Goal: Transaction & Acquisition: Purchase product/service

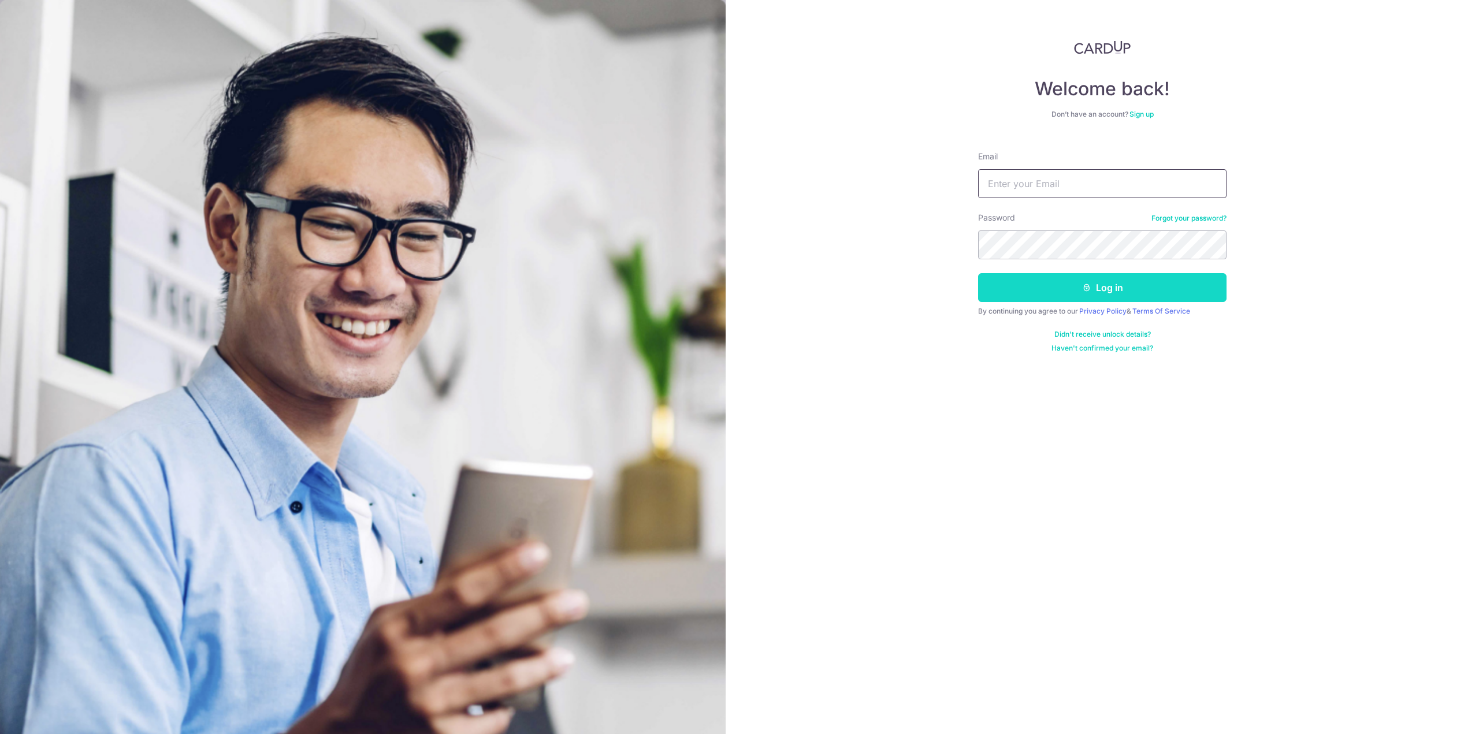
type input "tptan86@gmail.com"
click at [1067, 288] on button "Log in" at bounding box center [1102, 287] width 248 height 29
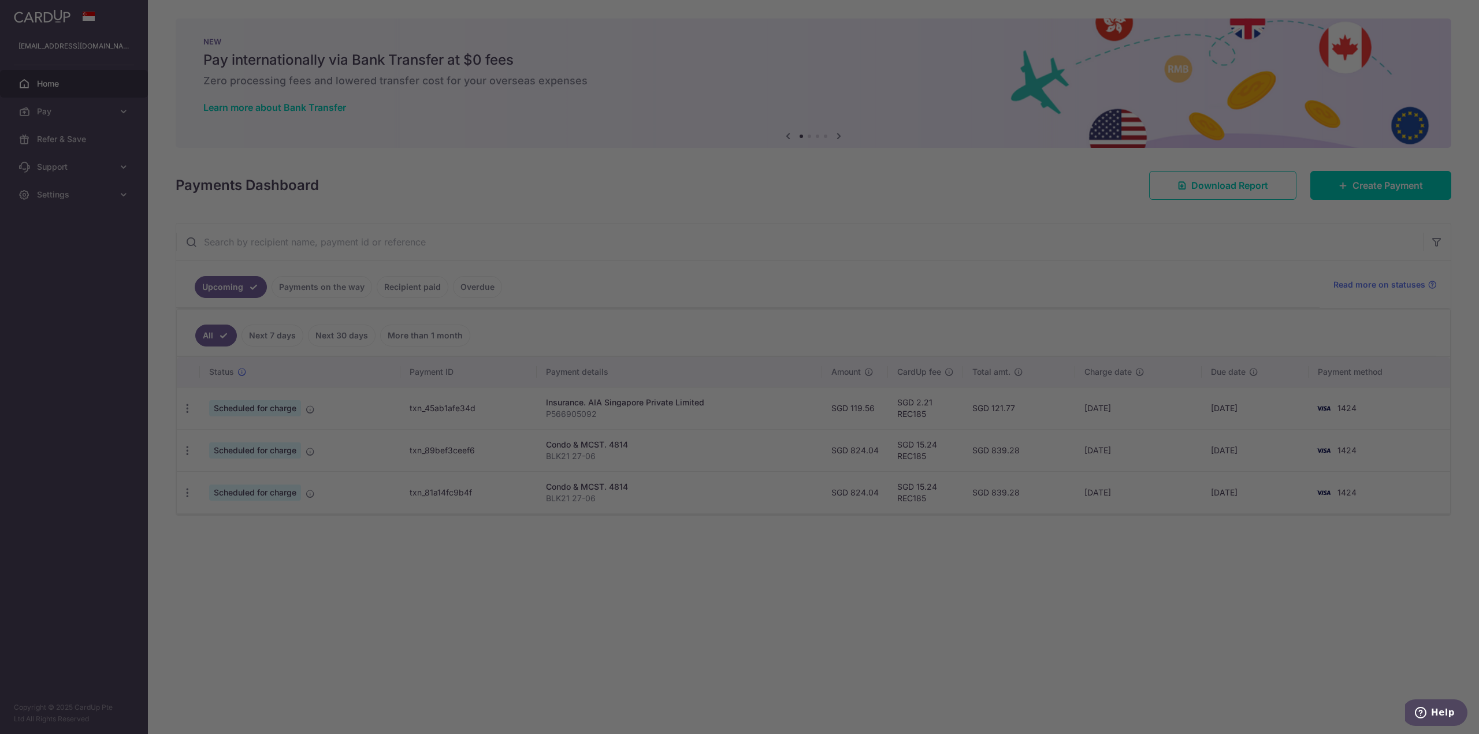
drag, startPoint x: 1353, startPoint y: 188, endPoint x: 911, endPoint y: 236, distance: 444.1
click at [914, 236] on div at bounding box center [747, 371] width 1494 height 742
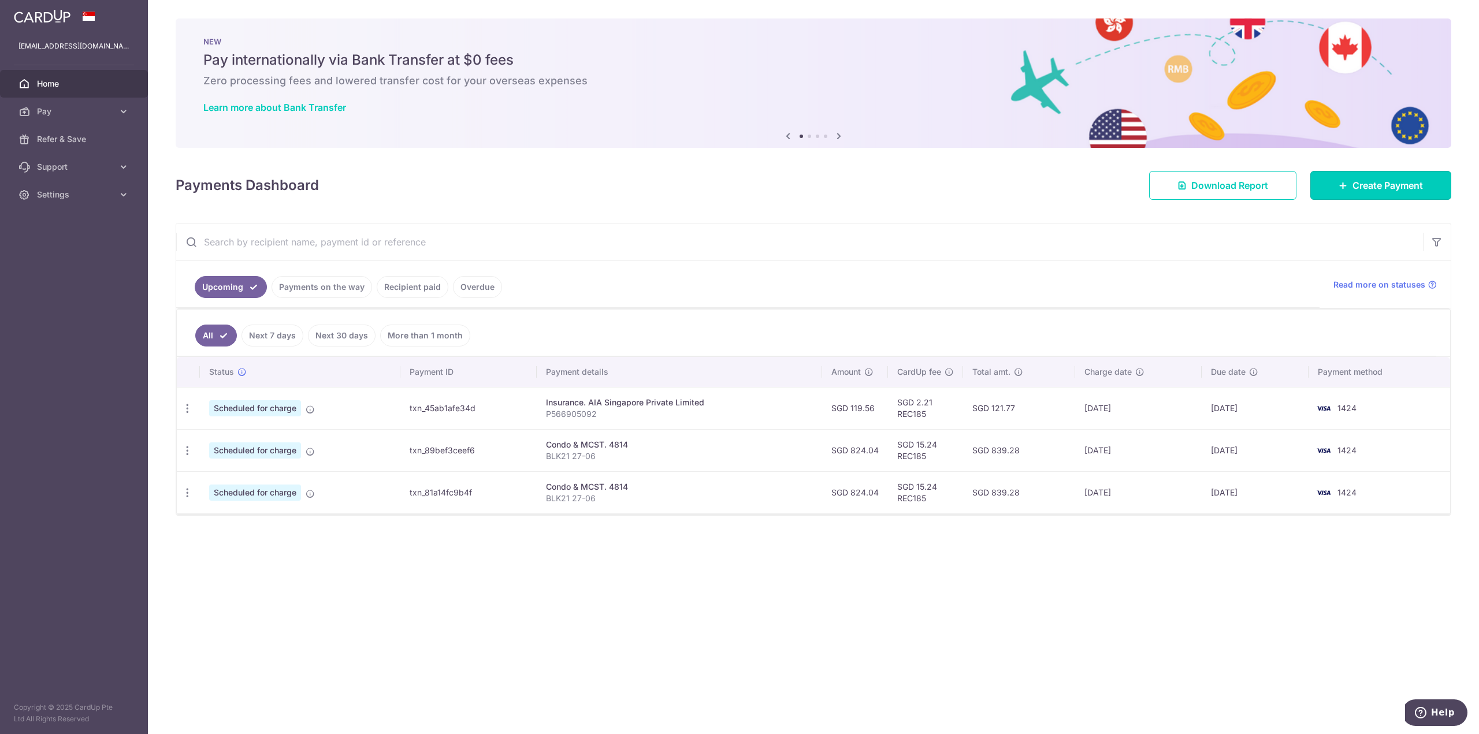
drag, startPoint x: 1390, startPoint y: 188, endPoint x: 1241, endPoint y: 212, distance: 151.0
click at [1390, 188] on span "Create Payment" at bounding box center [1388, 186] width 70 height 14
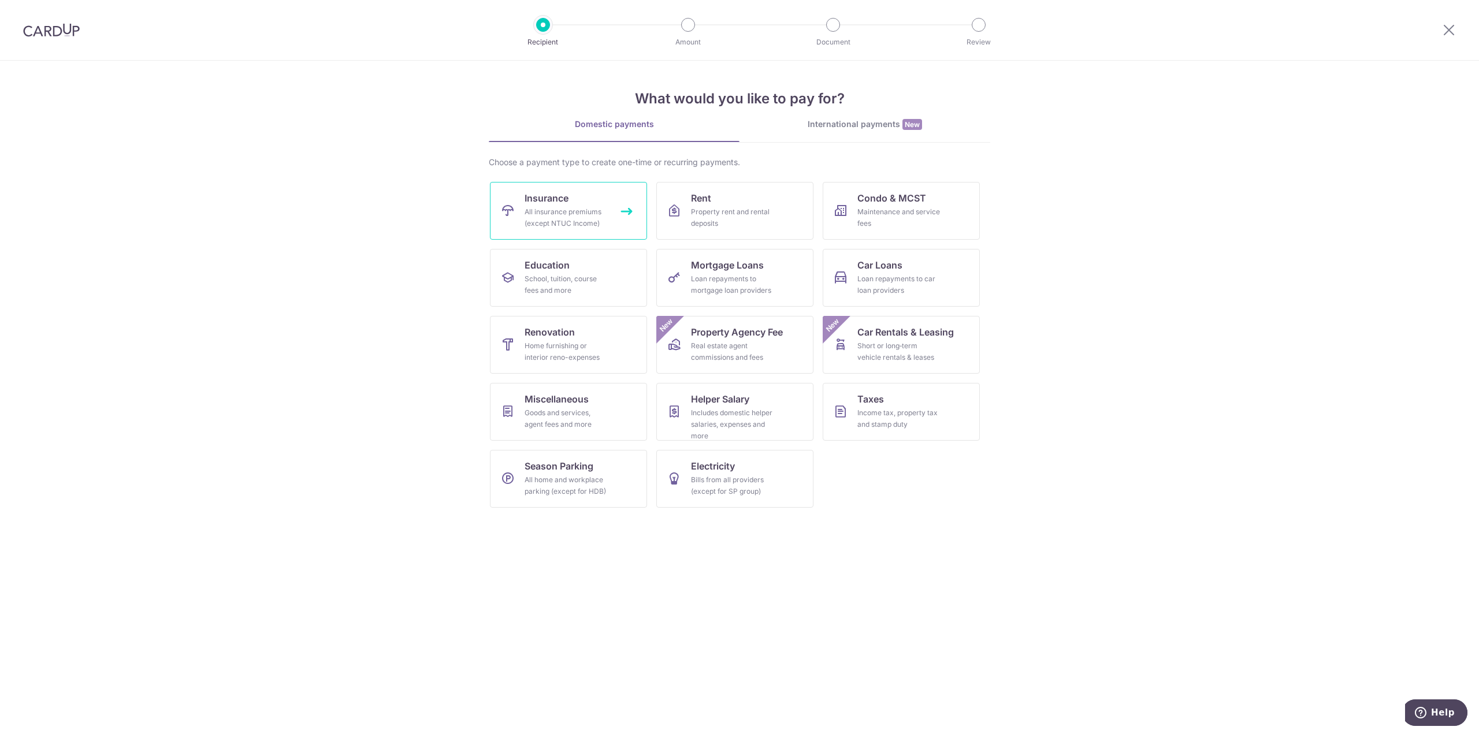
click at [547, 221] on div "All insurance premiums (except NTUC Income)" at bounding box center [566, 217] width 83 height 23
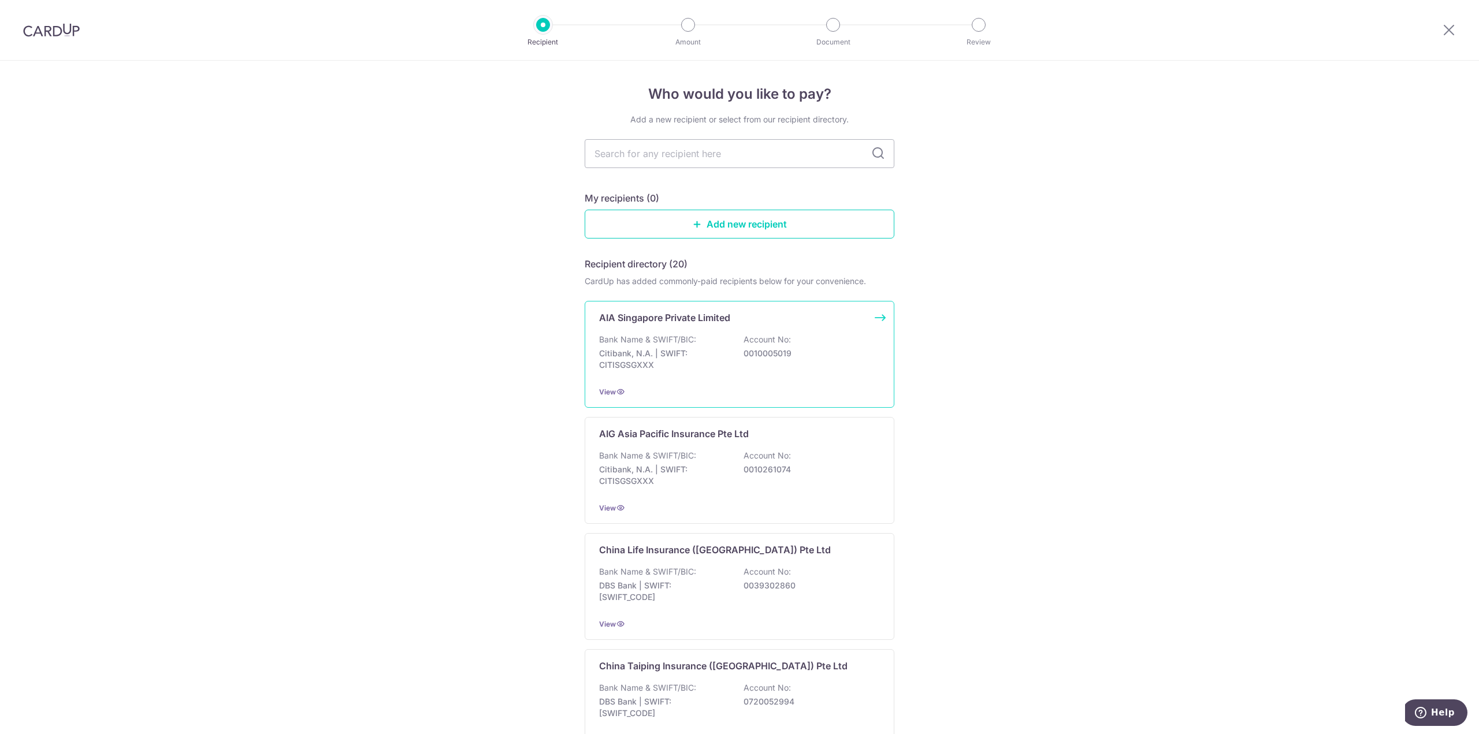
click at [662, 336] on p "Bank Name & SWIFT/BIC:" at bounding box center [647, 340] width 97 height 12
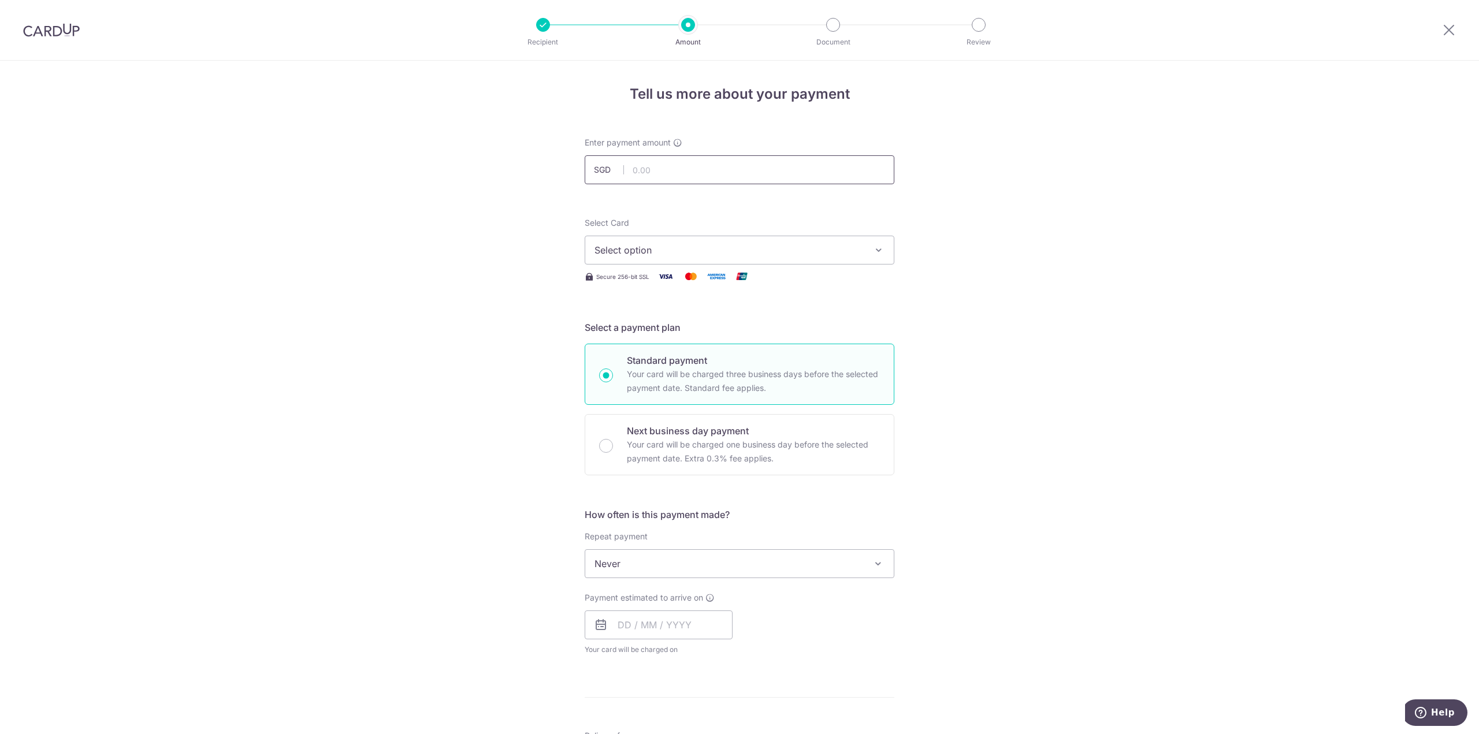
click at [705, 168] on input "text" at bounding box center [740, 169] width 310 height 29
type input "206.67"
drag, startPoint x: 473, startPoint y: 272, endPoint x: 508, endPoint y: 269, distance: 35.9
click at [483, 272] on div "Tell us more about your payment Enter payment amount SGD 206.67 206.67 Select C…" at bounding box center [739, 583] width 1479 height 1045
click at [638, 262] on button "Select option" at bounding box center [740, 250] width 310 height 29
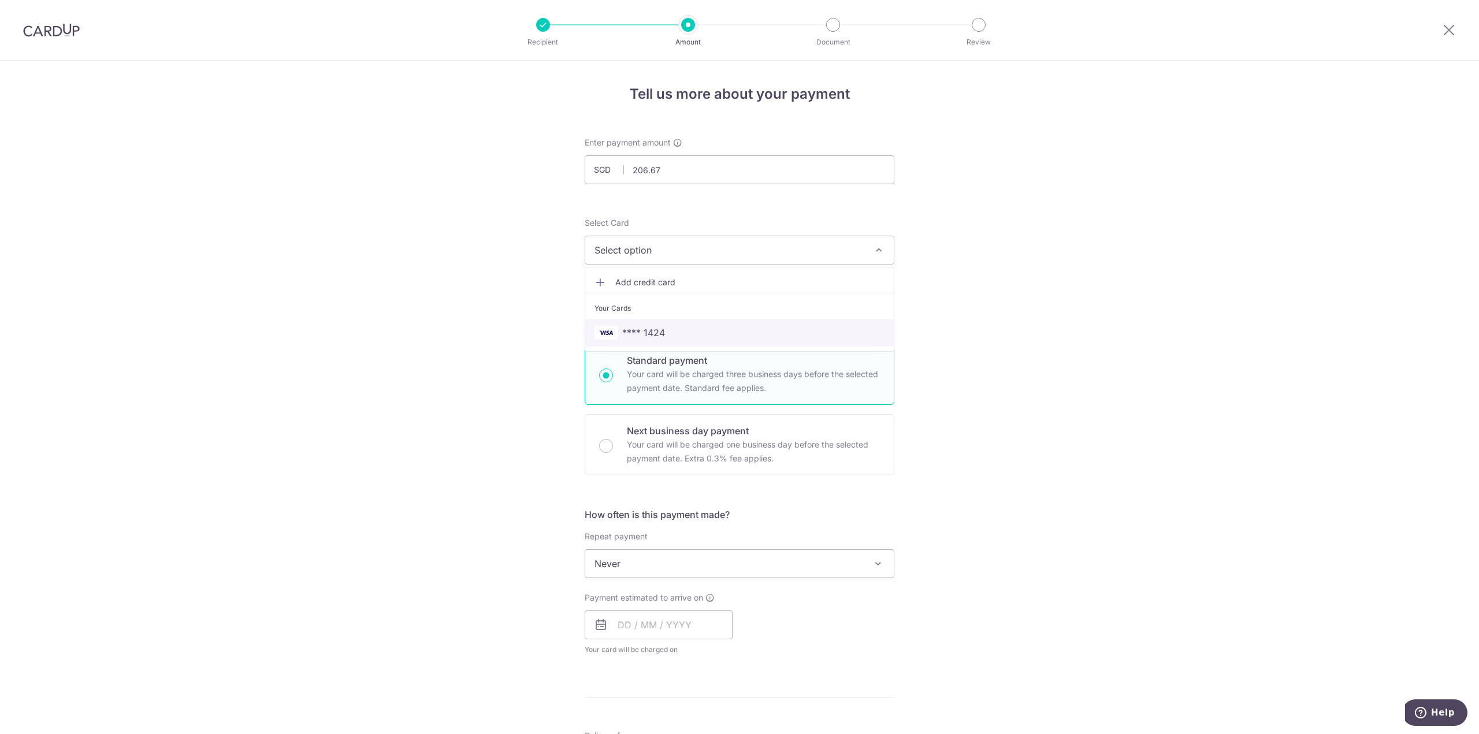
click at [634, 331] on span "**** 1424" at bounding box center [643, 333] width 43 height 14
click at [493, 351] on div "Tell us more about your payment Enter payment amount SGD 206.67 206.67 Select C…" at bounding box center [739, 583] width 1479 height 1045
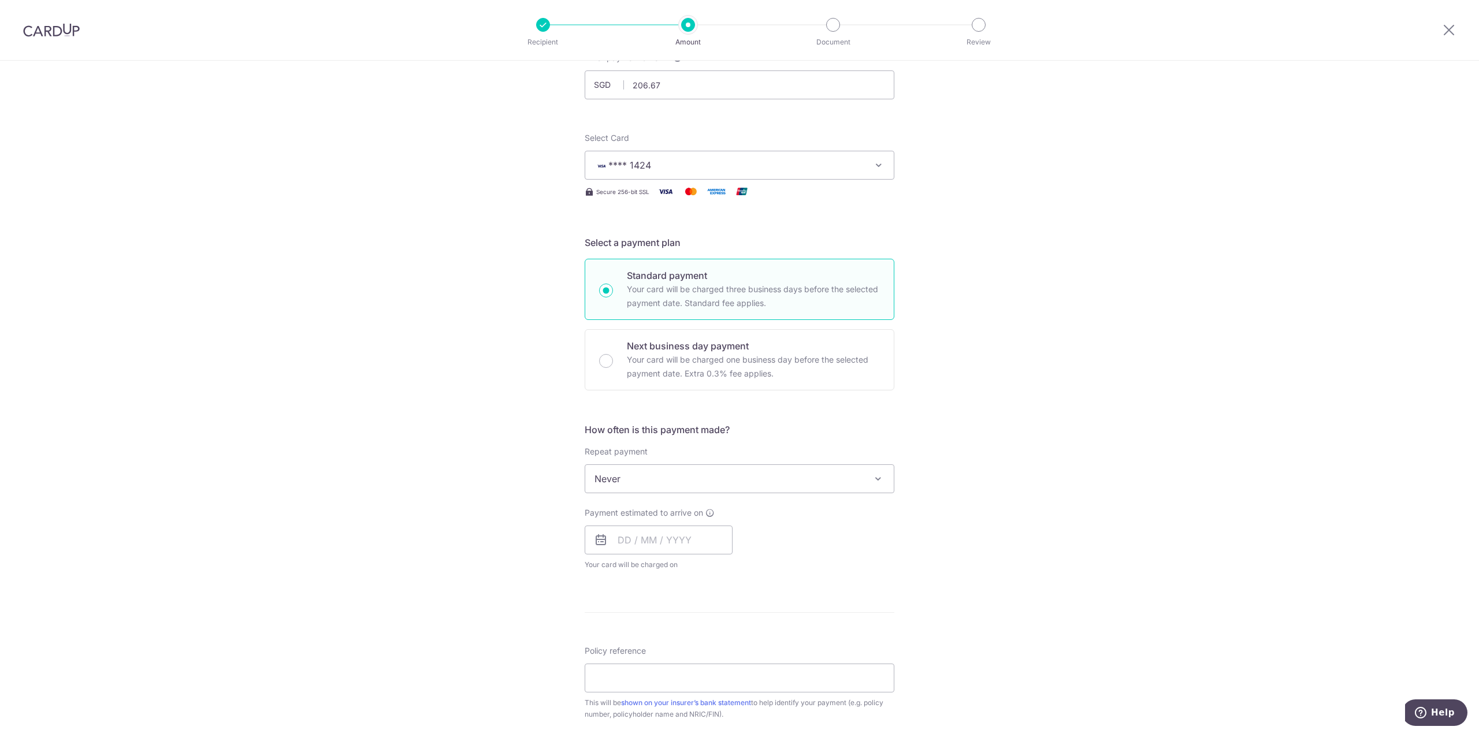
scroll to position [231, 0]
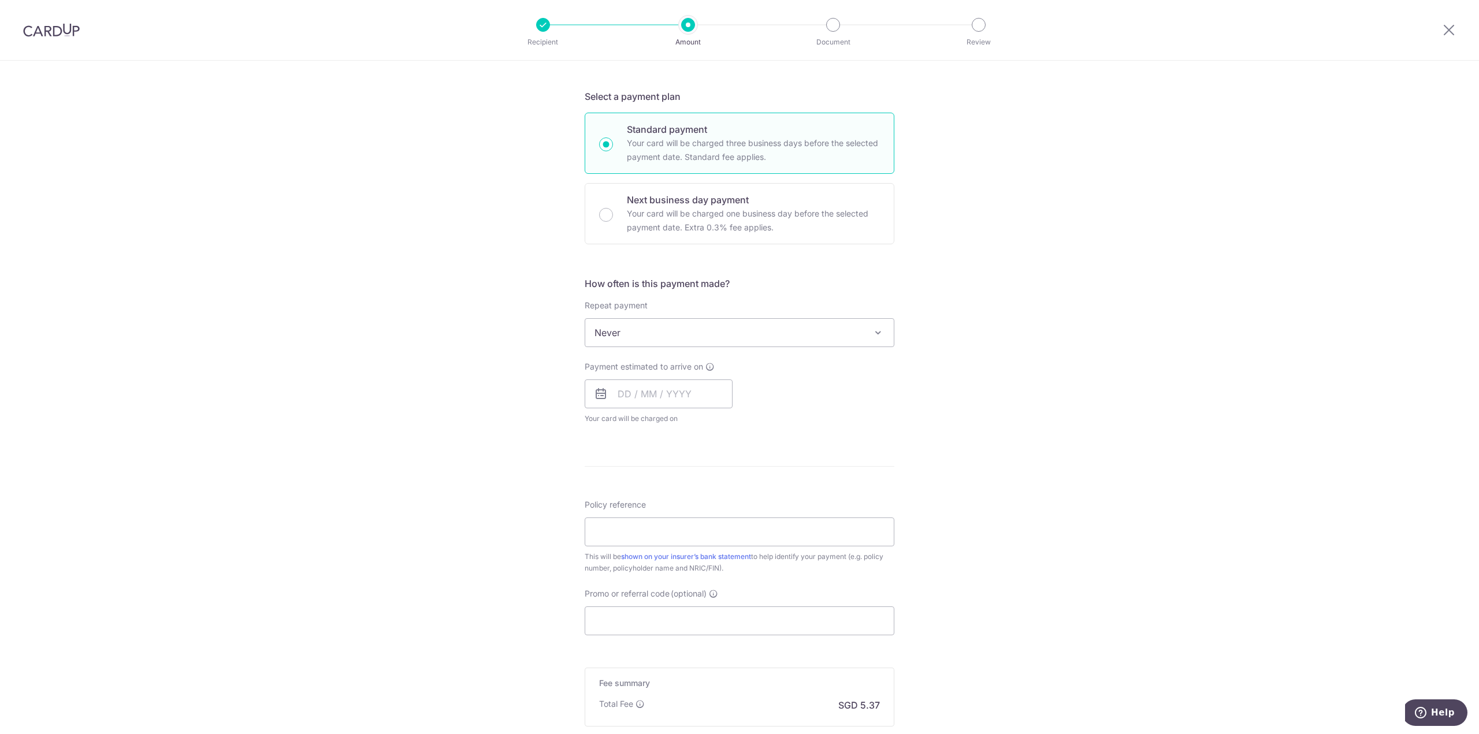
drag, startPoint x: 692, startPoint y: 329, endPoint x: 688, endPoint y: 336, distance: 8.0
click at [692, 328] on span "Never" at bounding box center [739, 333] width 309 height 28
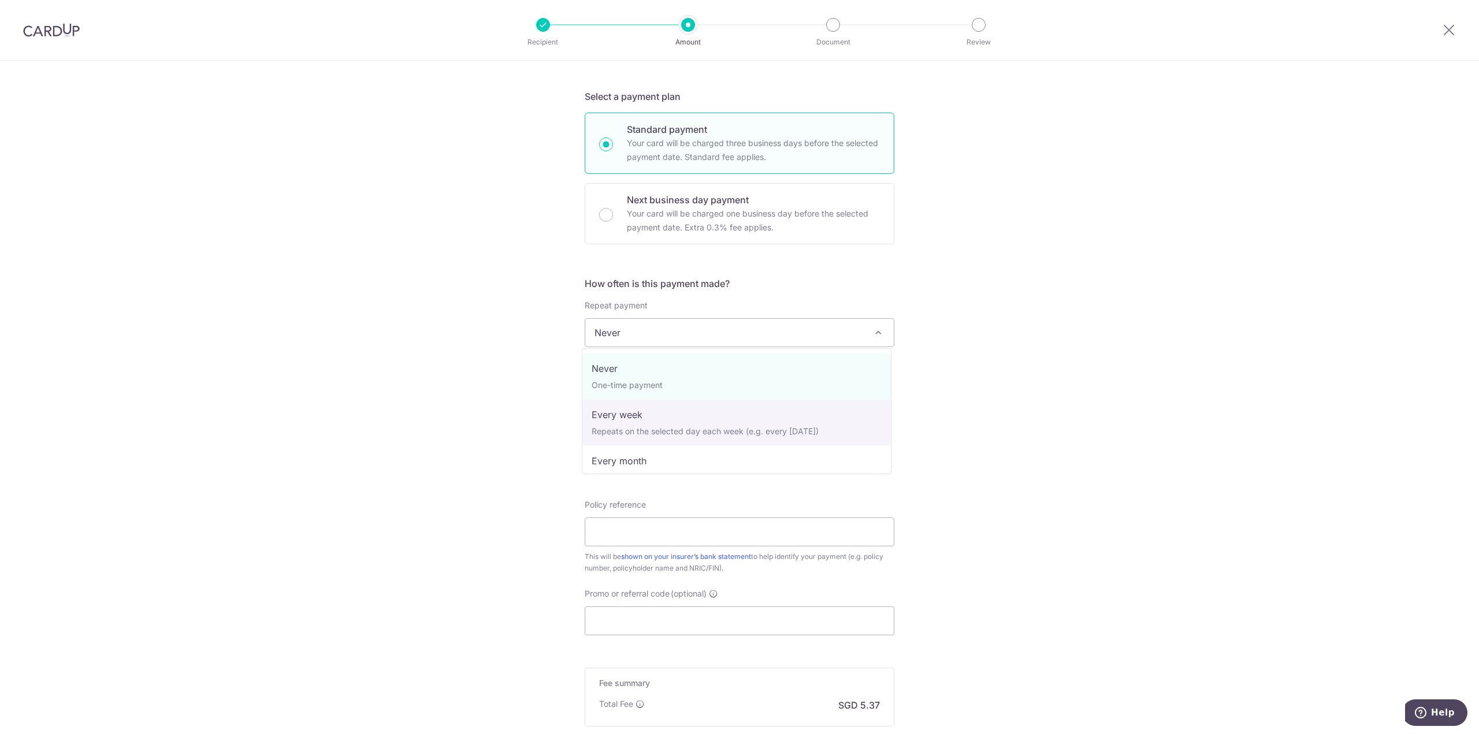
select select "2"
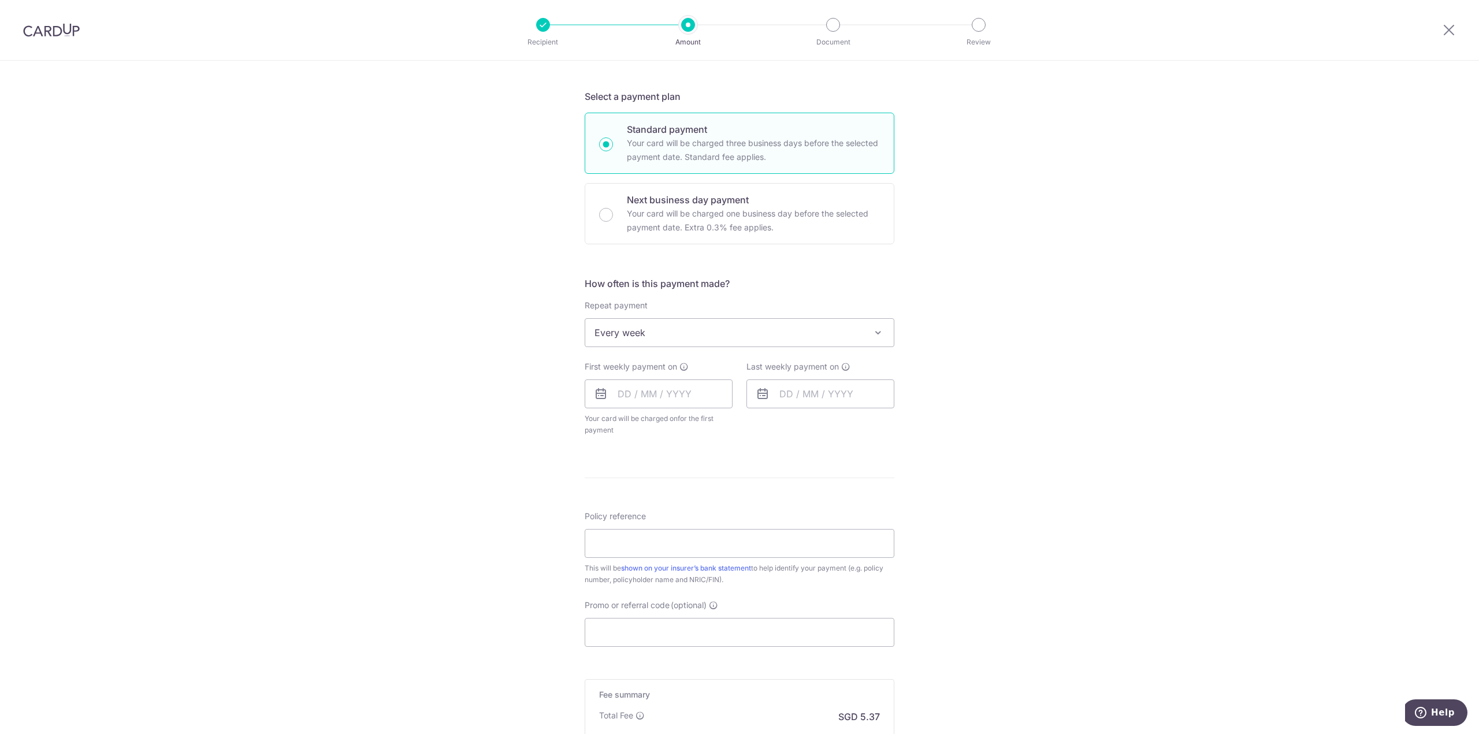
click at [515, 414] on div "Tell us more about your payment Enter payment amount SGD 206.67 206.67 Select C…" at bounding box center [739, 358] width 1479 height 1057
click at [632, 402] on input "text" at bounding box center [659, 394] width 148 height 29
click at [675, 523] on link "17" at bounding box center [677, 522] width 18 height 18
type input "[DATE]"
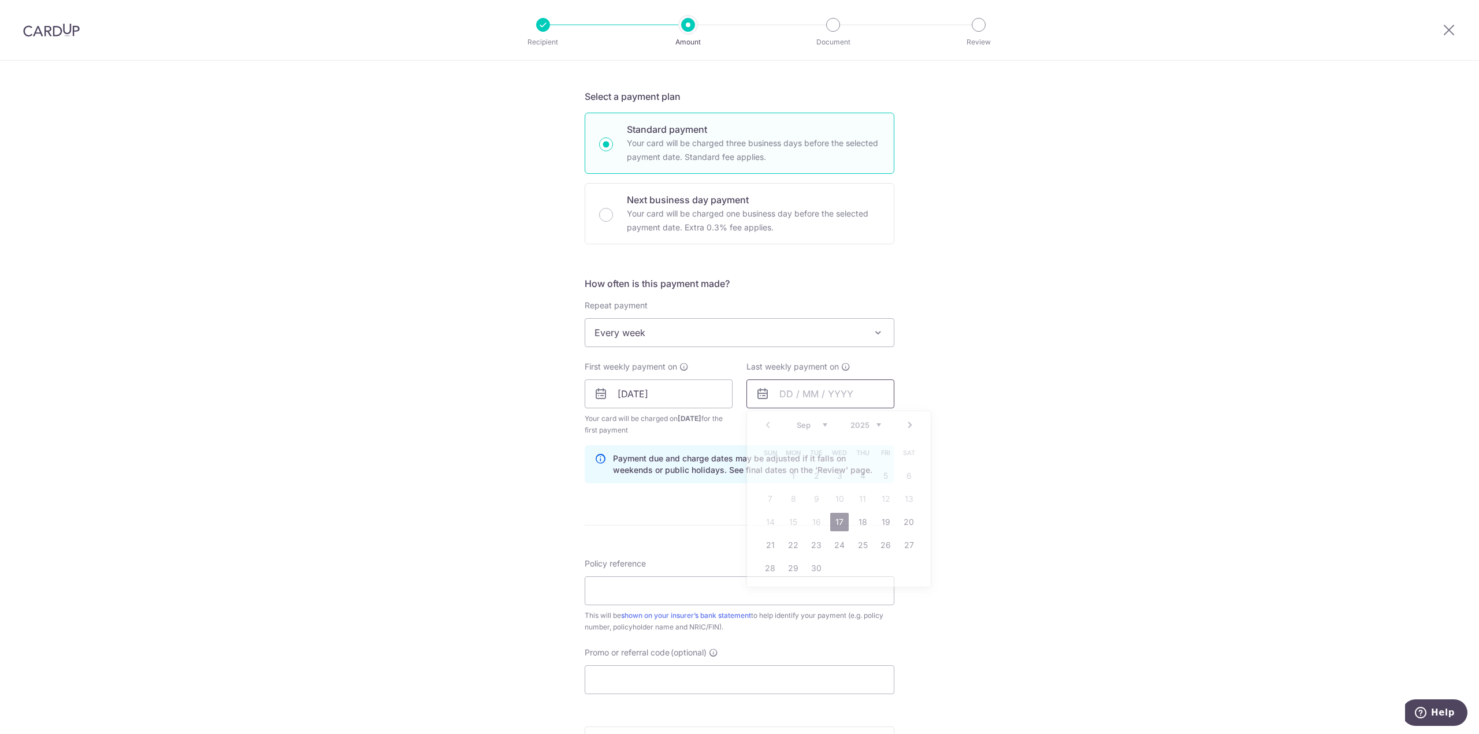
click at [810, 393] on input "text" at bounding box center [820, 394] width 148 height 29
click at [835, 545] on link "24" at bounding box center [839, 545] width 18 height 18
type input "[DATE]"
click at [988, 500] on div "Tell us more about your payment Enter payment amount SGD 206.67 206.67 Select C…" at bounding box center [739, 382] width 1479 height 1104
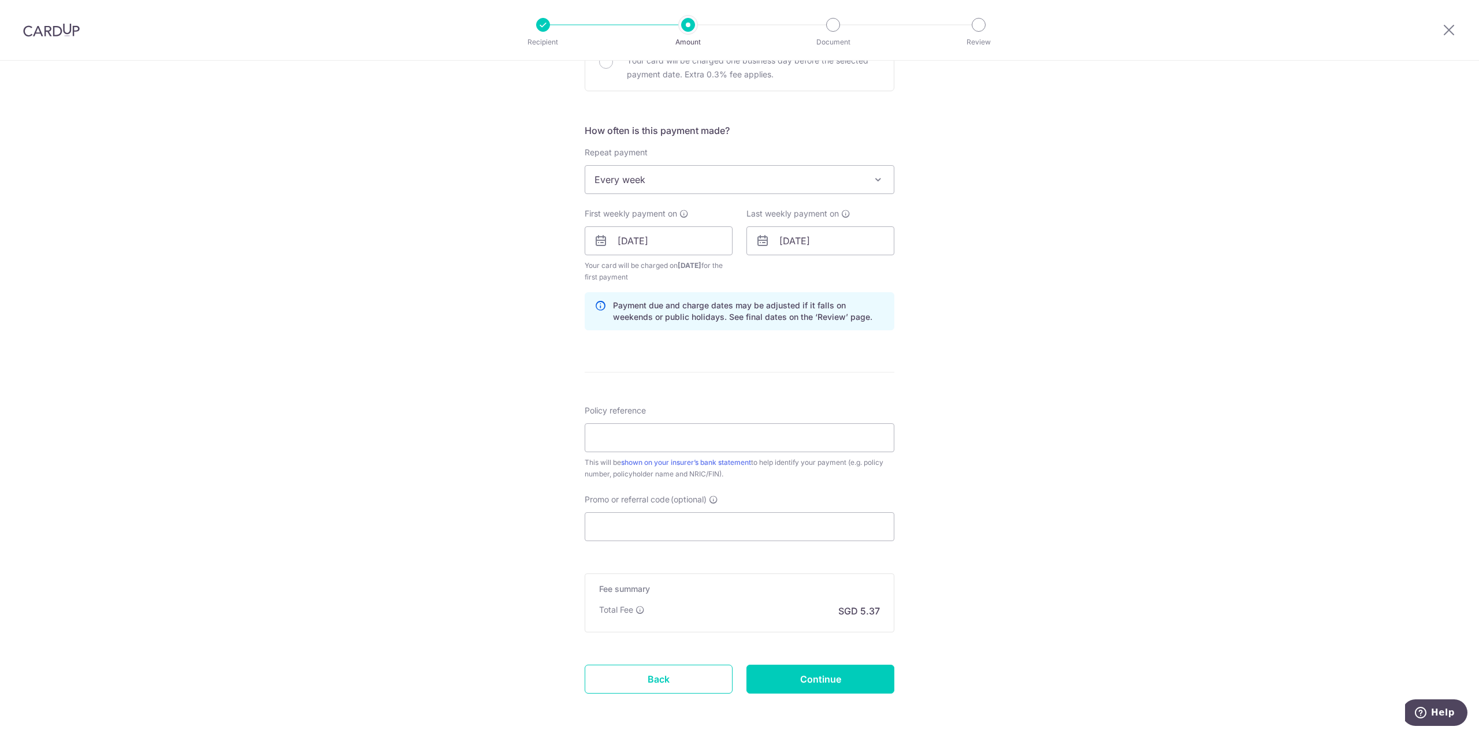
scroll to position [428, 0]
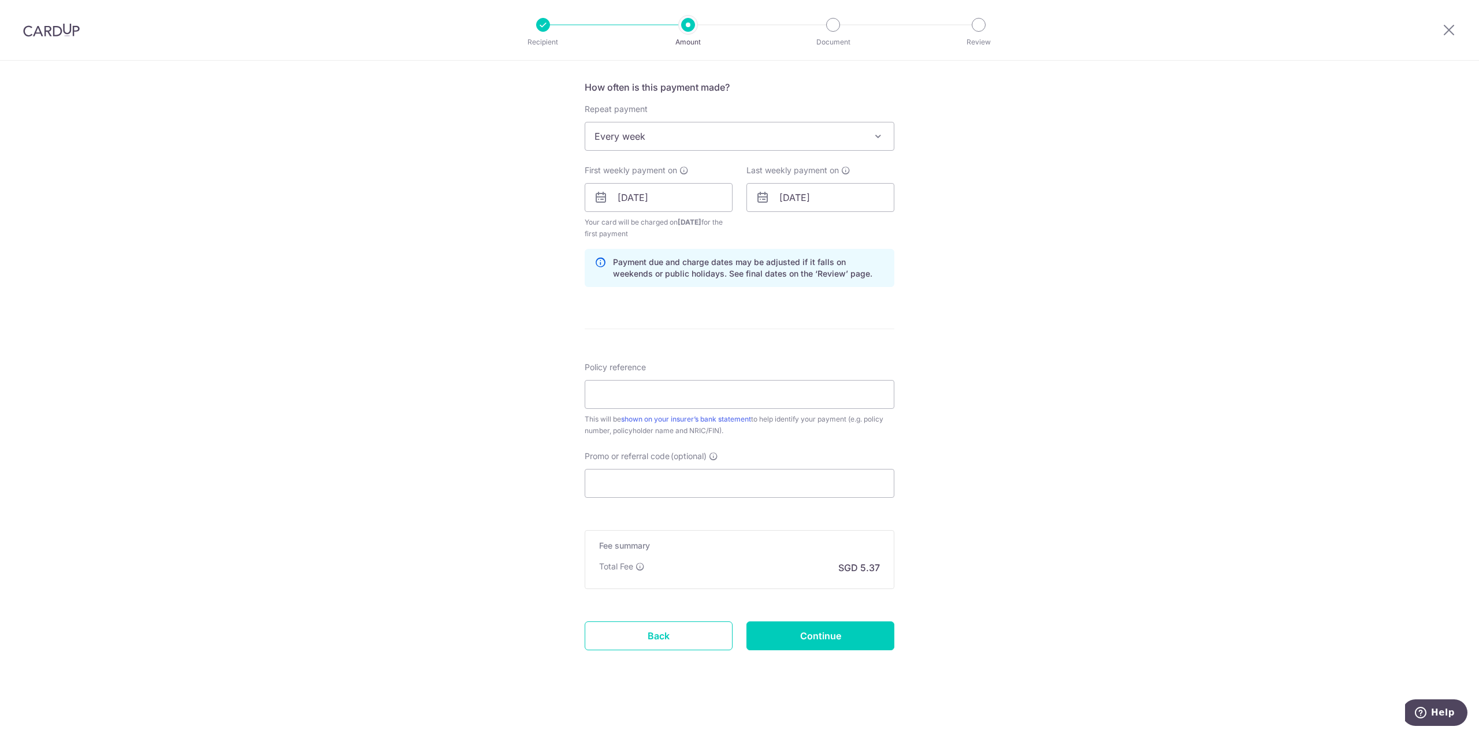
click at [734, 408] on div "Policy reference This will be shown on your insurer’s bank statement to help id…" at bounding box center [740, 399] width 310 height 75
click at [733, 398] on input "Policy reference" at bounding box center [740, 394] width 310 height 29
paste input "E243637447"
type input "E243637447"
click at [444, 414] on div "Tell us more about your payment Enter payment amount SGD 206.67 206.67 Select C…" at bounding box center [739, 185] width 1479 height 1104
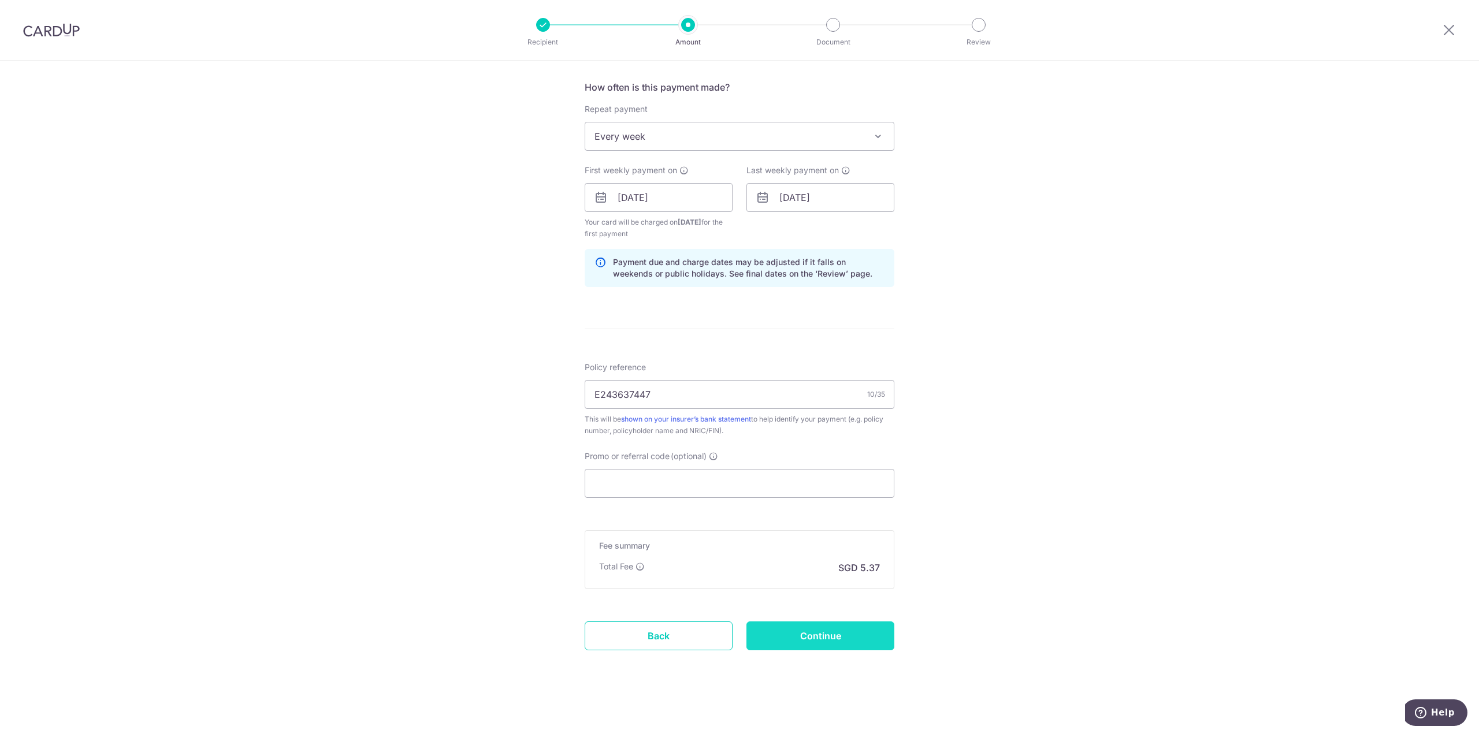
click at [767, 633] on input "Continue" at bounding box center [820, 636] width 148 height 29
type input "Create Schedule"
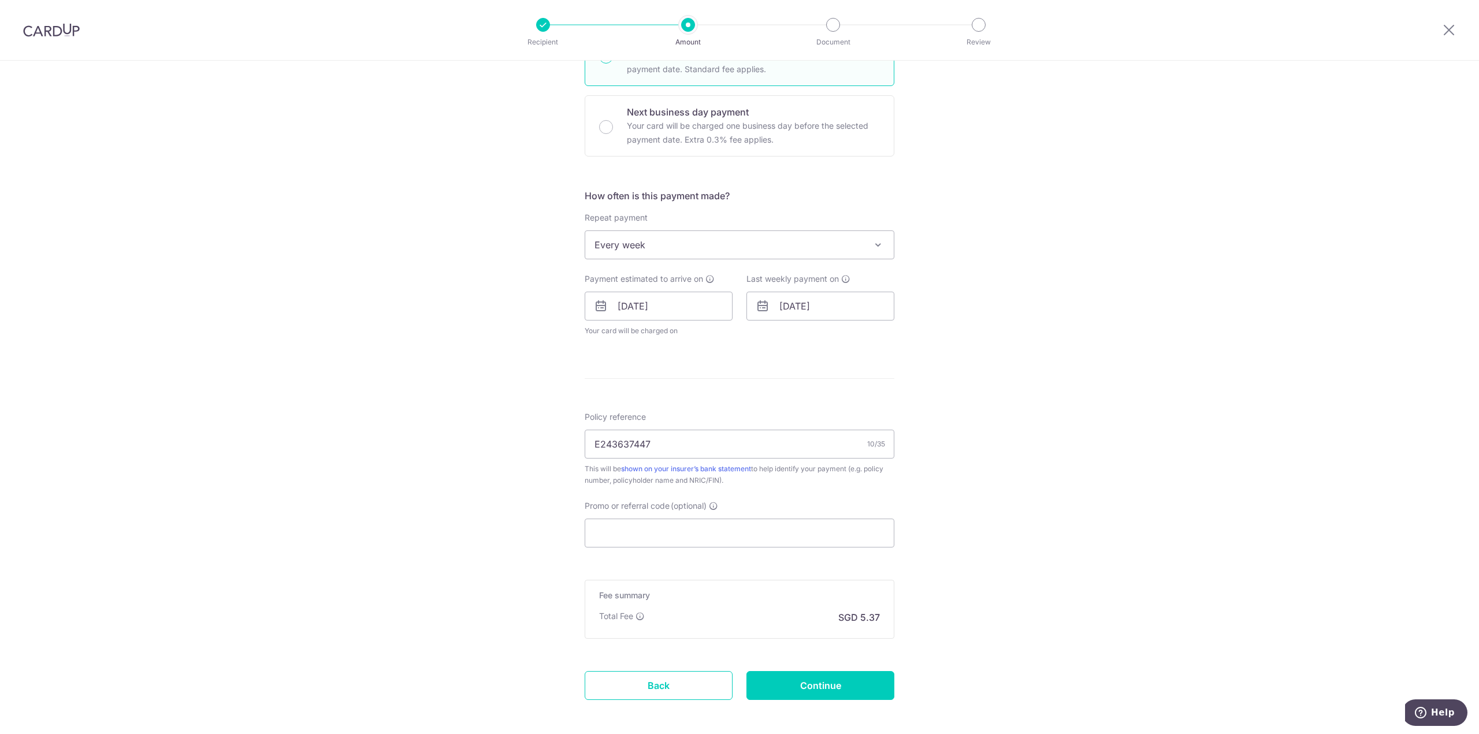
scroll to position [369, 0]
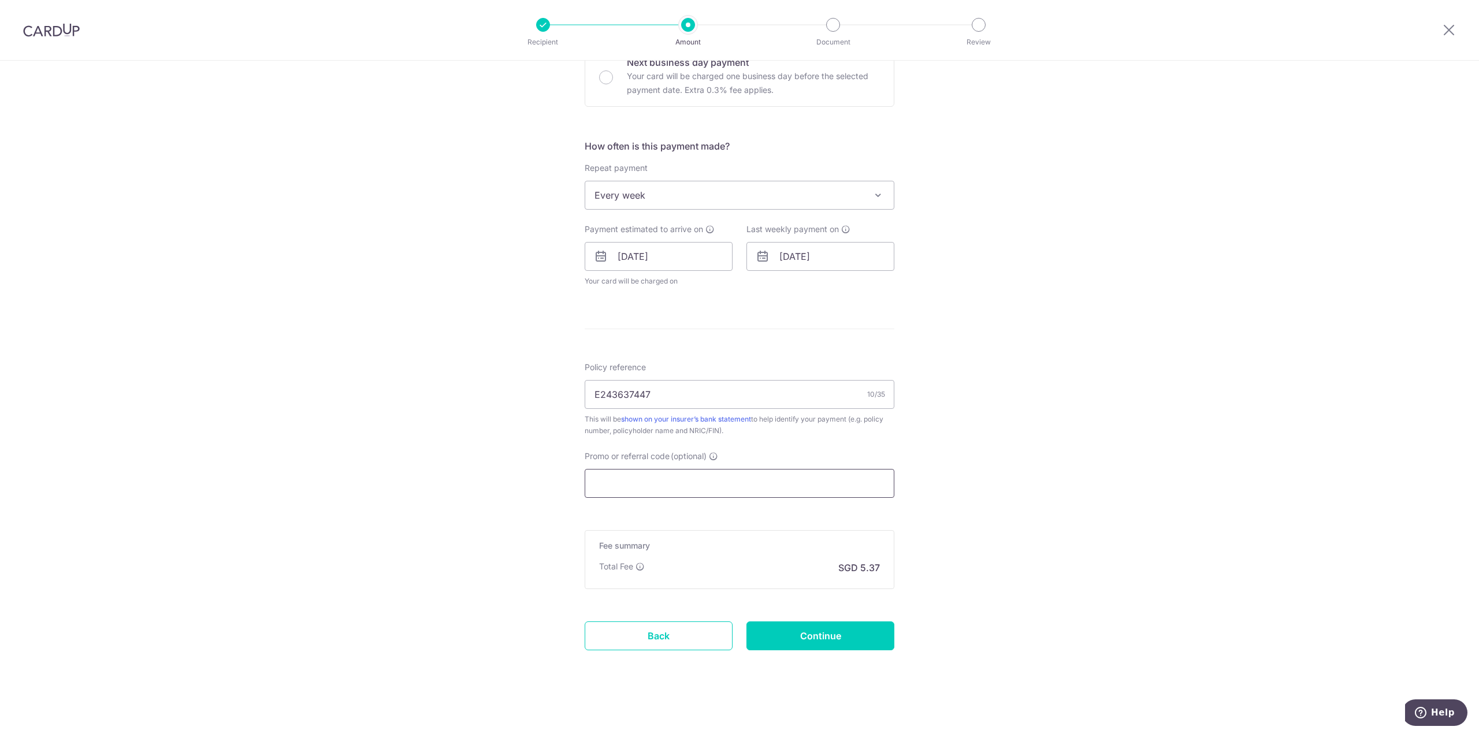
click at [651, 488] on input "Promo or referral code (optional)" at bounding box center [740, 483] width 310 height 29
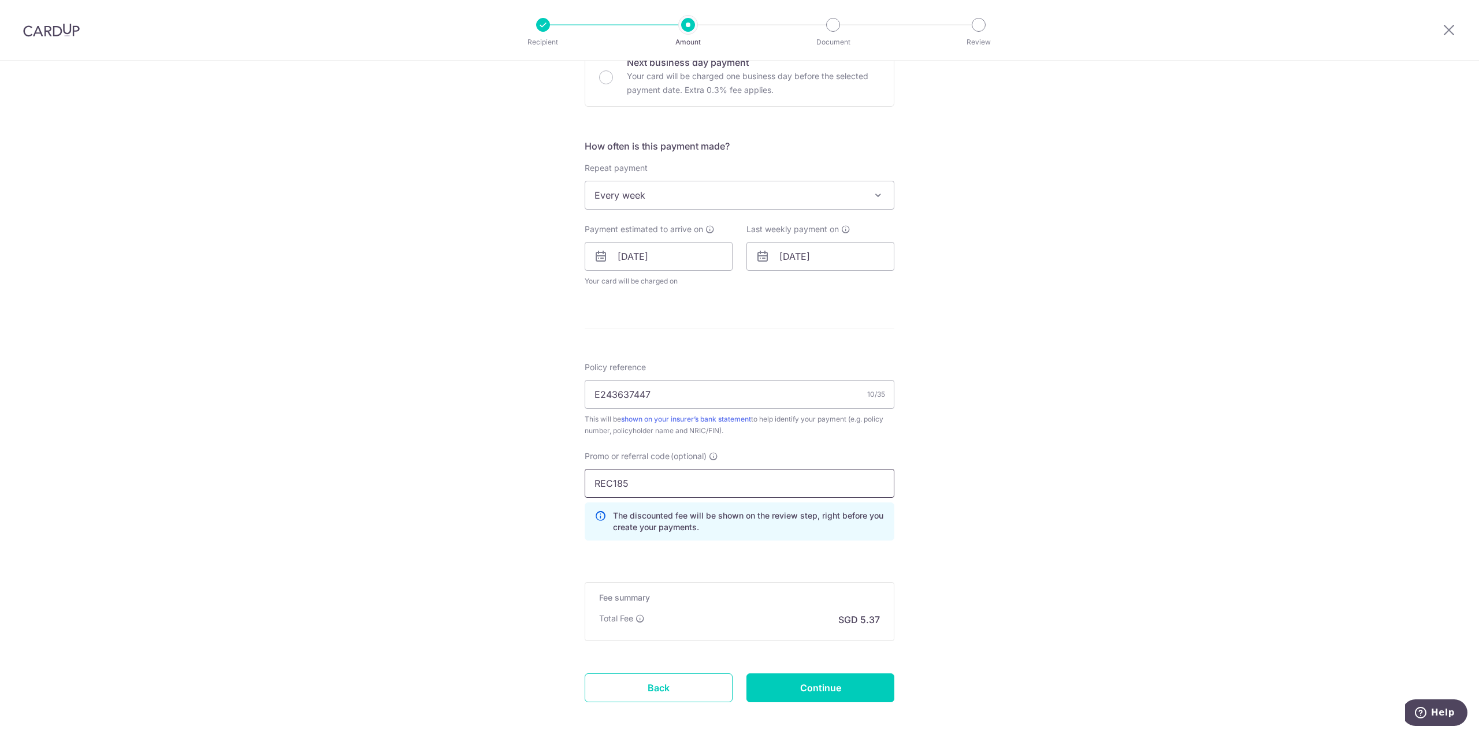
type input "REC185"
drag, startPoint x: 1016, startPoint y: 656, endPoint x: 974, endPoint y: 668, distance: 44.1
click at [1012, 658] on div "Tell us more about your payment Enter payment amount SGD 206.67 206.67 Select C…" at bounding box center [739, 240] width 1479 height 1097
click at [855, 679] on input "Continue" at bounding box center [820, 688] width 148 height 29
type input "Update Schedule"
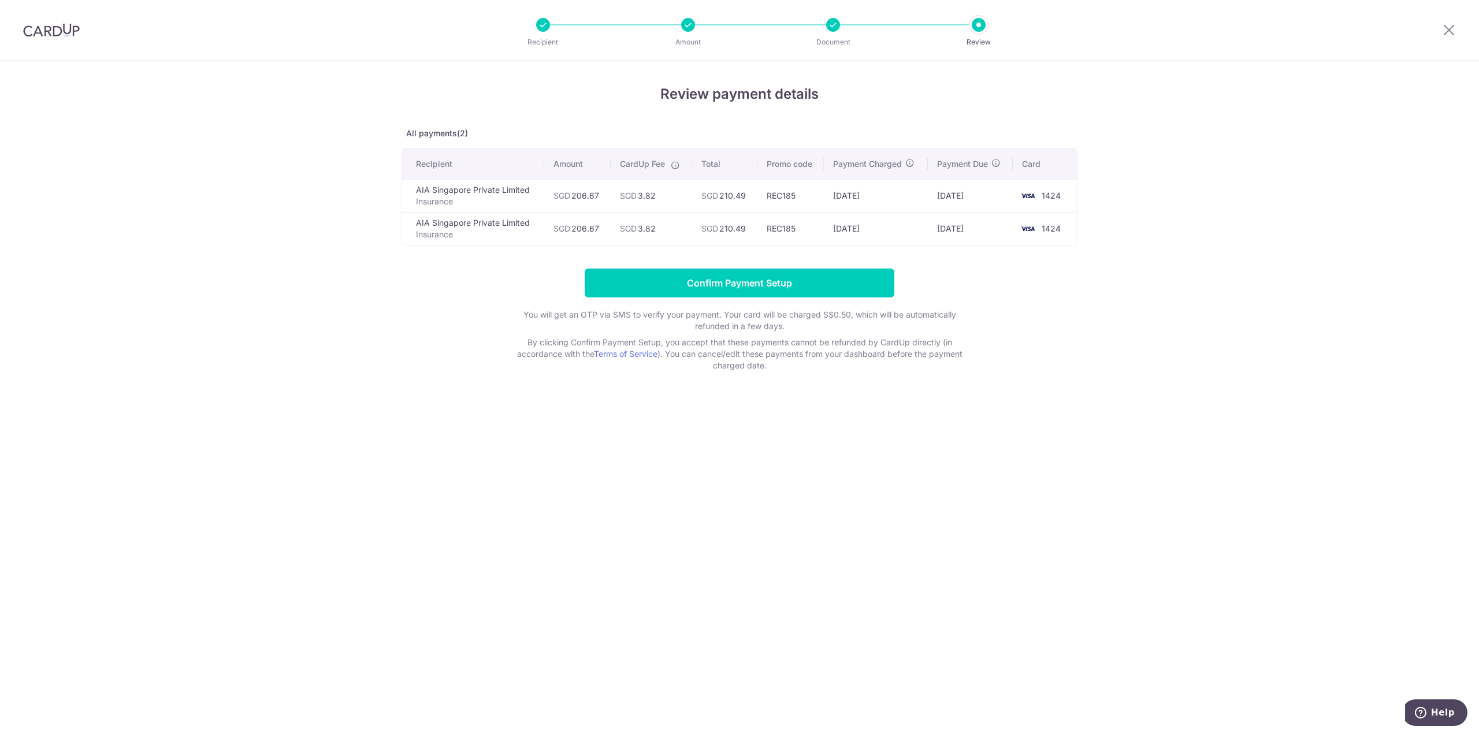
click at [651, 480] on div "Review payment details All payments(2) Recipient Amount CardUp Fee Total Promo …" at bounding box center [739, 398] width 1479 height 674
click at [698, 416] on div "Review payment details All payments(2) Recipient Amount CardUp Fee Total Promo …" at bounding box center [739, 398] width 1479 height 674
drag, startPoint x: 428, startPoint y: 287, endPoint x: 410, endPoint y: 330, distance: 47.2
click at [427, 288] on form "Confirm Payment Setup You will get an OTP via SMS to verify your payment. Your …" at bounding box center [740, 320] width 676 height 103
click at [424, 358] on form "Confirm Payment Setup You will get an OTP via SMS to verify your payment. Your …" at bounding box center [740, 320] width 676 height 103
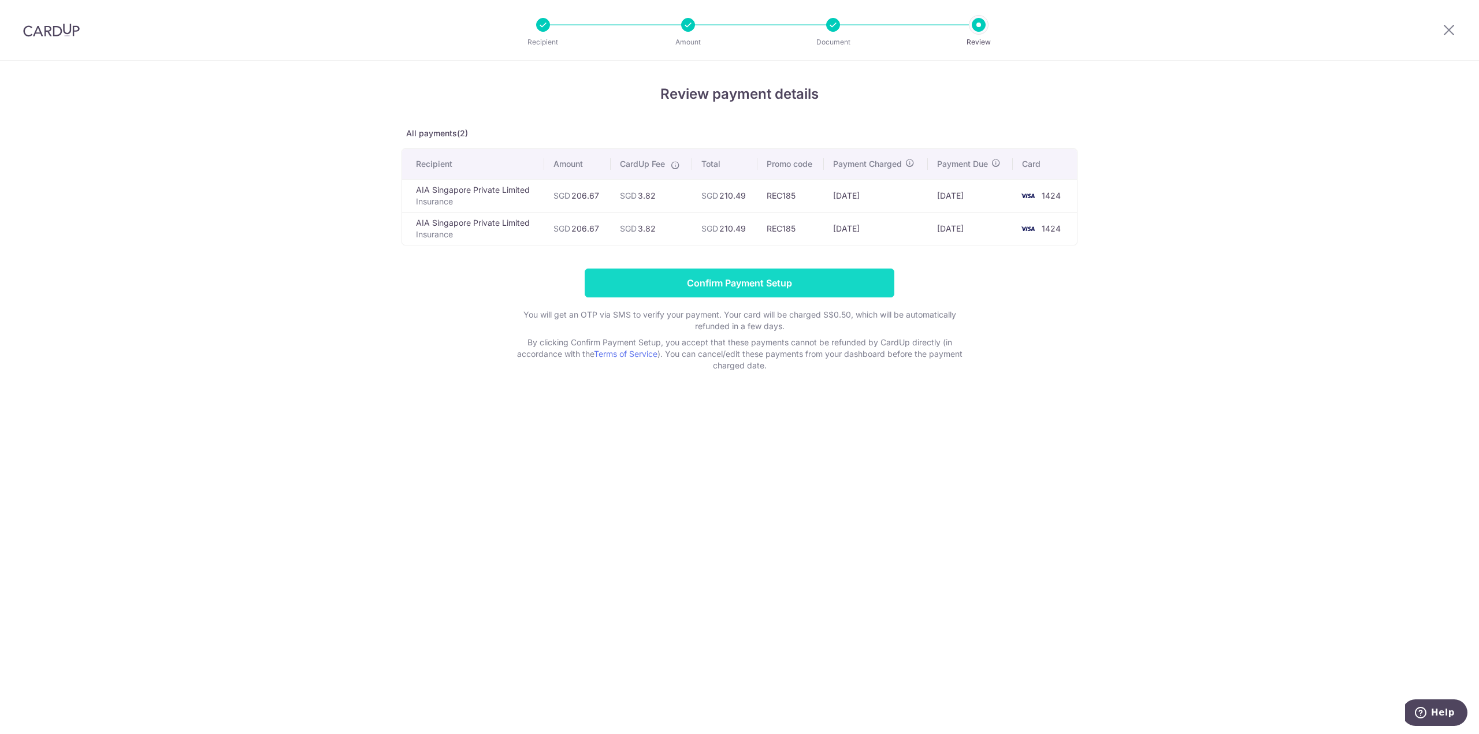
click at [705, 279] on input "Confirm Payment Setup" at bounding box center [740, 283] width 310 height 29
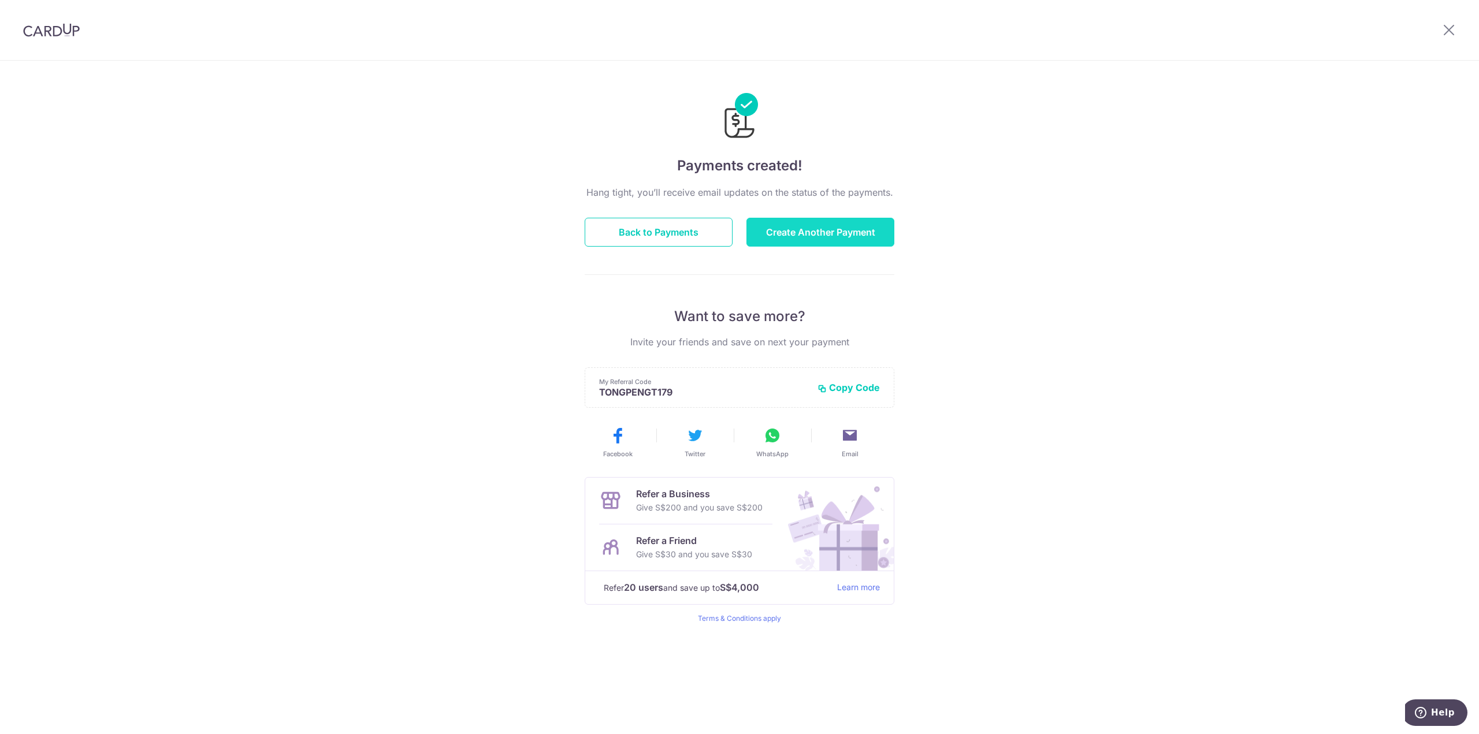
click at [830, 233] on button "Create Another Payment" at bounding box center [820, 232] width 148 height 29
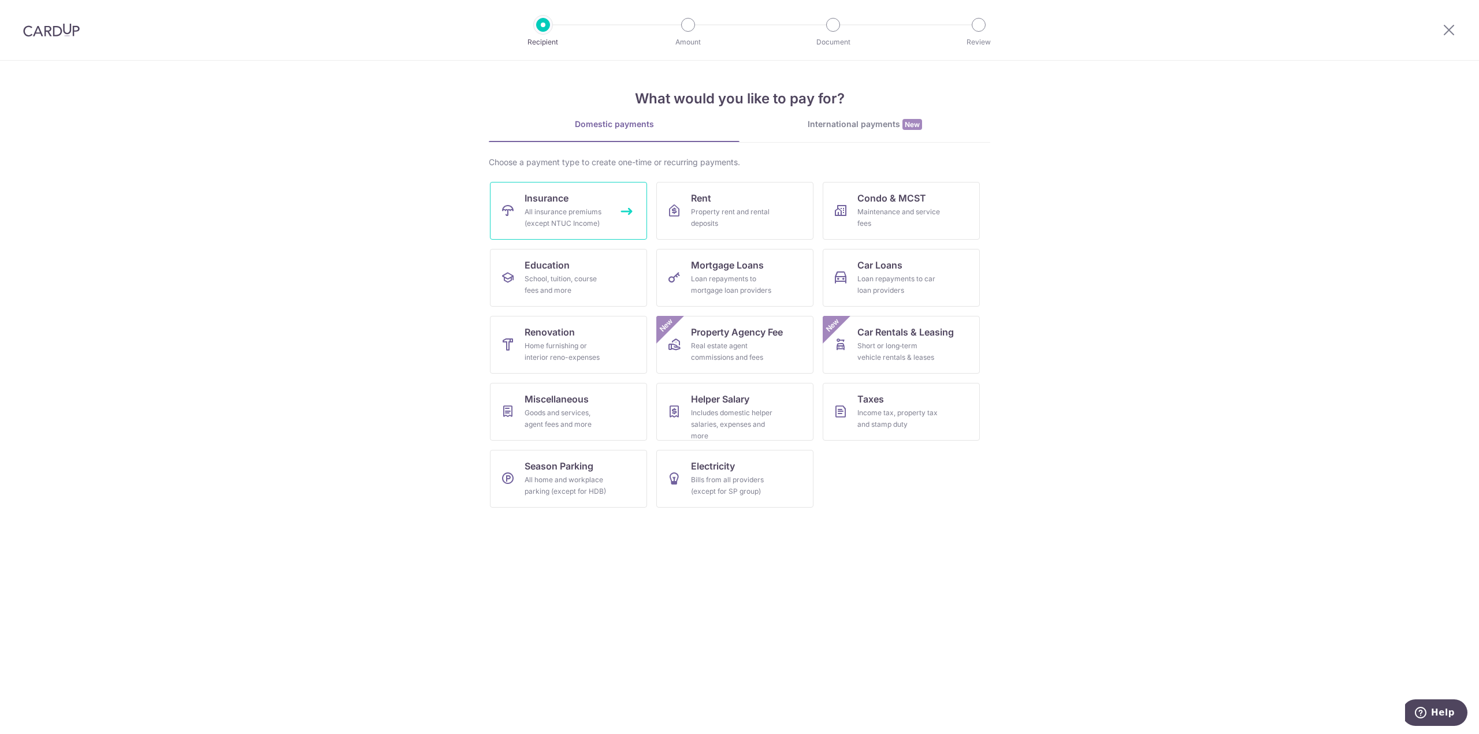
click at [557, 208] on div "All insurance premiums (except NTUC Income)" at bounding box center [566, 217] width 83 height 23
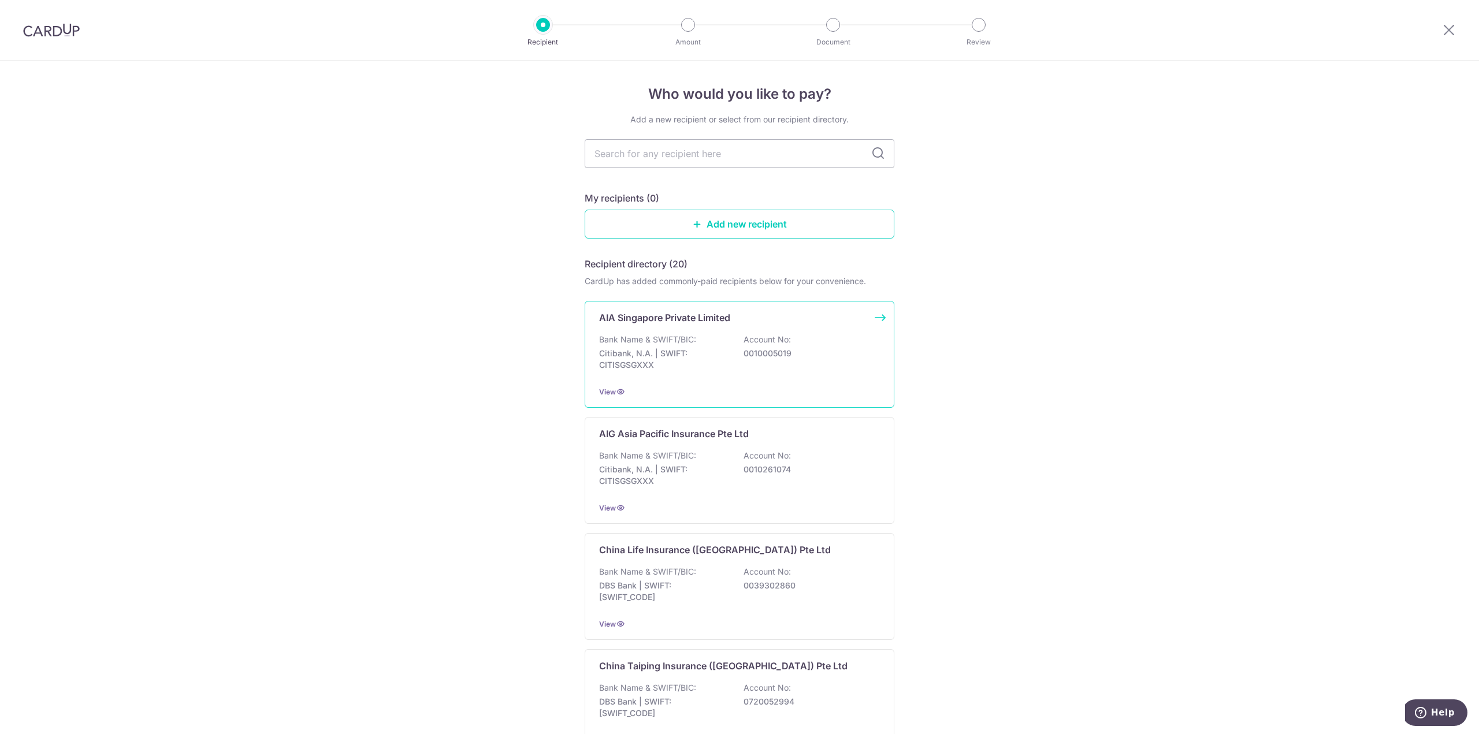
click at [714, 361] on p "Citibank, N.A. | SWIFT: CITISGSGXXX" at bounding box center [663, 359] width 129 height 23
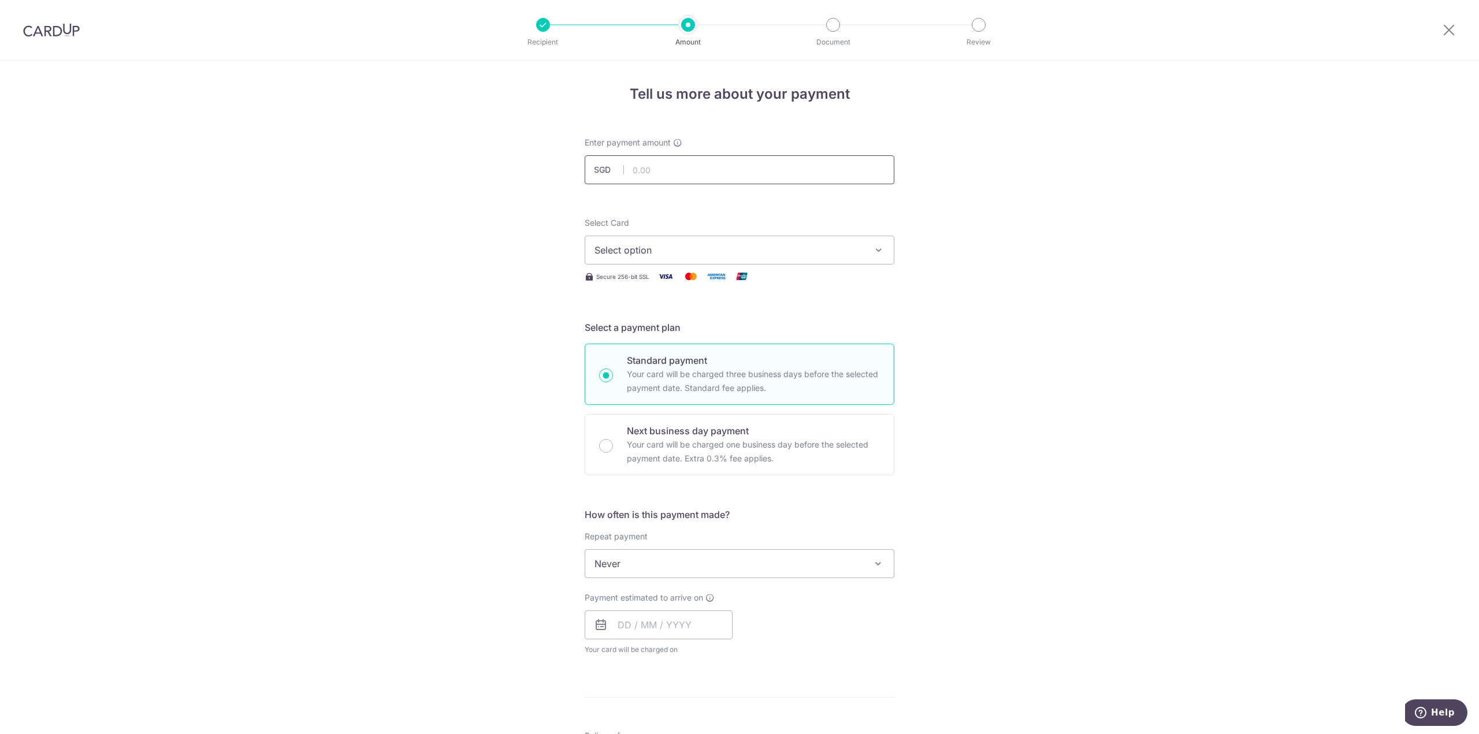
click at [721, 168] on input "text" at bounding box center [740, 169] width 310 height 29
type input "119.50"
click at [733, 246] on span "Select option" at bounding box center [729, 250] width 269 height 14
click at [510, 355] on div "Tell us more about your payment Enter payment amount SGD 119.50 119.50 Select C…" at bounding box center [739, 583] width 1479 height 1045
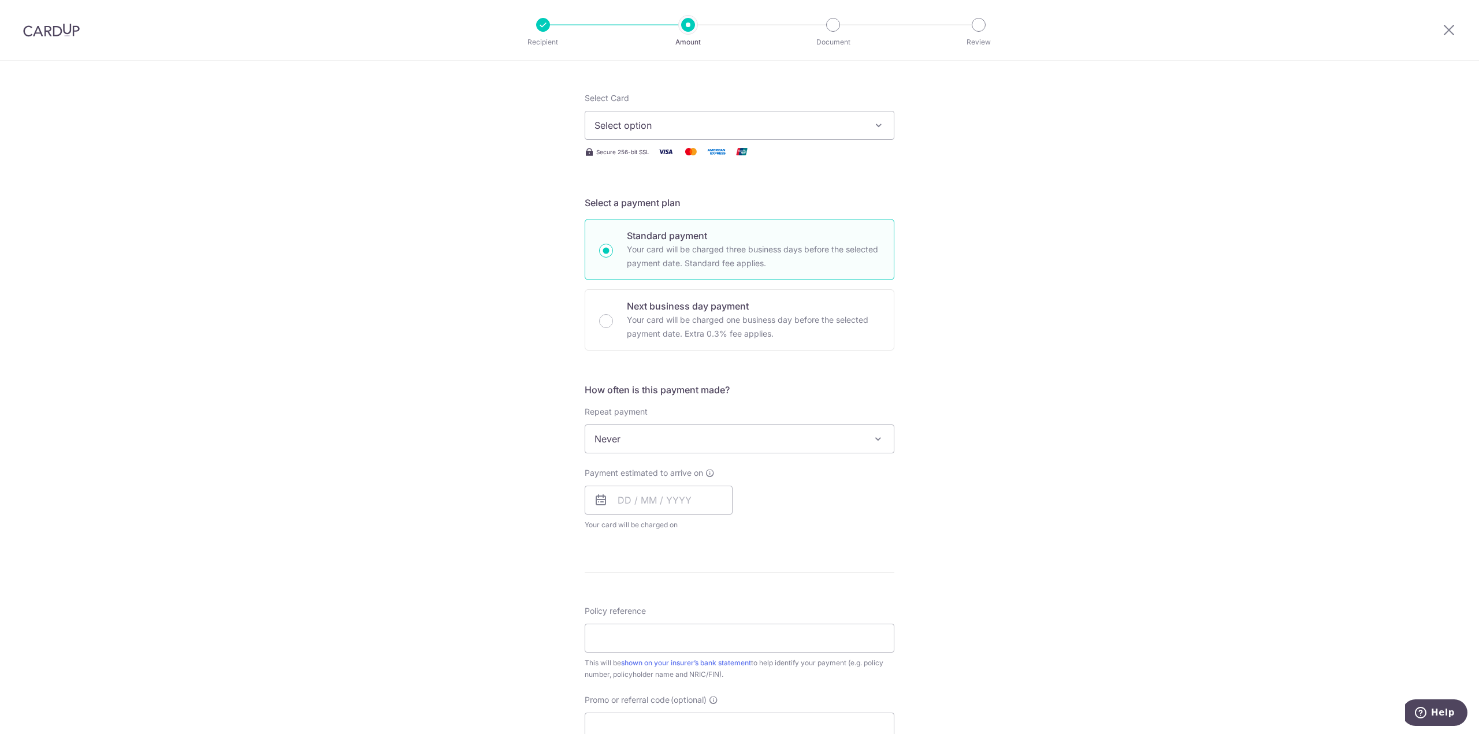
scroll to position [231, 0]
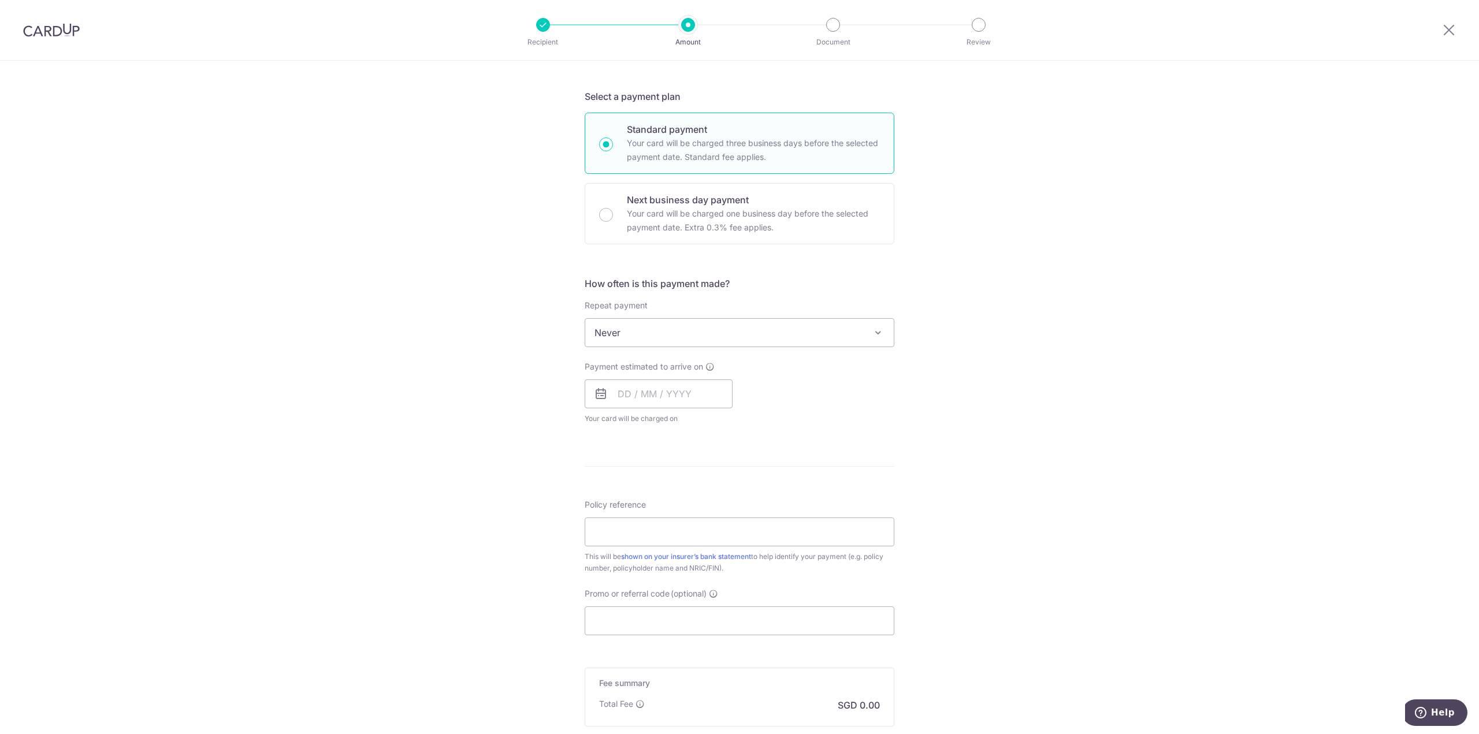
click at [714, 322] on span "Never" at bounding box center [739, 333] width 309 height 28
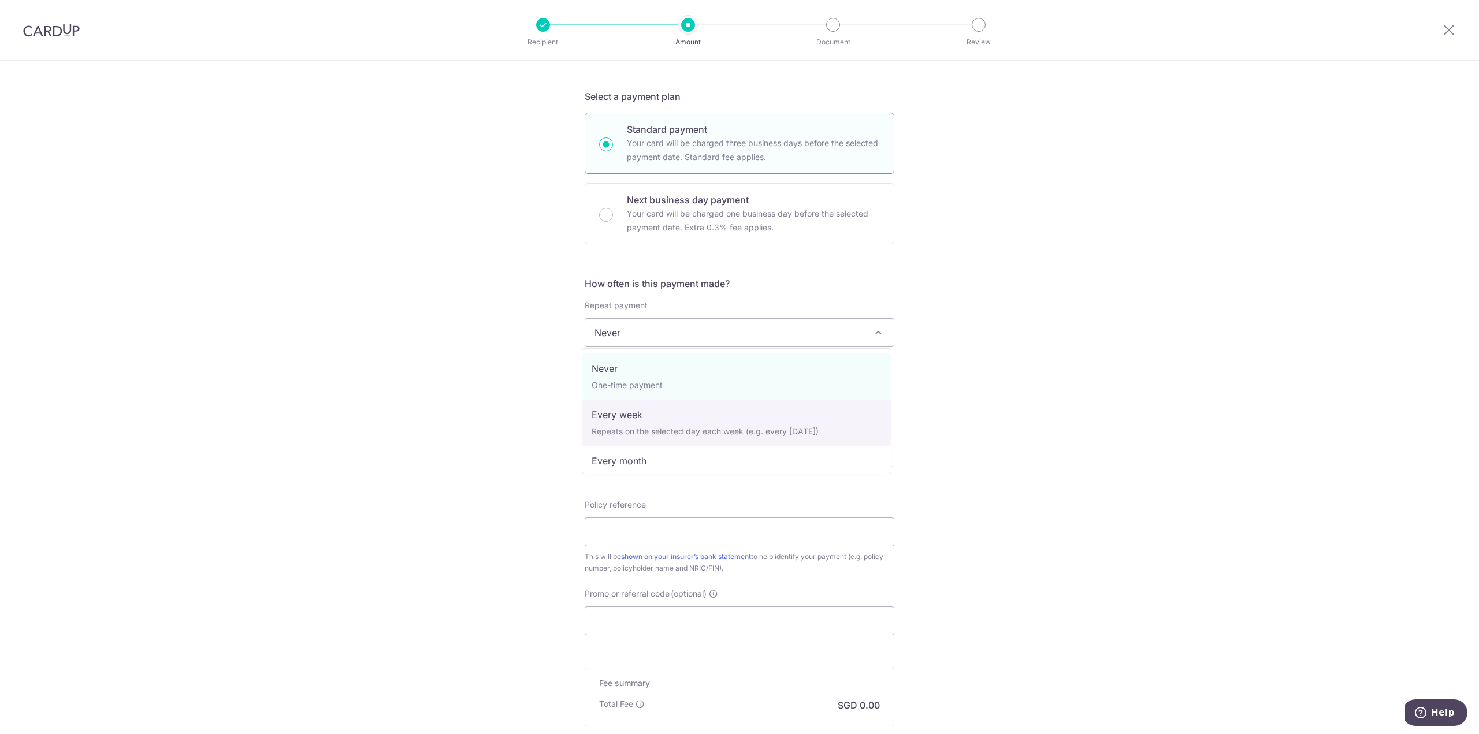
select select "2"
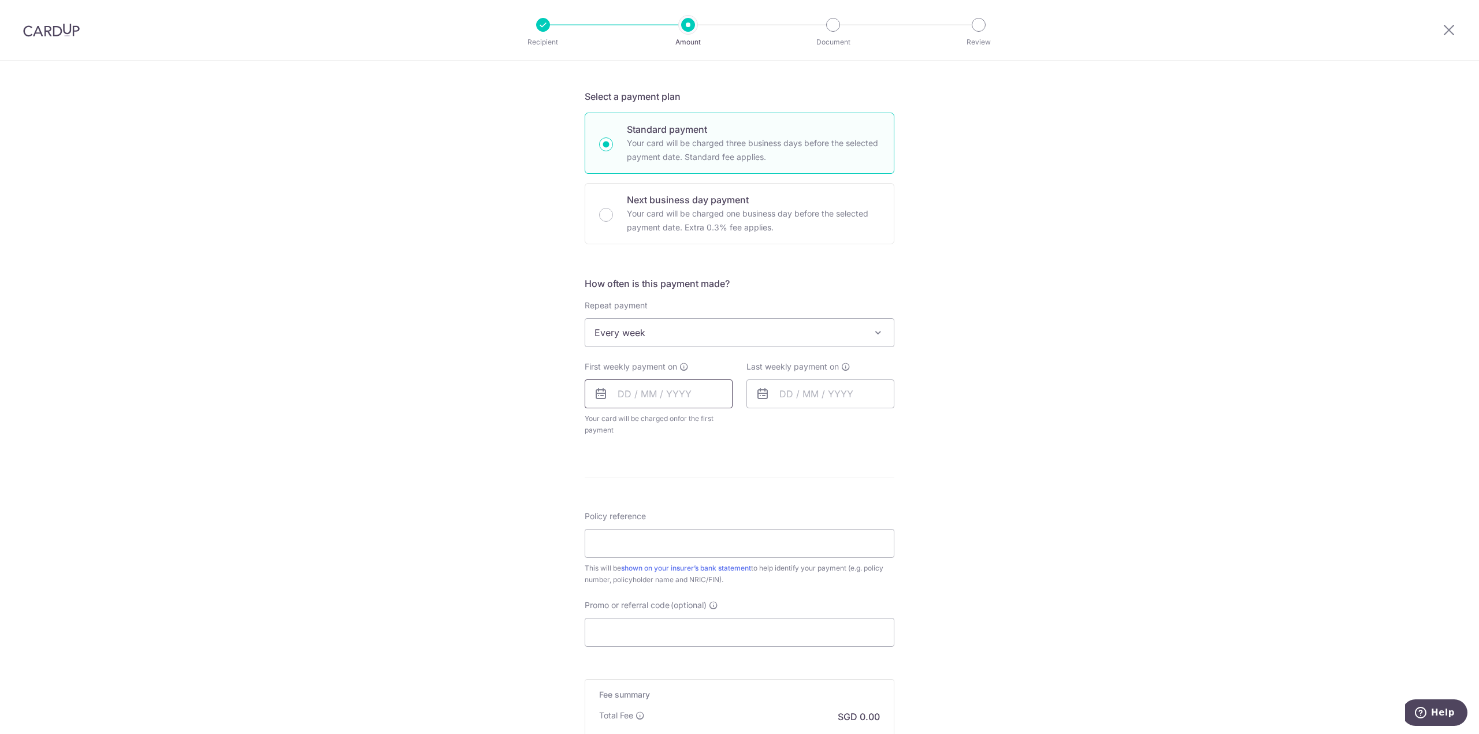
click at [685, 388] on input "text" at bounding box center [659, 394] width 148 height 29
drag, startPoint x: 674, startPoint y: 521, endPoint x: 804, endPoint y: 398, distance: 179.0
click at [674, 521] on link "17" at bounding box center [677, 522] width 18 height 18
type input "[DATE]"
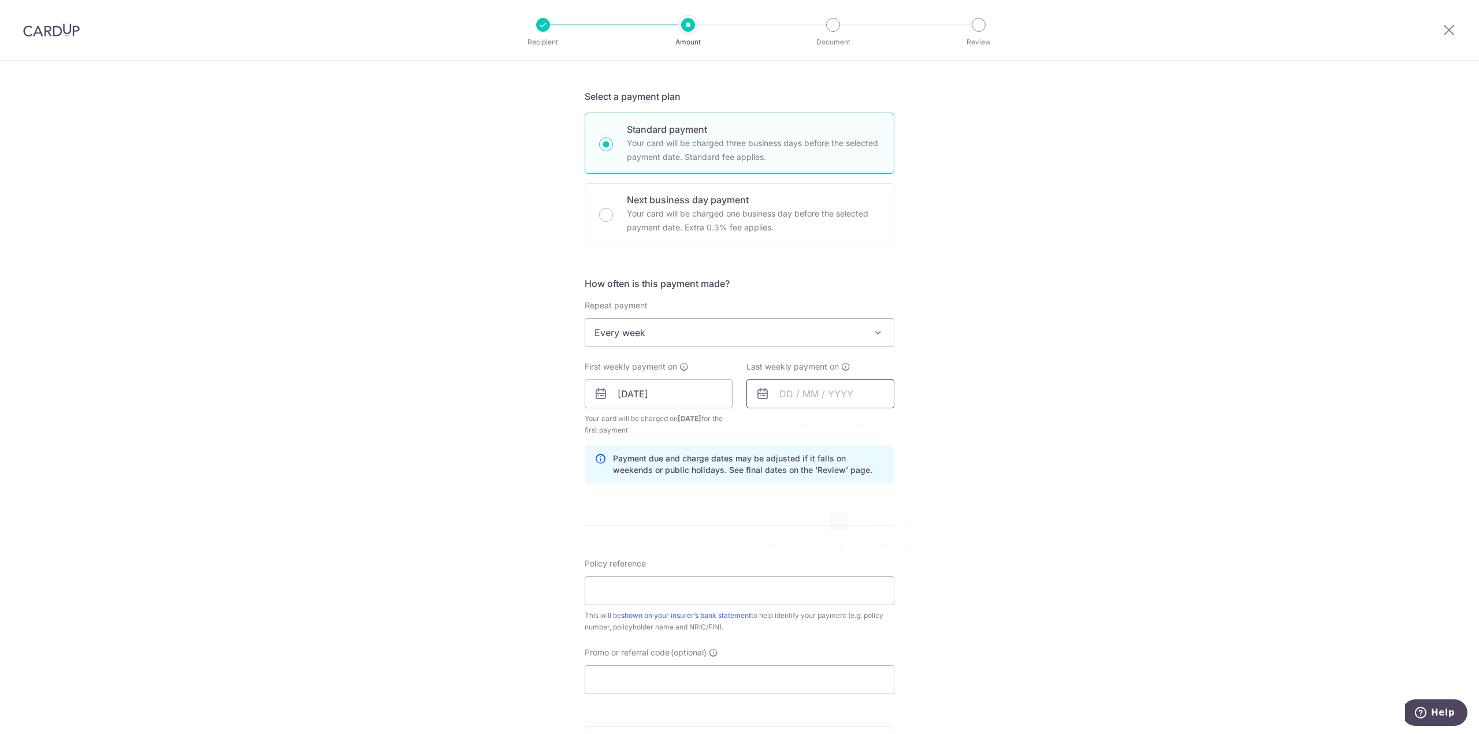
drag, startPoint x: 806, startPoint y: 393, endPoint x: 794, endPoint y: 447, distance: 54.5
click at [806, 393] on input "text" at bounding box center [820, 394] width 148 height 29
click at [832, 545] on link "24" at bounding box center [839, 545] width 18 height 18
click at [824, 393] on input "[DATE]" at bounding box center [820, 394] width 148 height 29
click at [855, 517] on link "18" at bounding box center [862, 522] width 18 height 18
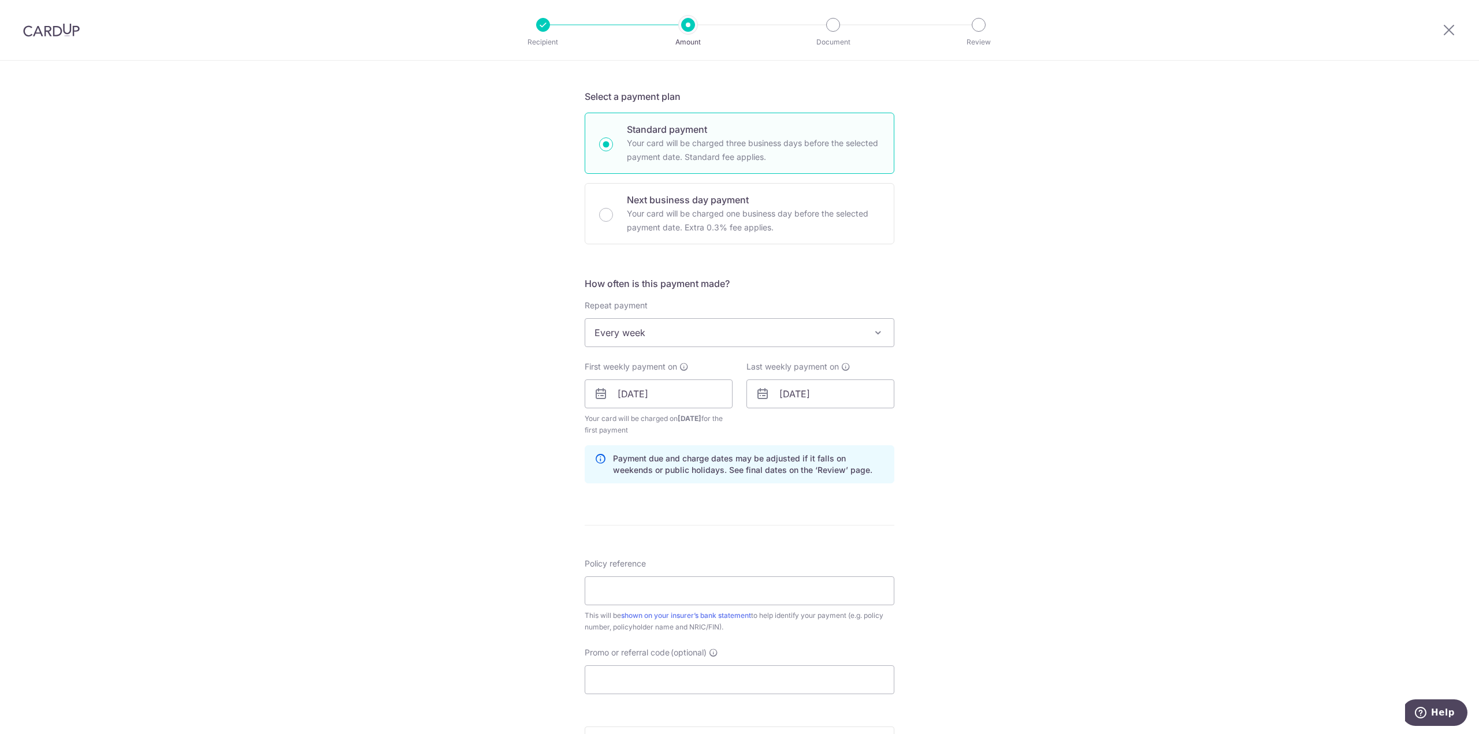
click at [1070, 419] on div "Tell us more about your payment Enter payment amount SGD 119.50 119.50 Select C…" at bounding box center [739, 405] width 1479 height 1151
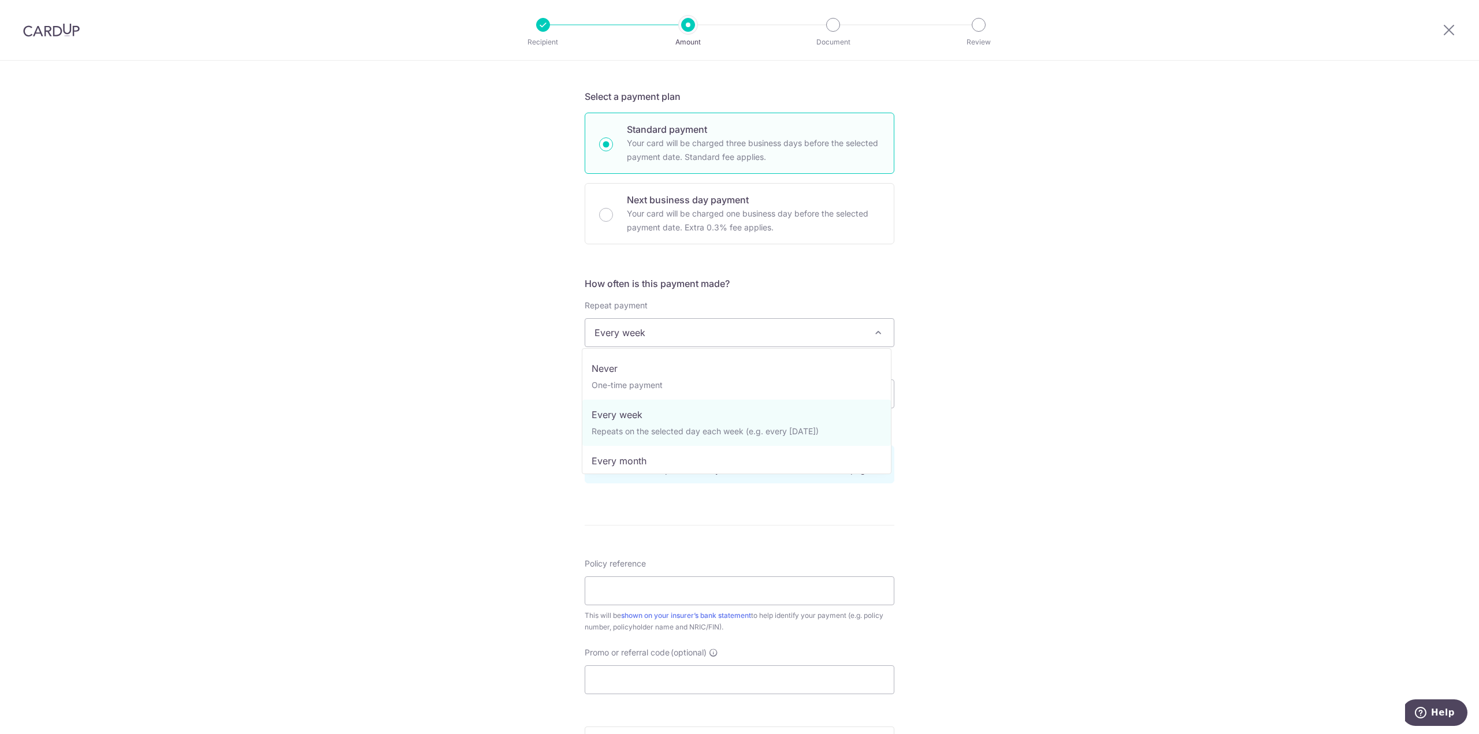
click at [826, 327] on span "Every week" at bounding box center [739, 333] width 309 height 28
click at [1072, 291] on div "Tell us more about your payment Enter payment amount SGD 119.50 119.50 Select C…" at bounding box center [739, 405] width 1479 height 1151
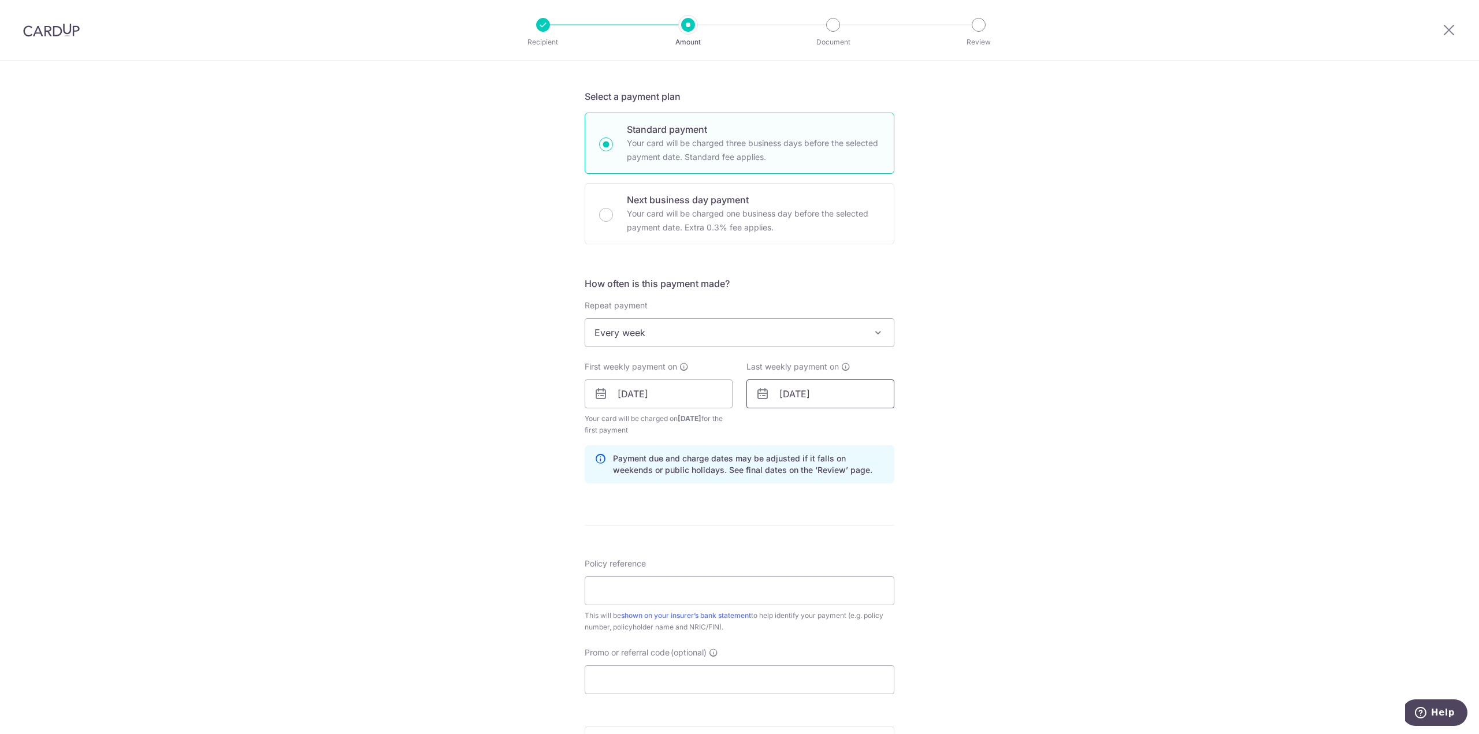
click at [793, 399] on input "[DATE]" at bounding box center [820, 394] width 148 height 29
click at [834, 544] on link "24" at bounding box center [839, 545] width 18 height 18
type input "[DATE]"
click at [1108, 460] on div "Tell us more about your payment Enter payment amount SGD 119.50 119.50 Select C…" at bounding box center [739, 405] width 1479 height 1151
click at [1137, 424] on div "Tell us more about your payment Enter payment amount SGD 119.50 119.50 Select C…" at bounding box center [739, 405] width 1479 height 1151
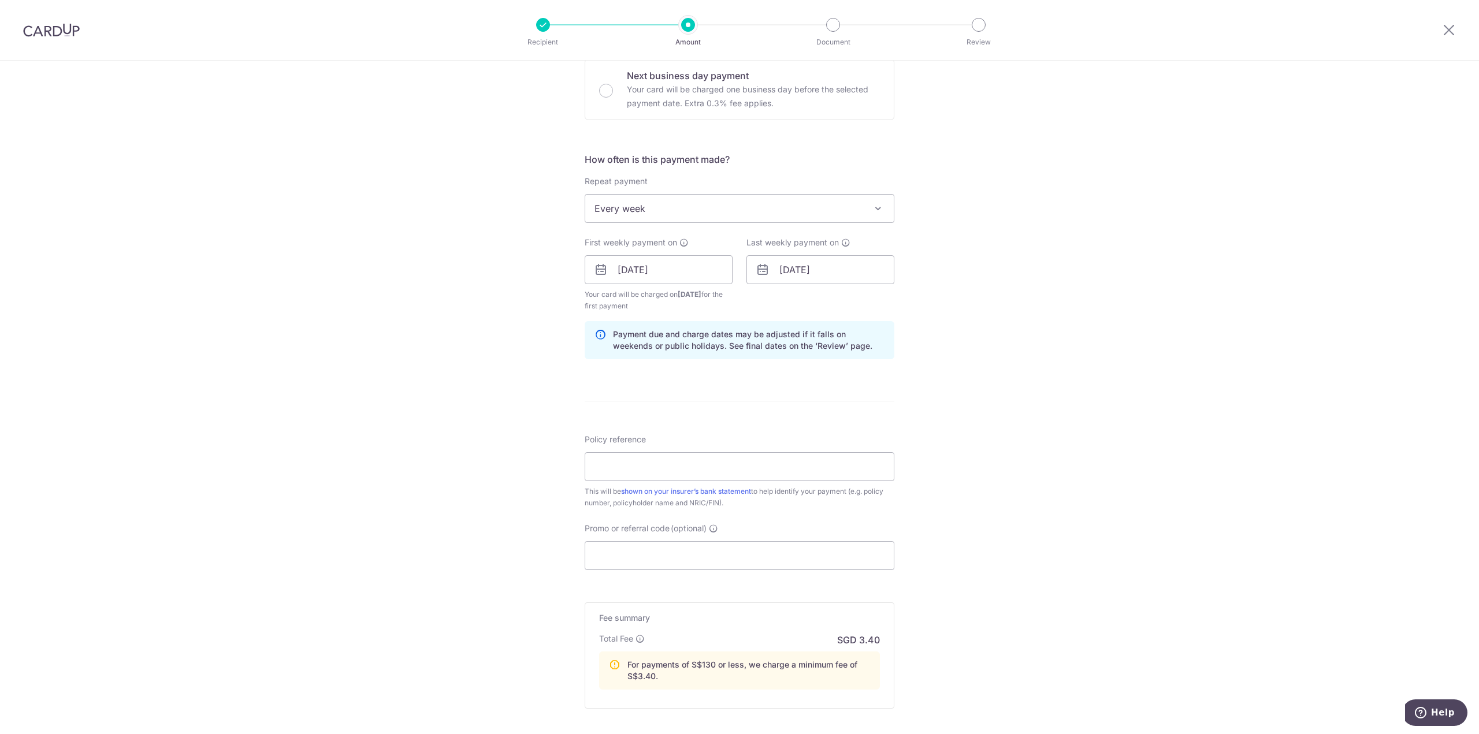
scroll to position [462, 0]
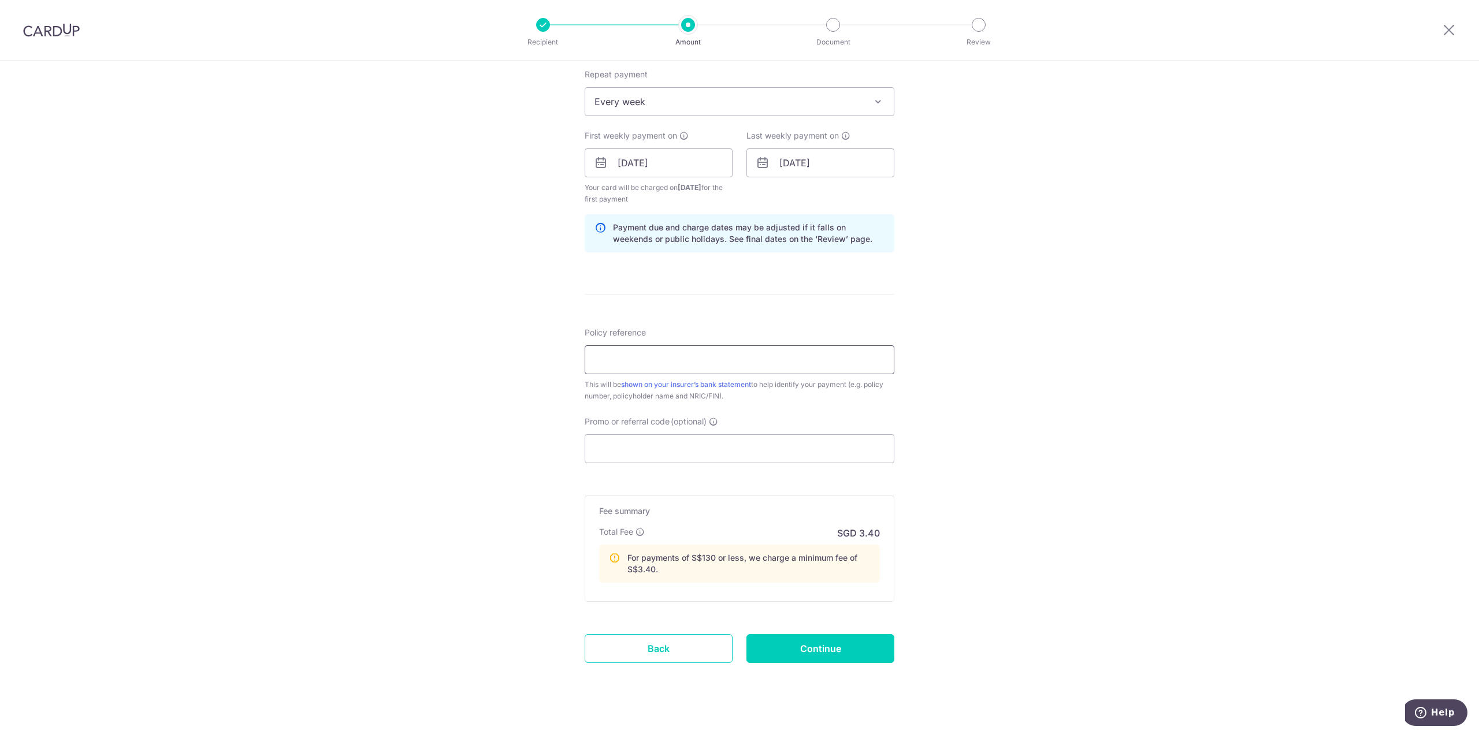
click at [734, 362] on input "Policy reference" at bounding box center [740, 360] width 310 height 29
paste input "H243637447"
type input "H243637447"
click at [639, 452] on input "Promo or referral code (optional)" at bounding box center [740, 448] width 310 height 29
click at [639, 451] on input "Promo or referral code (optional)" at bounding box center [740, 448] width 310 height 29
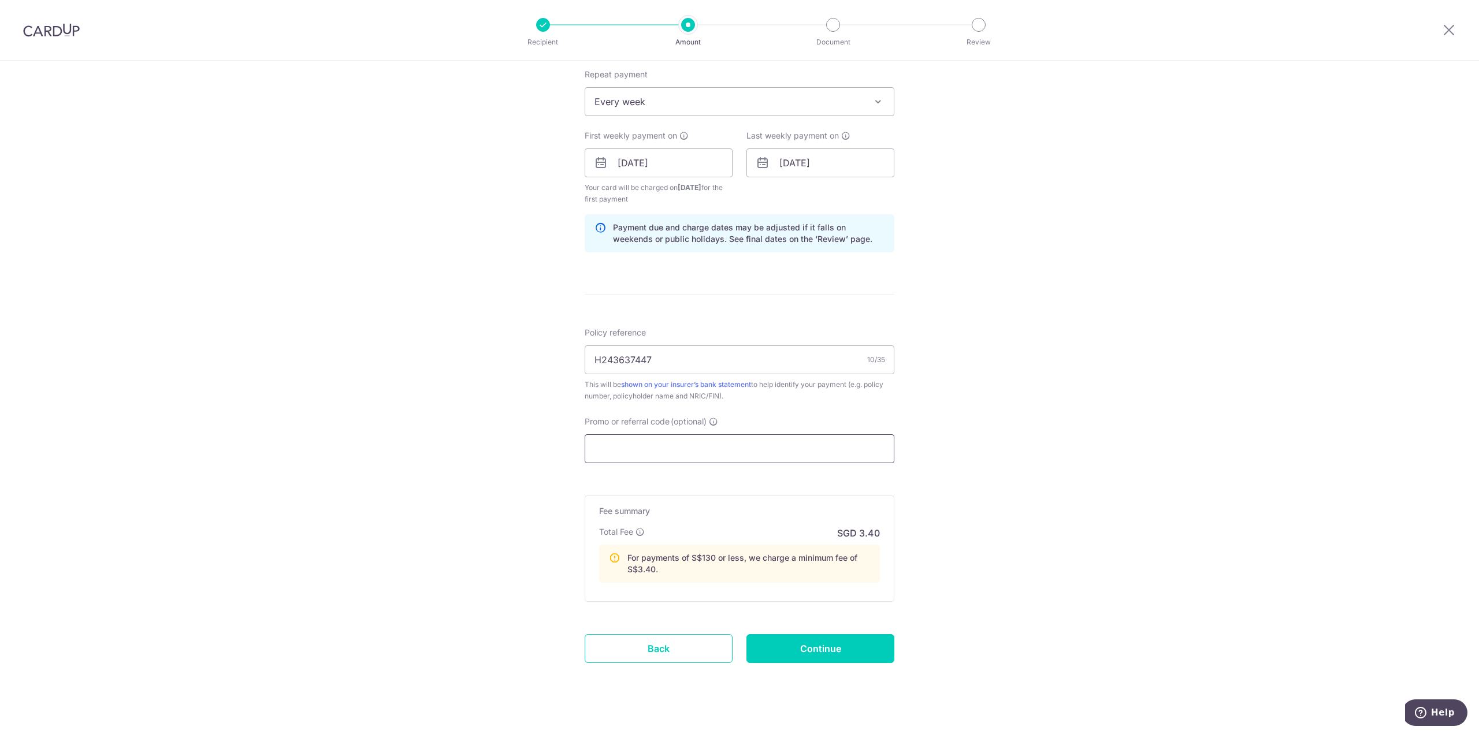
click at [639, 451] on input "Promo or referral code (optional)" at bounding box center [740, 448] width 310 height 29
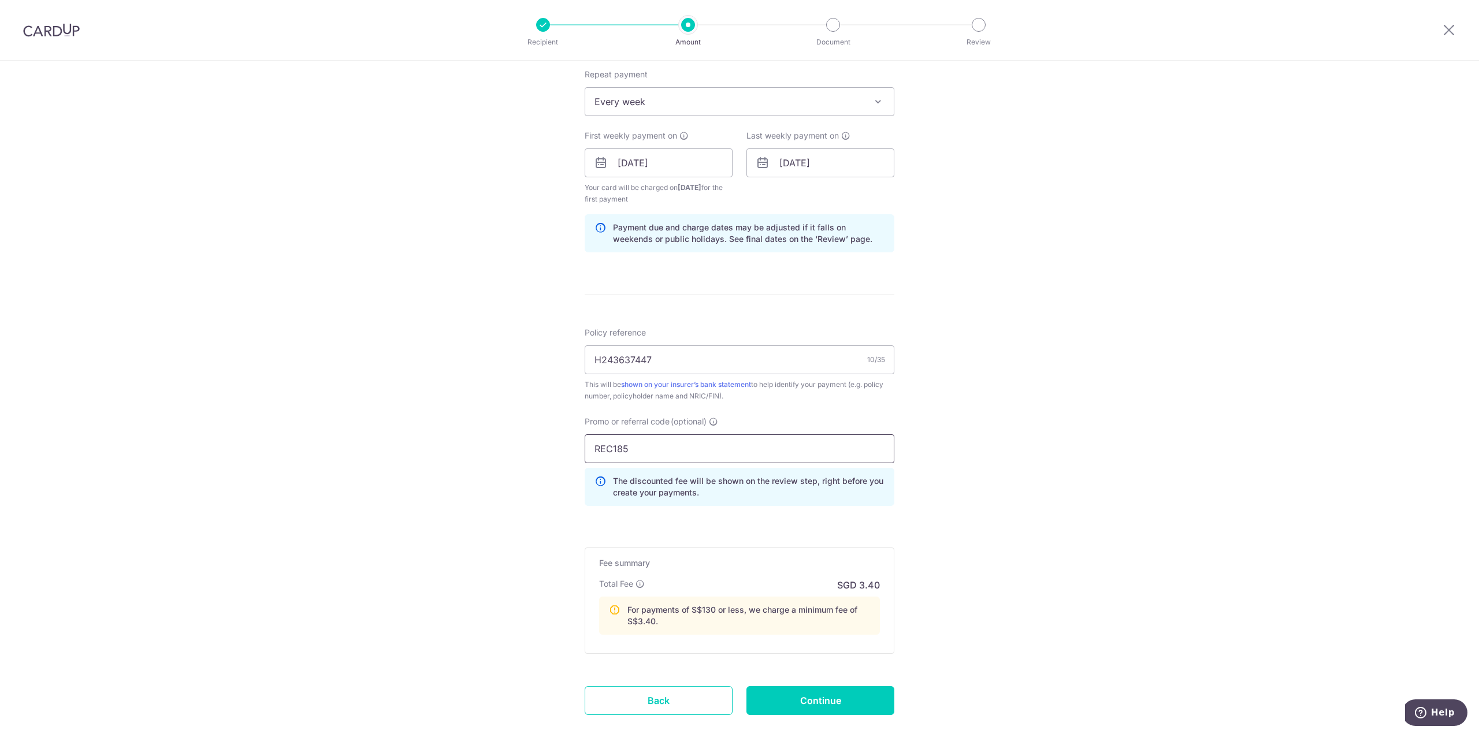
type input "REC185"
click at [1085, 477] on div "Tell us more about your payment Enter payment amount SGD 119.50 119.50 Select C…" at bounding box center [739, 199] width 1479 height 1203
click at [1058, 480] on div "Tell us more about your payment Enter payment amount SGD 119.50 119.50 Select C…" at bounding box center [739, 199] width 1479 height 1203
click at [1047, 499] on div "Tell us more about your payment Enter payment amount SGD 119.50 119.50 Select C…" at bounding box center [739, 199] width 1479 height 1203
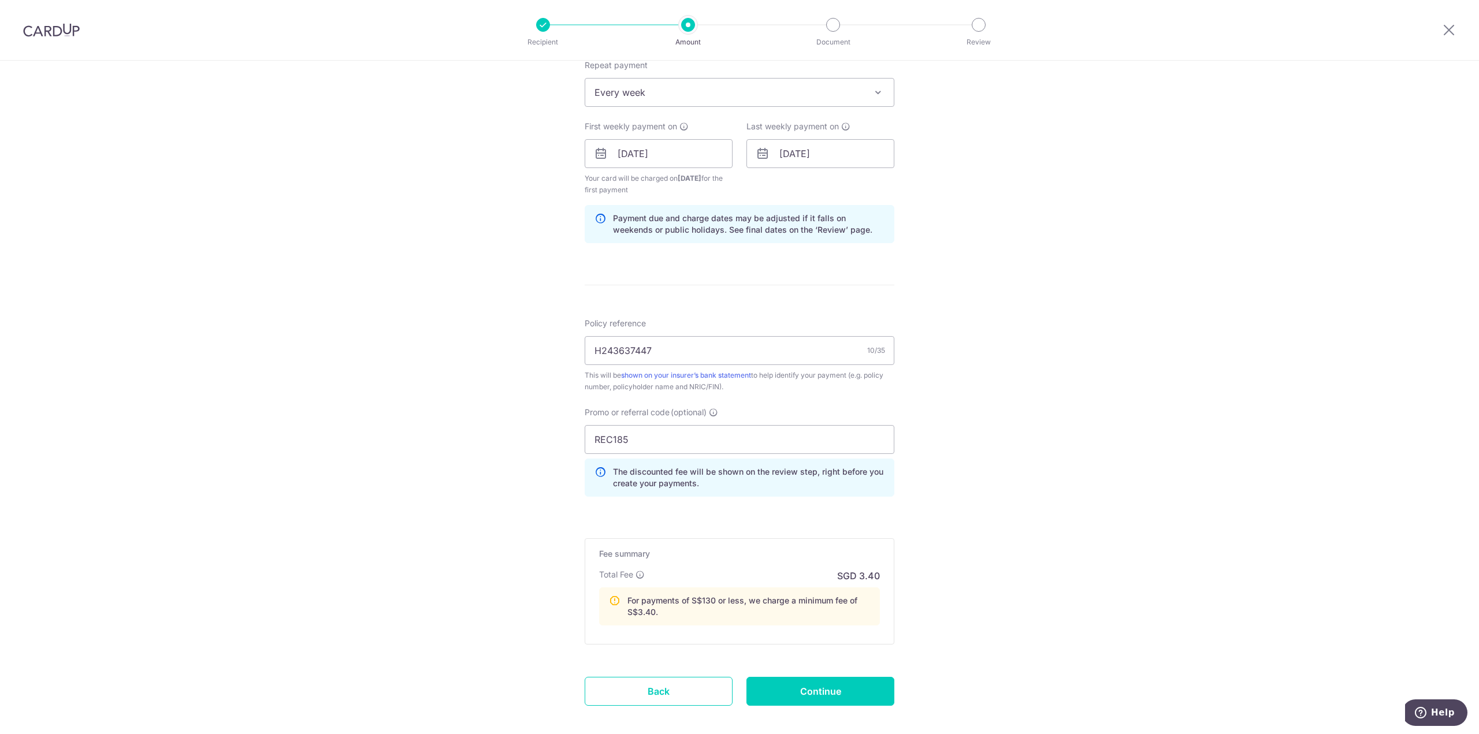
scroll to position [526, 0]
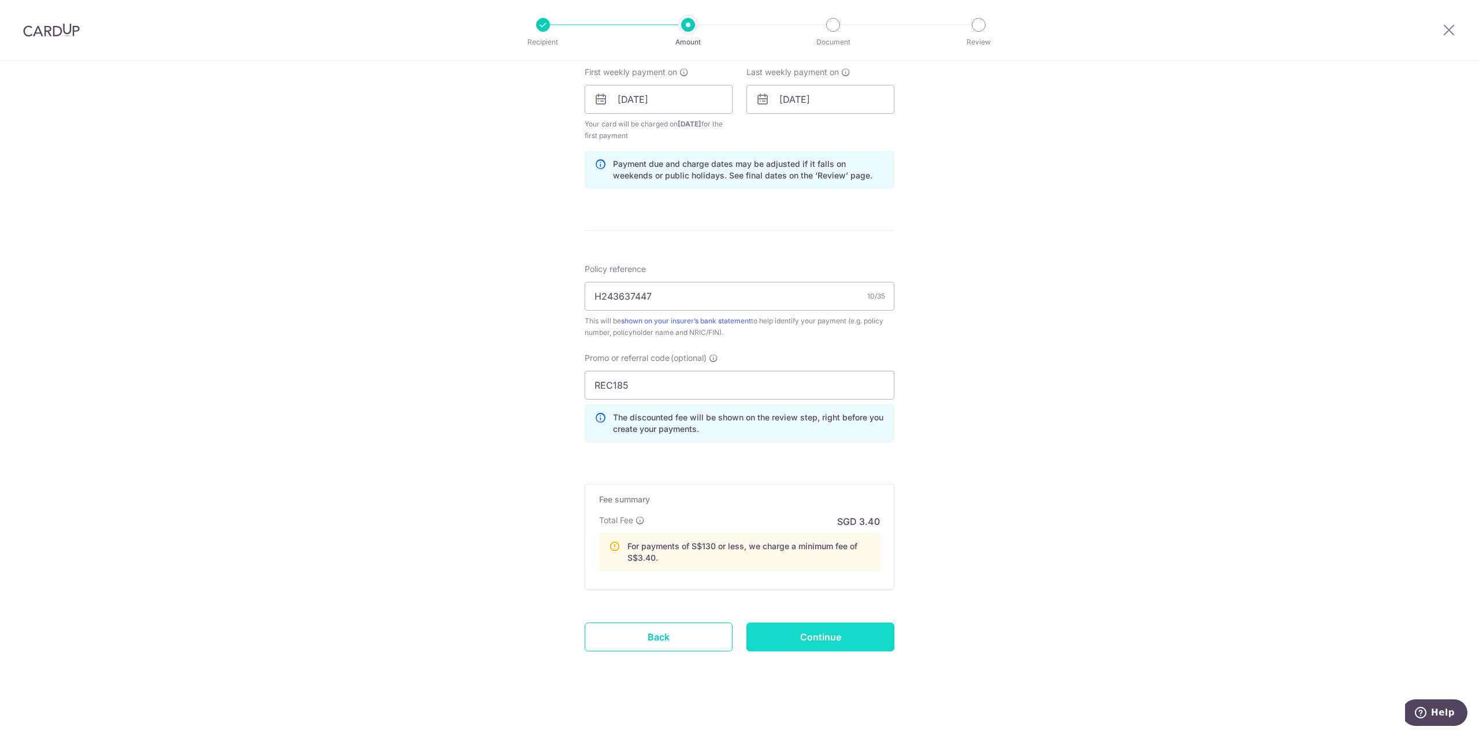
click at [805, 638] on input "Continue" at bounding box center [820, 637] width 148 height 29
type input "Create Schedule"
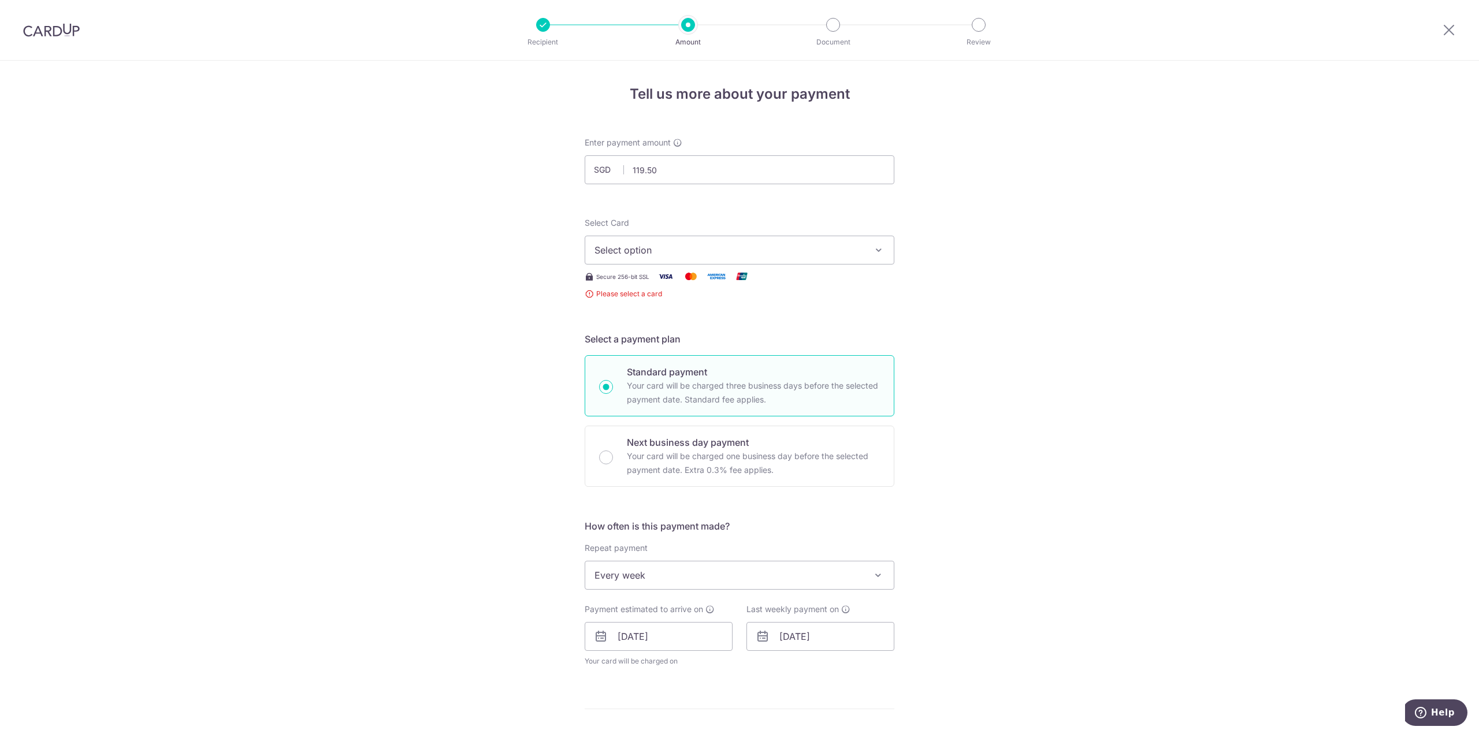
click at [735, 250] on span "Select option" at bounding box center [729, 250] width 269 height 14
drag, startPoint x: 649, startPoint y: 332, endPoint x: 670, endPoint y: 335, distance: 20.9
click at [649, 332] on span "**** 1424" at bounding box center [643, 333] width 43 height 14
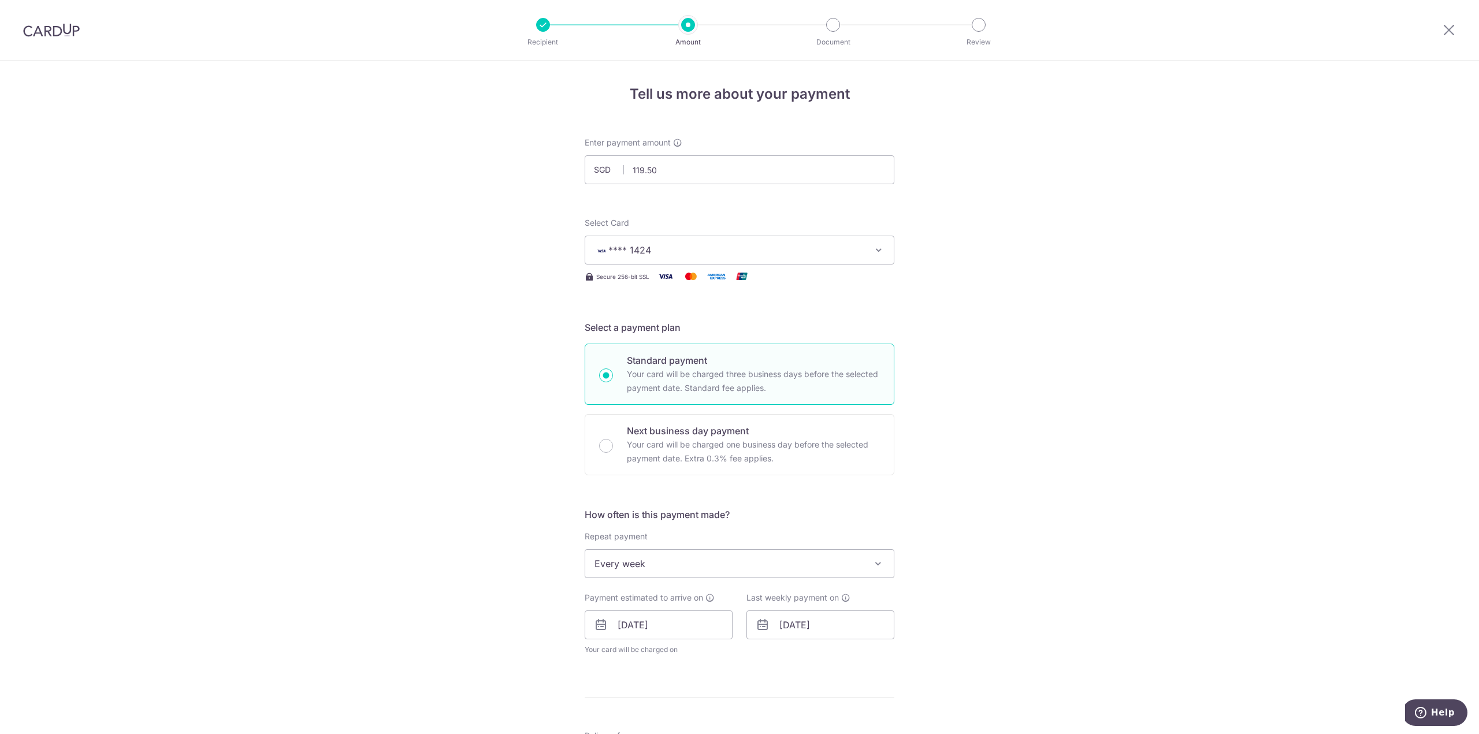
drag, startPoint x: 1125, startPoint y: 344, endPoint x: 1117, endPoint y: 357, distance: 15.4
click at [1123, 346] on div "Tell us more about your payment Enter payment amount SGD 119.50 119.50 Select C…" at bounding box center [739, 633] width 1479 height 1145
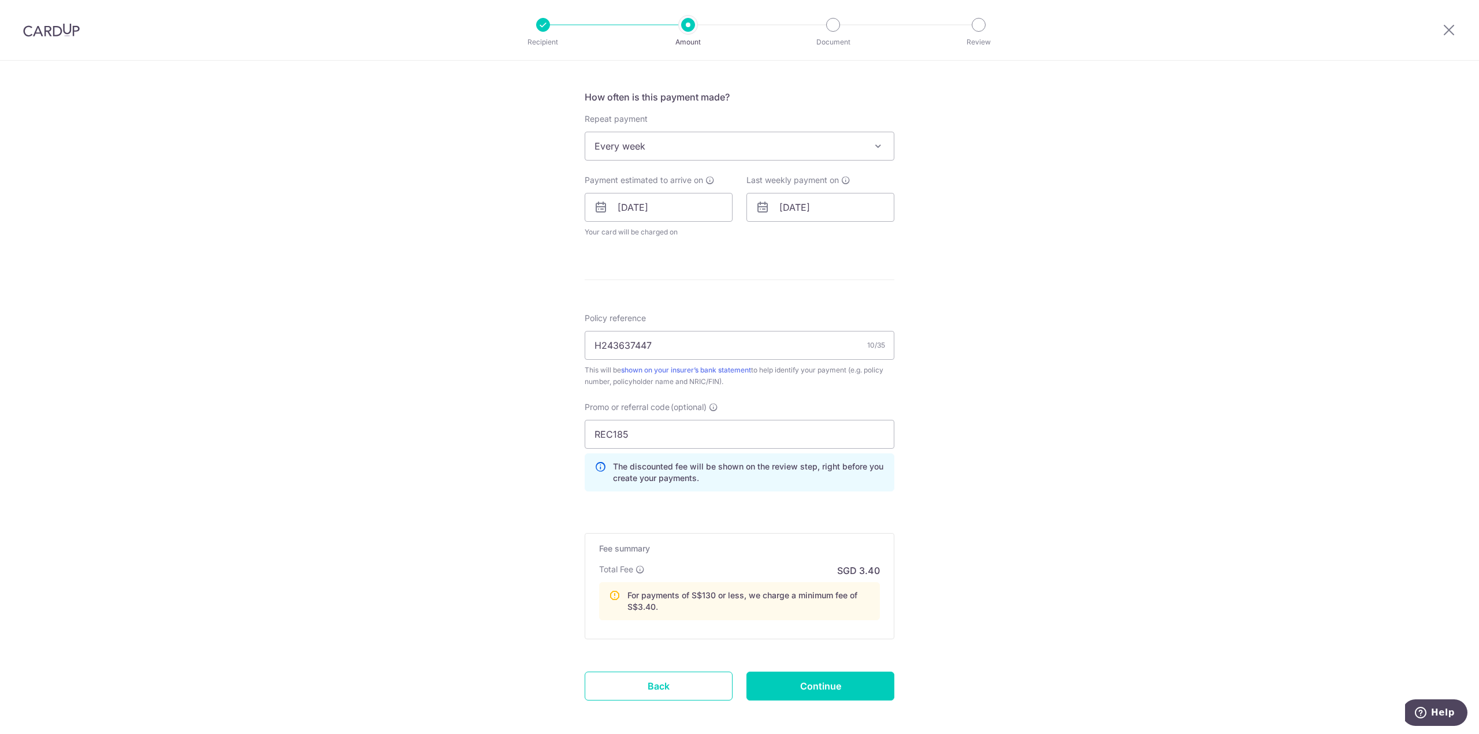
scroll to position [467, 0]
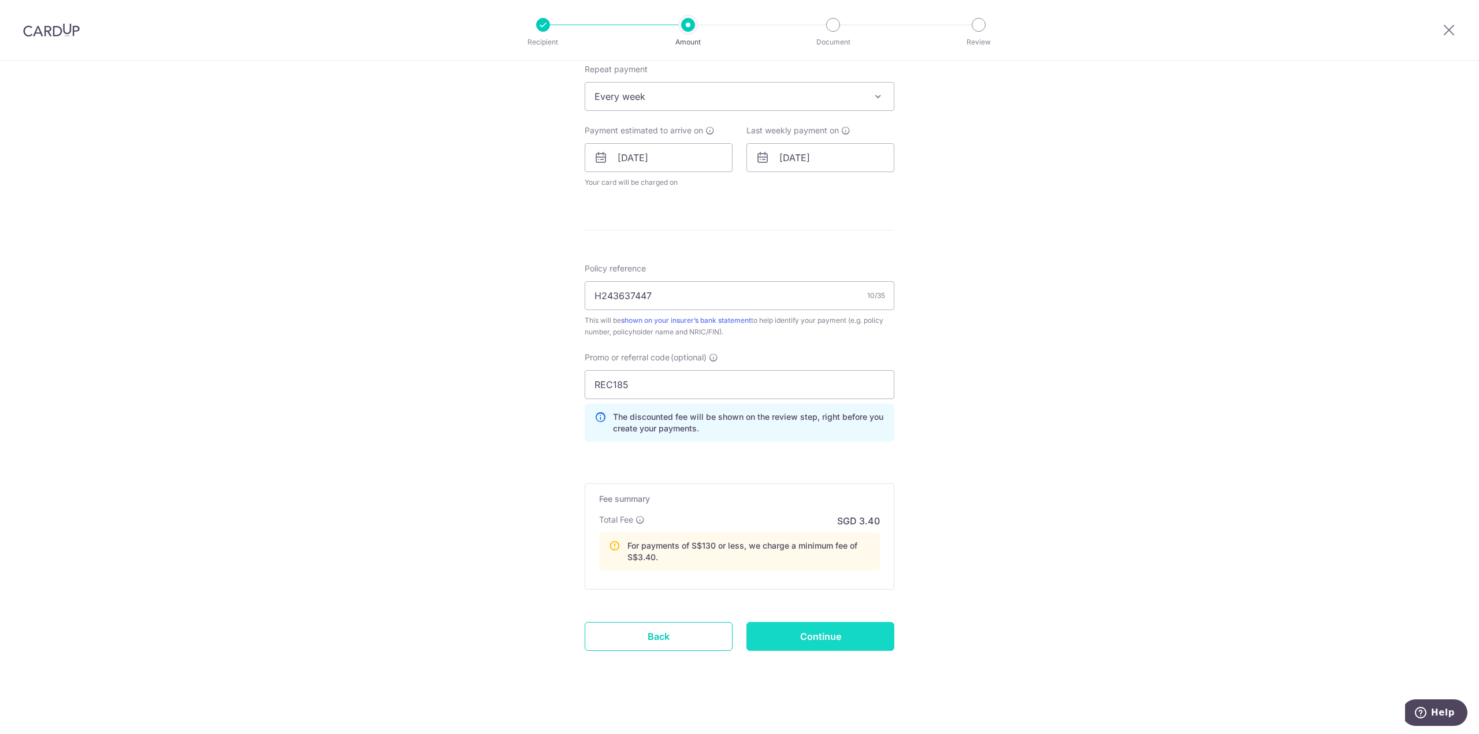
click at [789, 631] on input "Continue" at bounding box center [820, 636] width 148 height 29
type input "Create Schedule"
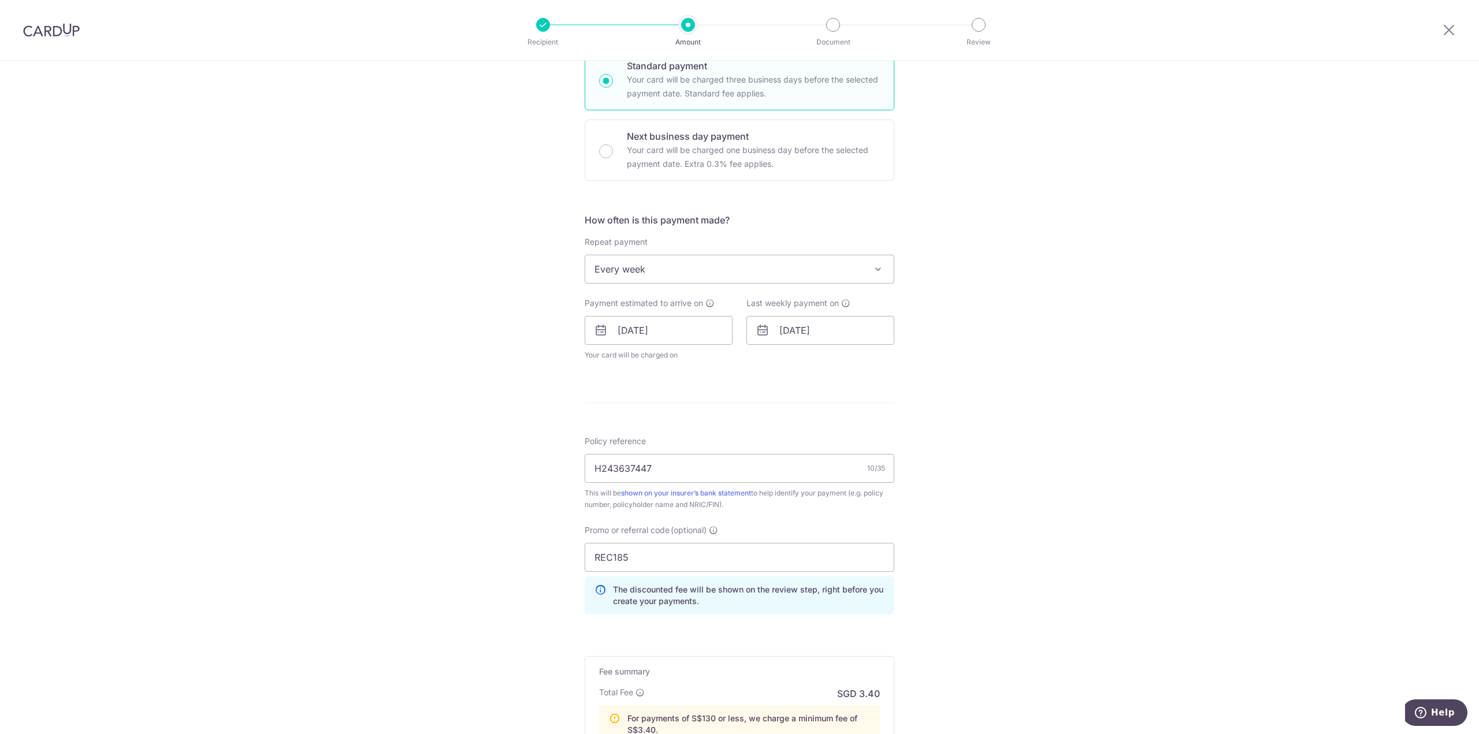
scroll to position [294, 0]
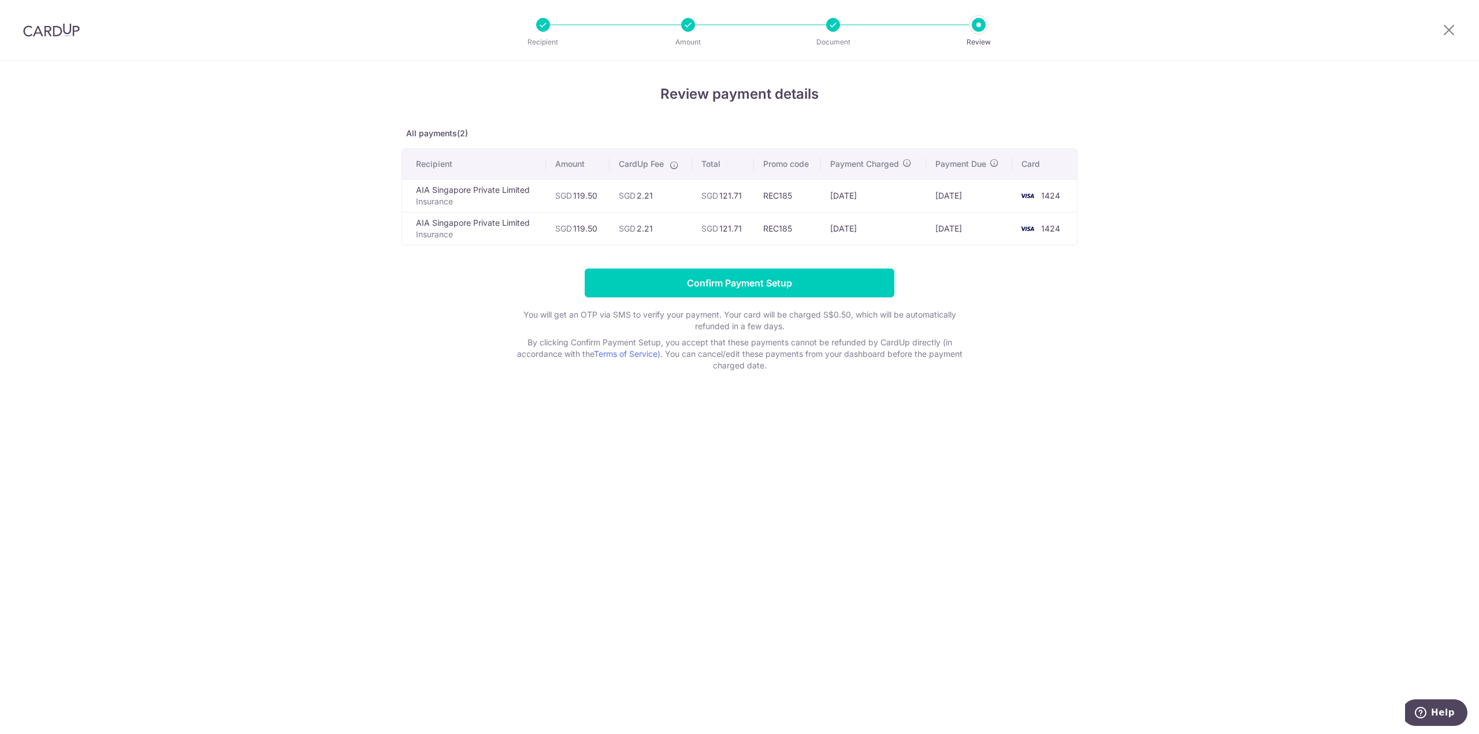
click at [902, 460] on div "Review payment details All payments(2) Recipient Amount CardUp Fee Total Promo …" at bounding box center [739, 398] width 1479 height 674
click at [796, 276] on input "Confirm Payment Setup" at bounding box center [740, 283] width 310 height 29
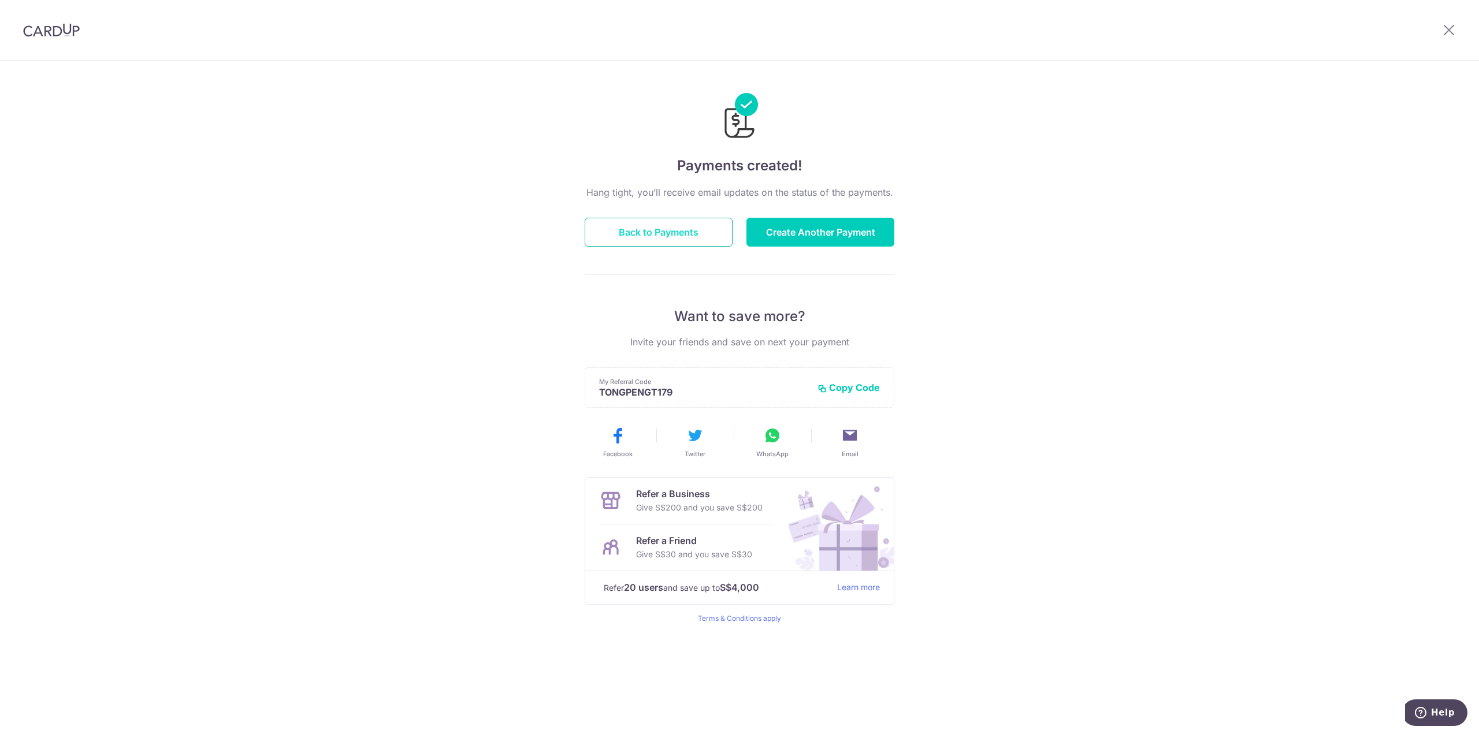
click at [671, 225] on button "Back to Payments" at bounding box center [659, 232] width 148 height 29
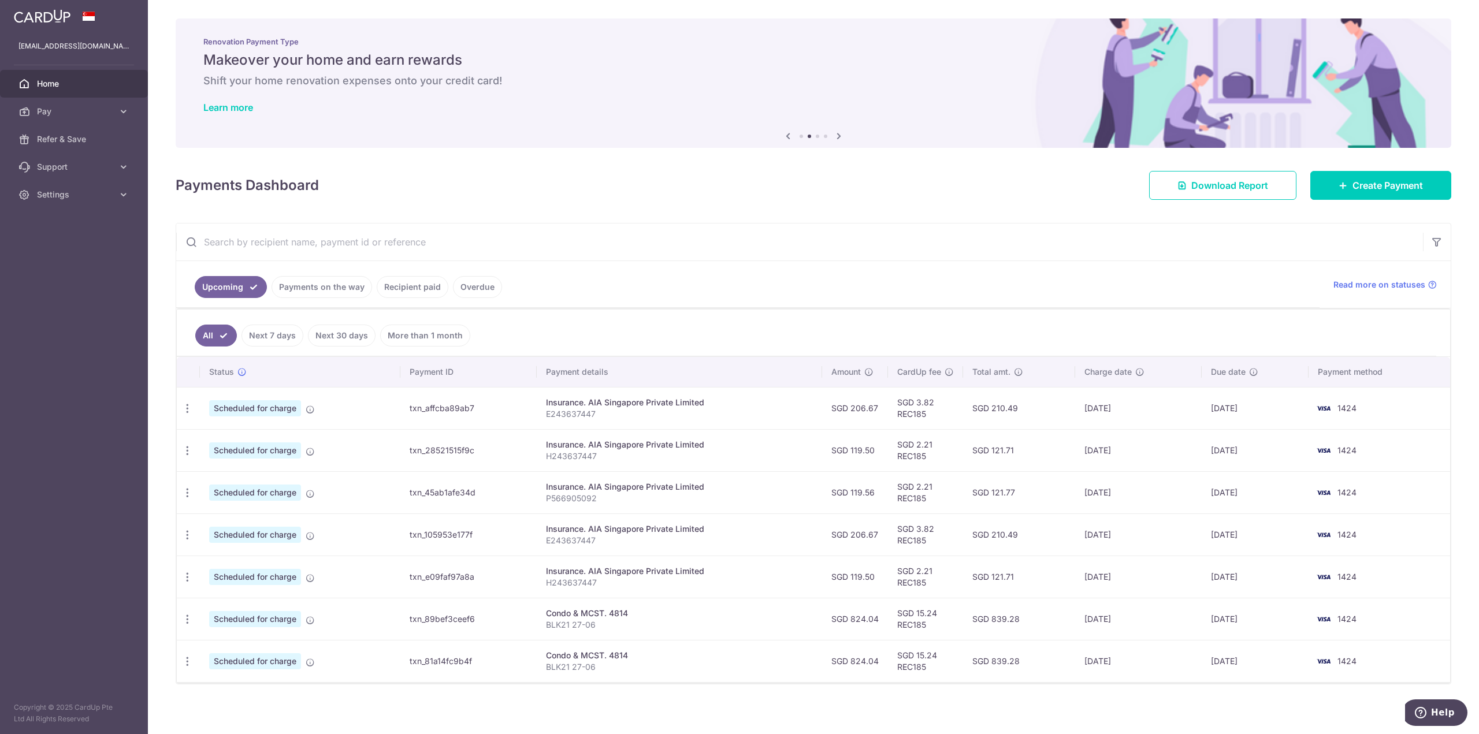
click at [421, 291] on link "Recipient paid" at bounding box center [413, 287] width 72 height 22
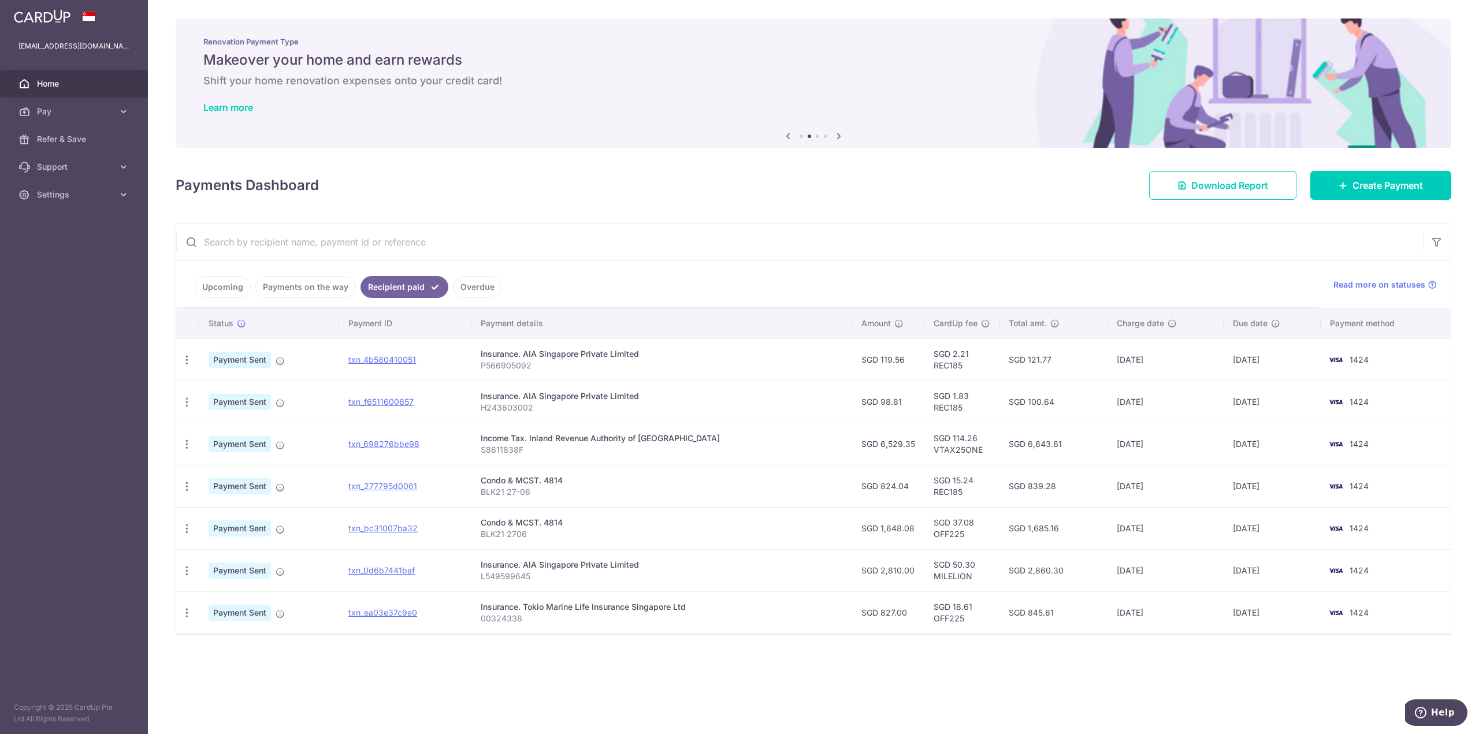
click at [300, 280] on link "Payments on the way" at bounding box center [305, 287] width 101 height 22
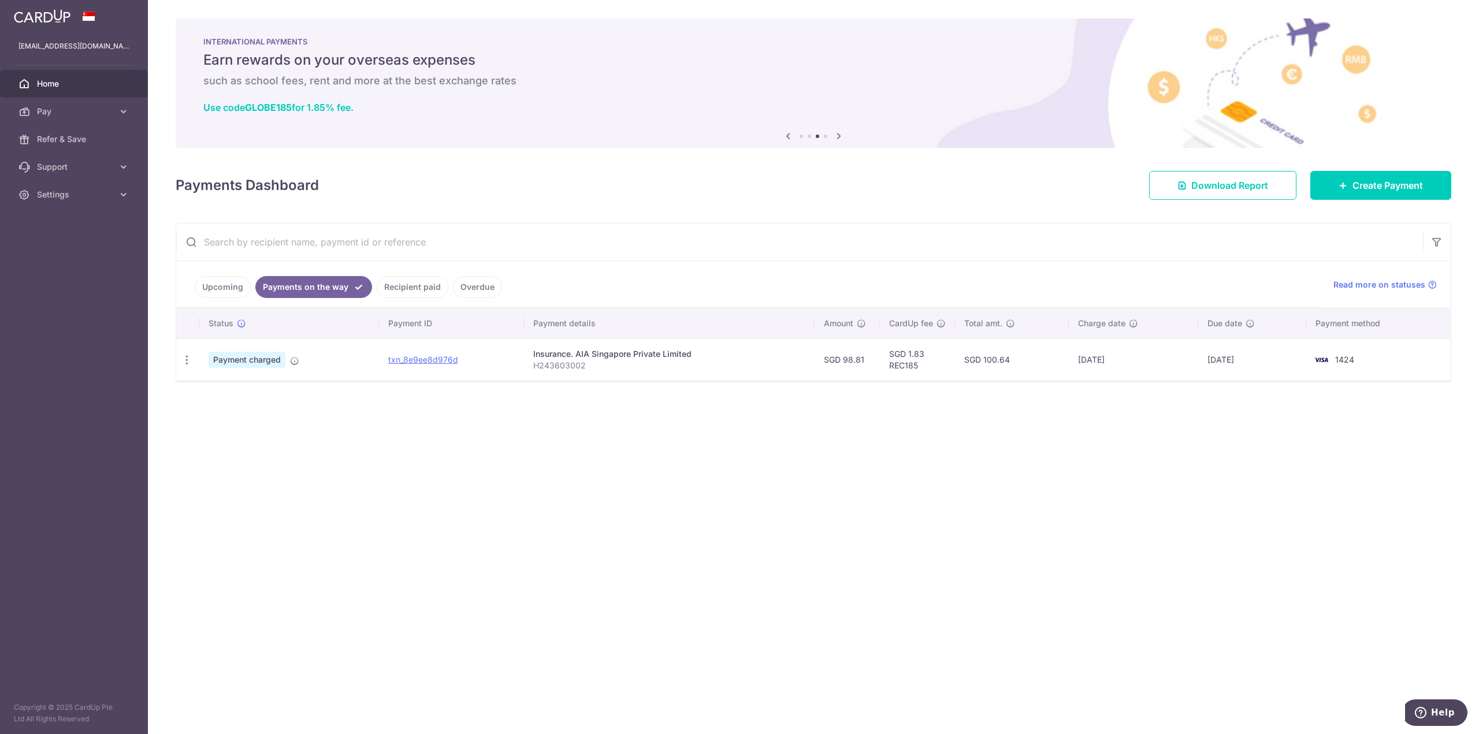
click at [393, 286] on link "Recipient paid" at bounding box center [413, 287] width 72 height 22
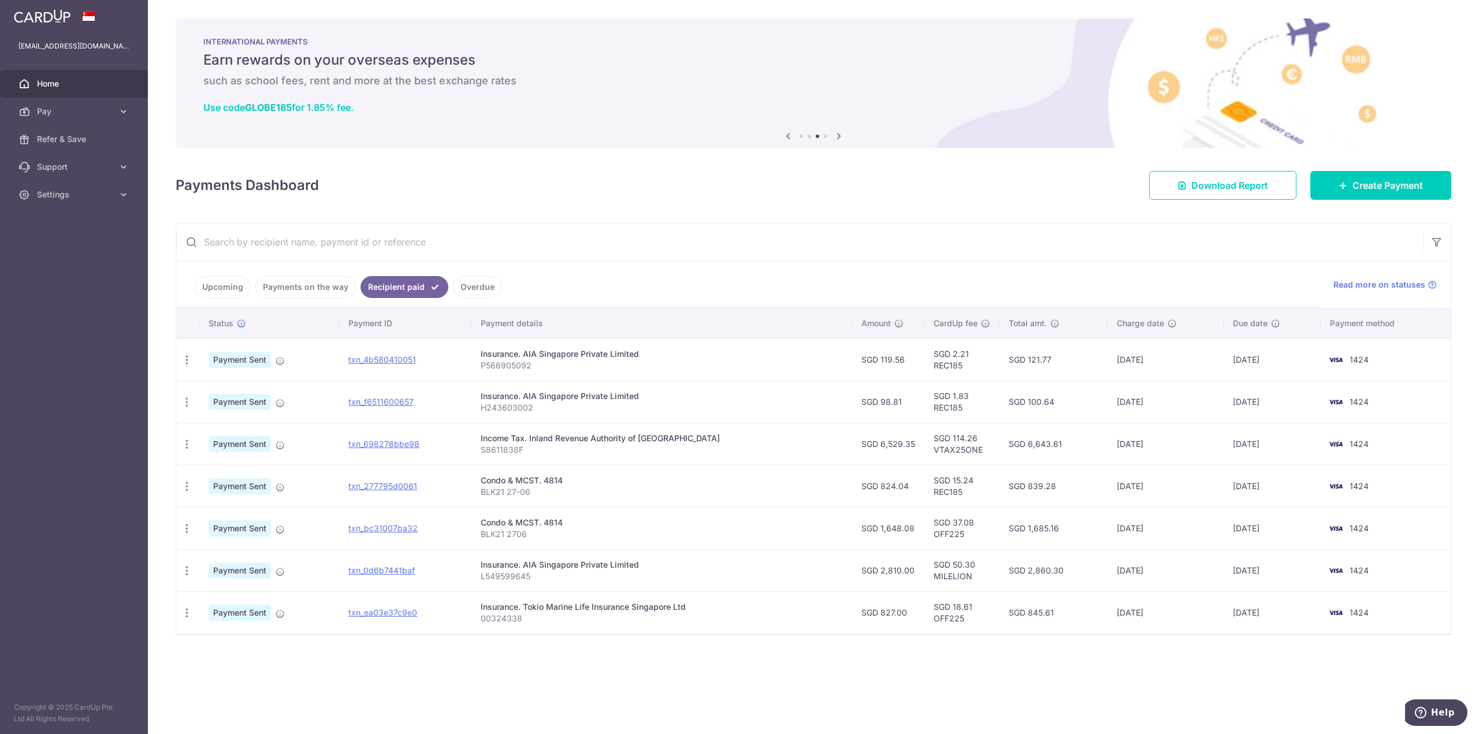
click at [221, 278] on link "Upcoming" at bounding box center [223, 287] width 56 height 22
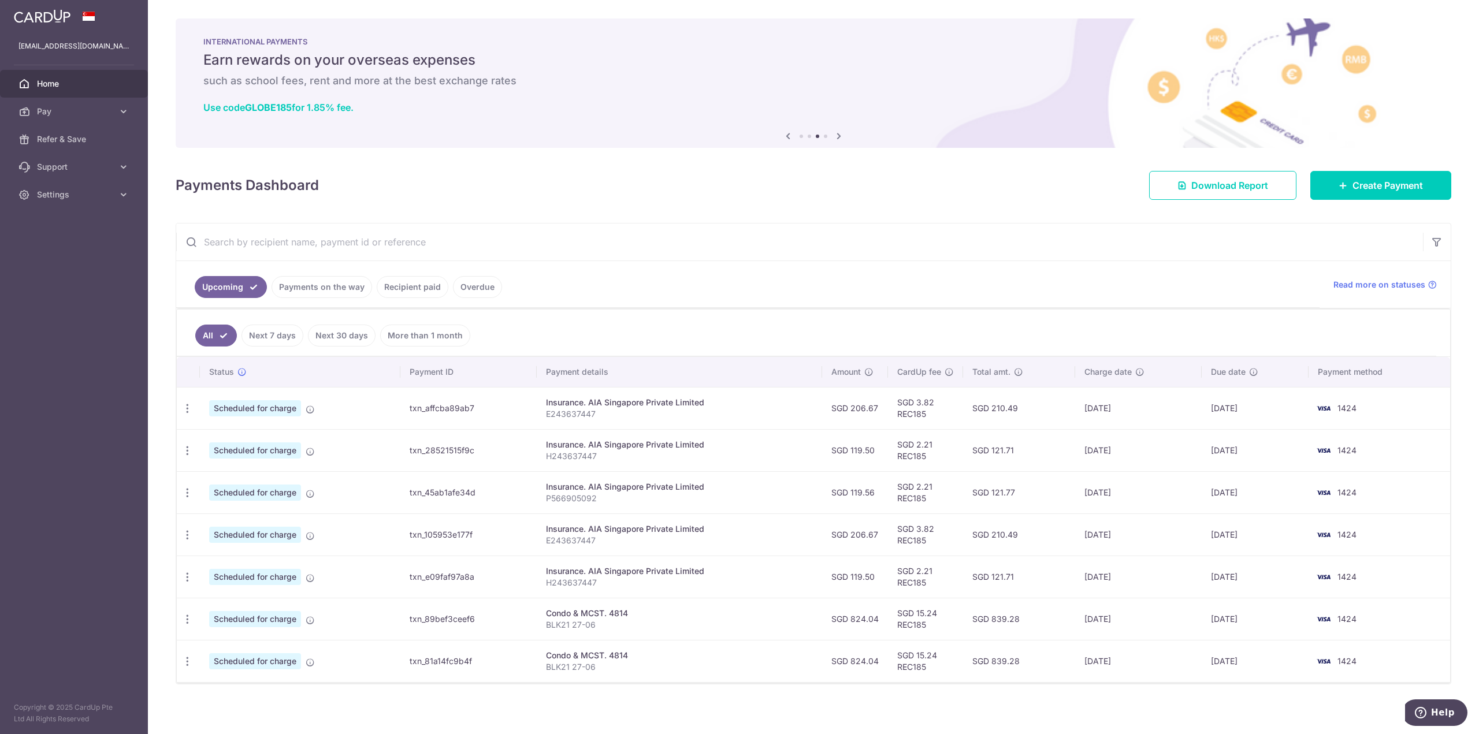
click at [297, 284] on link "Payments on the way" at bounding box center [322, 287] width 101 height 22
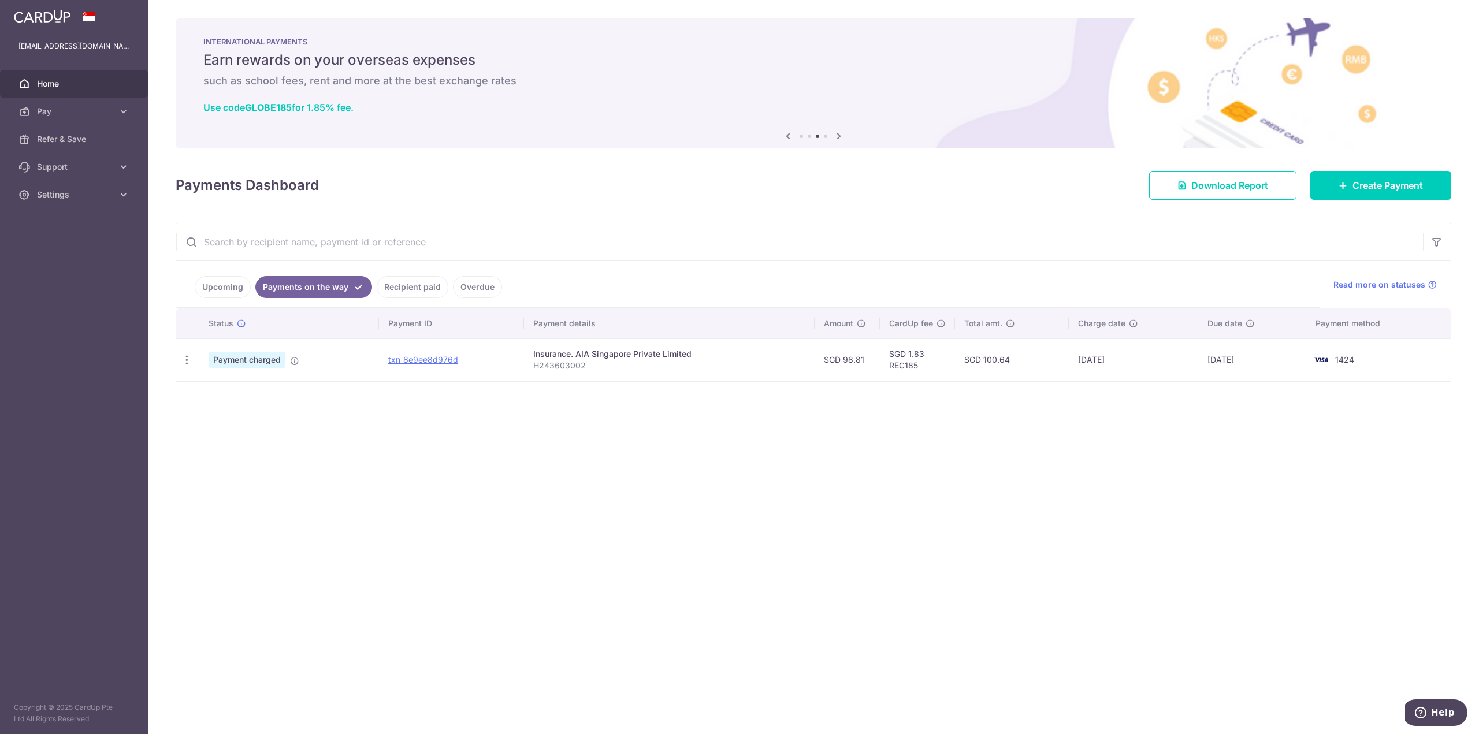
click at [417, 282] on link "Recipient paid" at bounding box center [413, 287] width 72 height 22
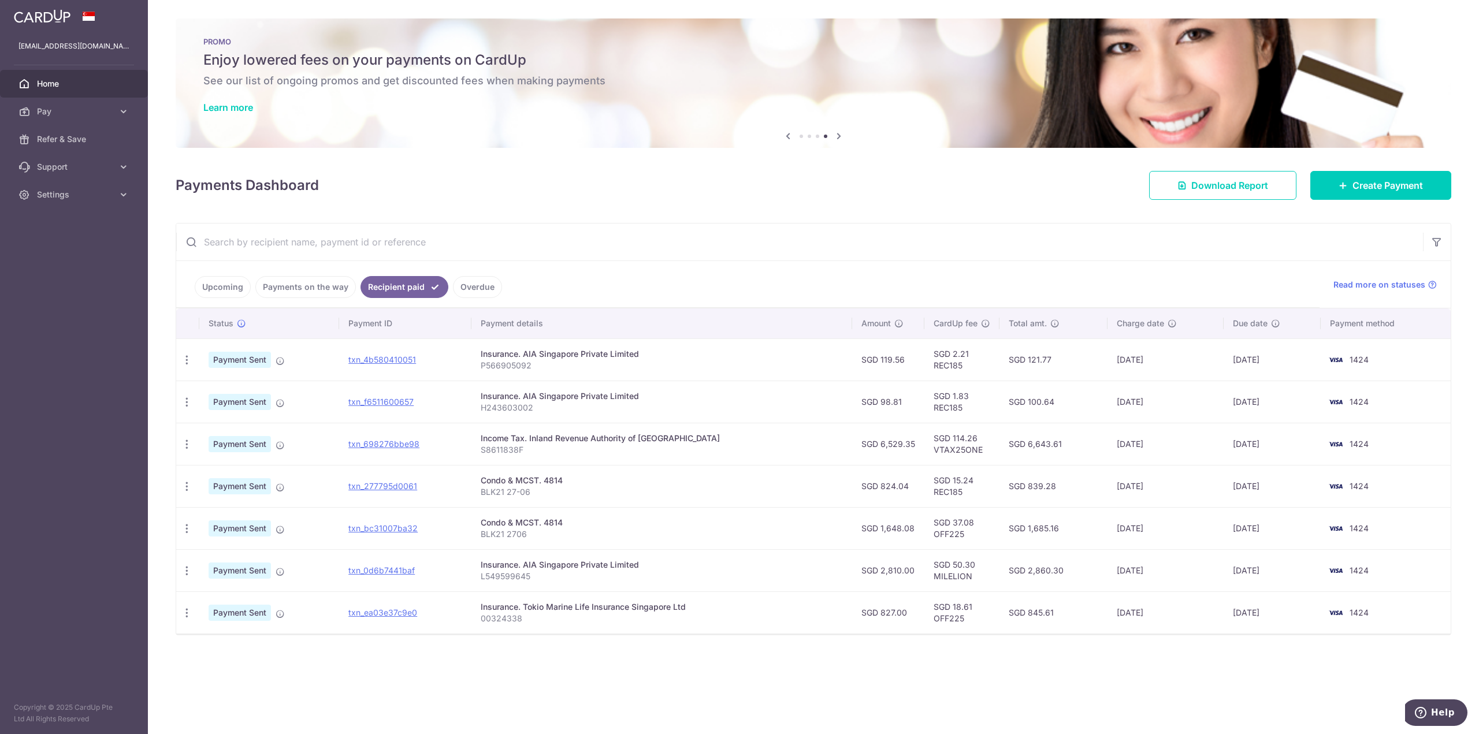
click at [237, 294] on link "Upcoming" at bounding box center [223, 287] width 56 height 22
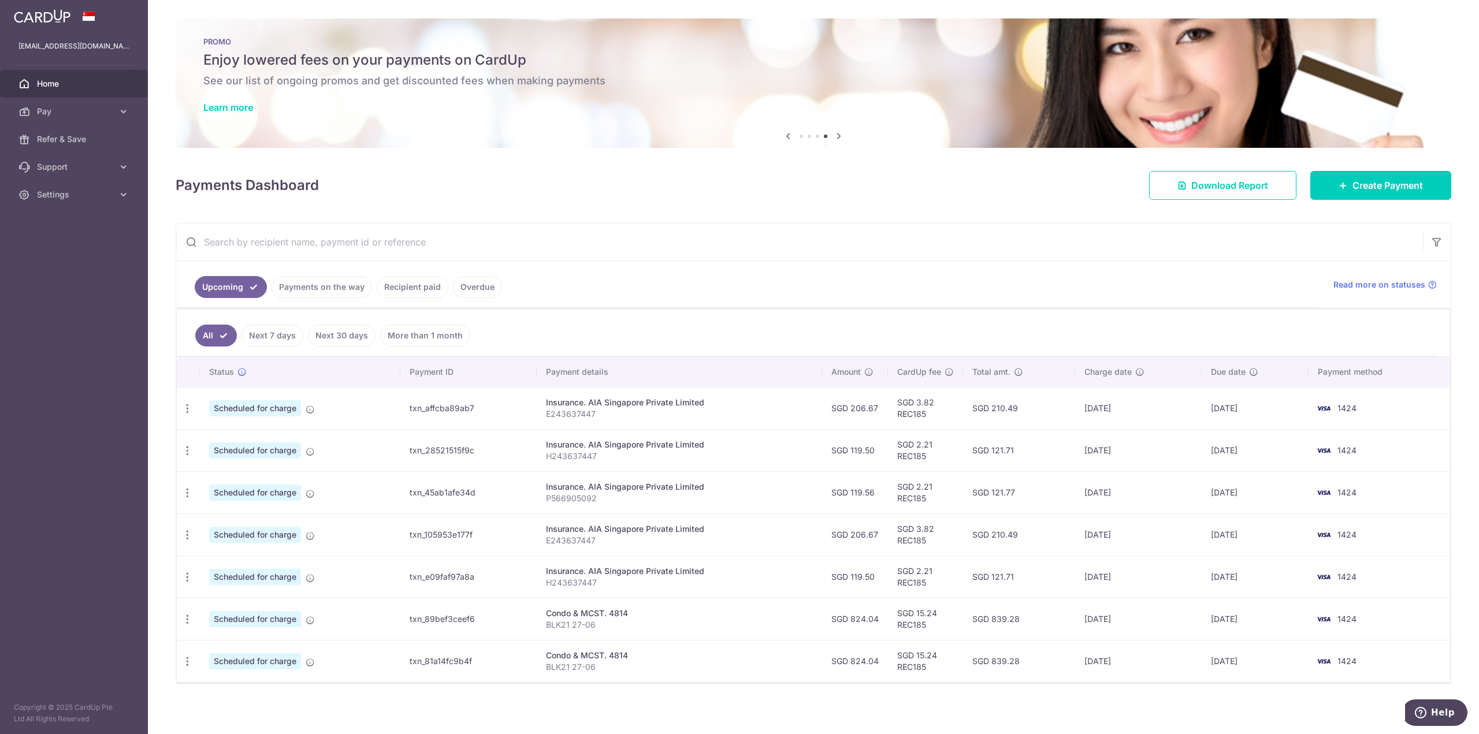
click at [740, 315] on ul "All Next 7 days Next 30 days More than 1 month" at bounding box center [807, 333] width 1260 height 47
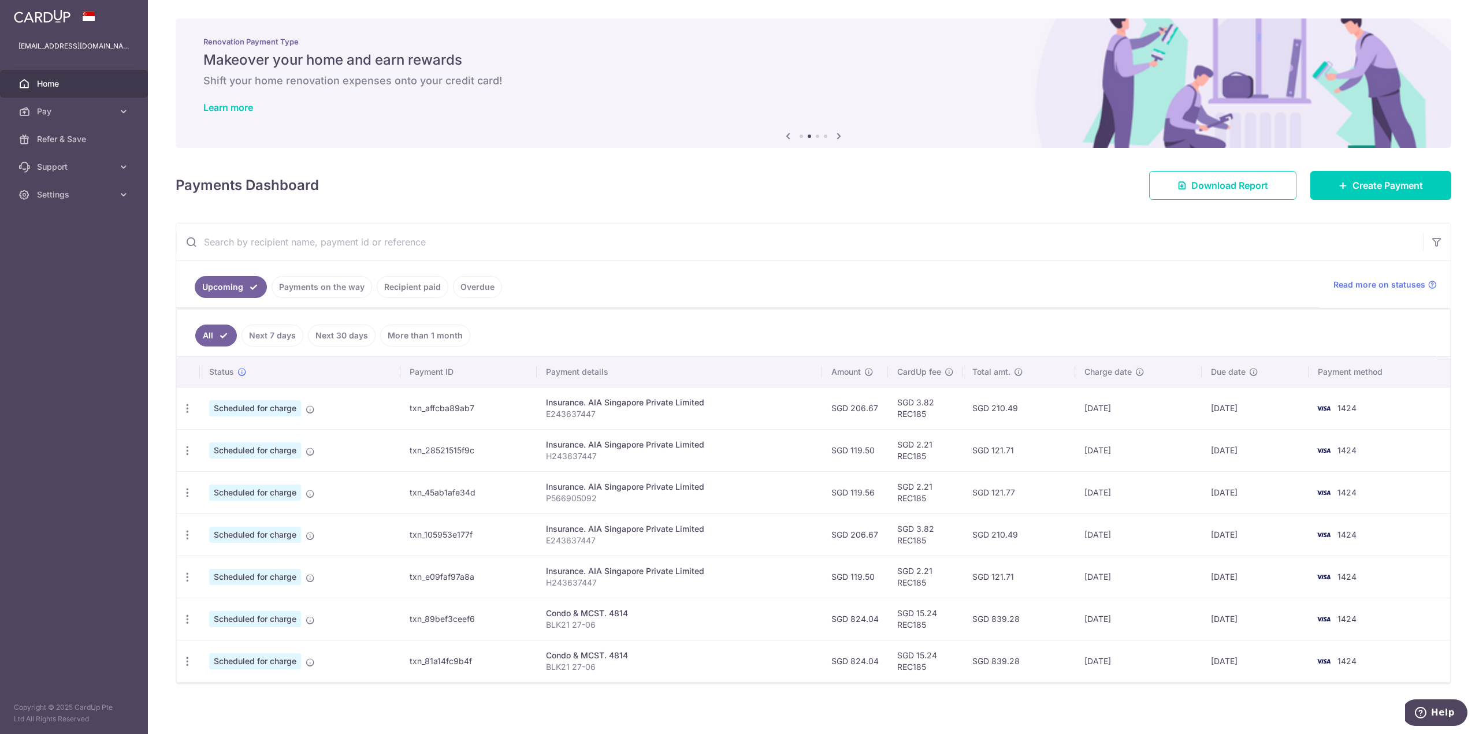
drag, startPoint x: 134, startPoint y: 425, endPoint x: 153, endPoint y: 421, distance: 19.5
click at [133, 425] on aside "tptan86@gmail.com Home Pay Payments Recipients Cards Refer & Save Support FAQ C…" at bounding box center [74, 367] width 148 height 734
drag, startPoint x: 1365, startPoint y: 184, endPoint x: 1331, endPoint y: 196, distance: 35.4
click at [1365, 184] on span "Create Payment" at bounding box center [1388, 186] width 70 height 14
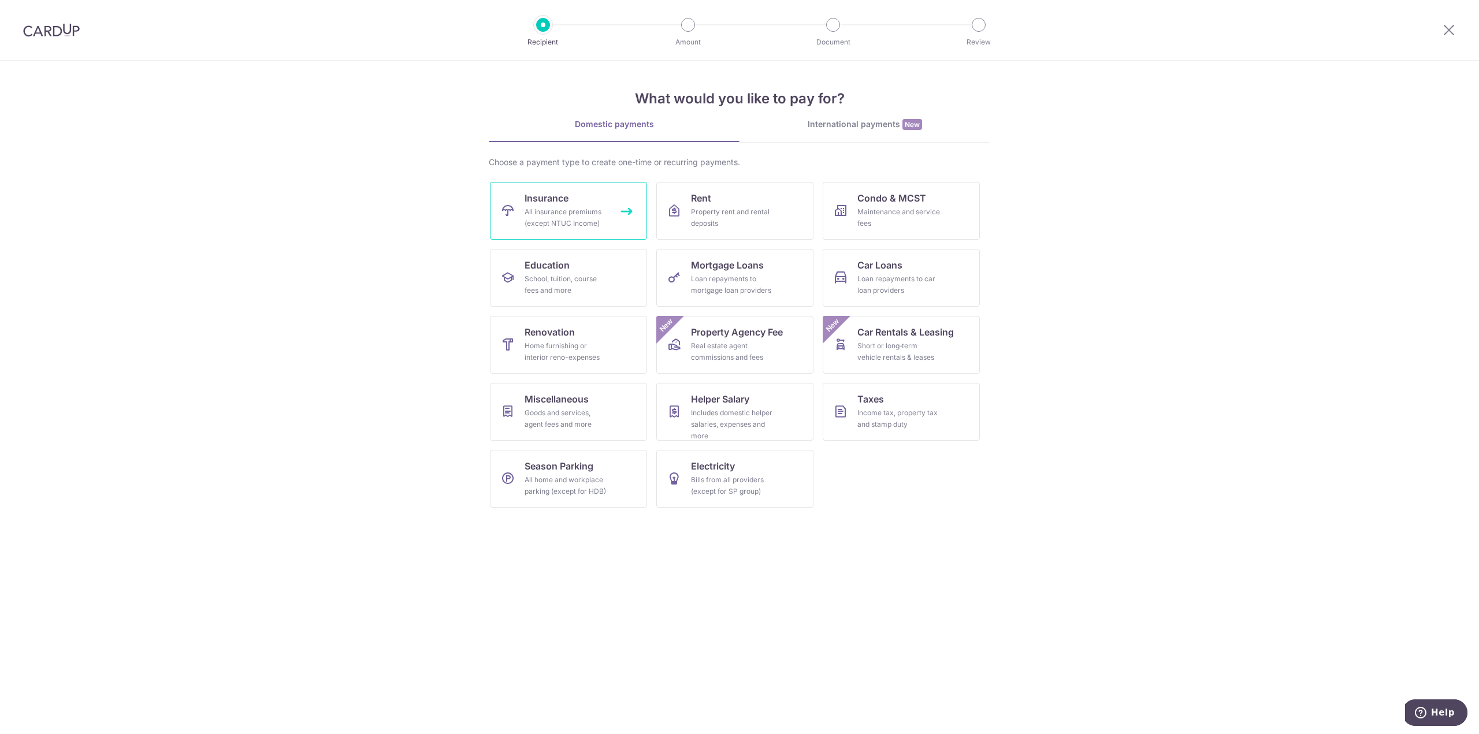
drag, startPoint x: 599, startPoint y: 219, endPoint x: 684, endPoint y: 262, distance: 95.1
click at [600, 219] on div "All insurance premiums (except NTUC Income)" at bounding box center [566, 217] width 83 height 23
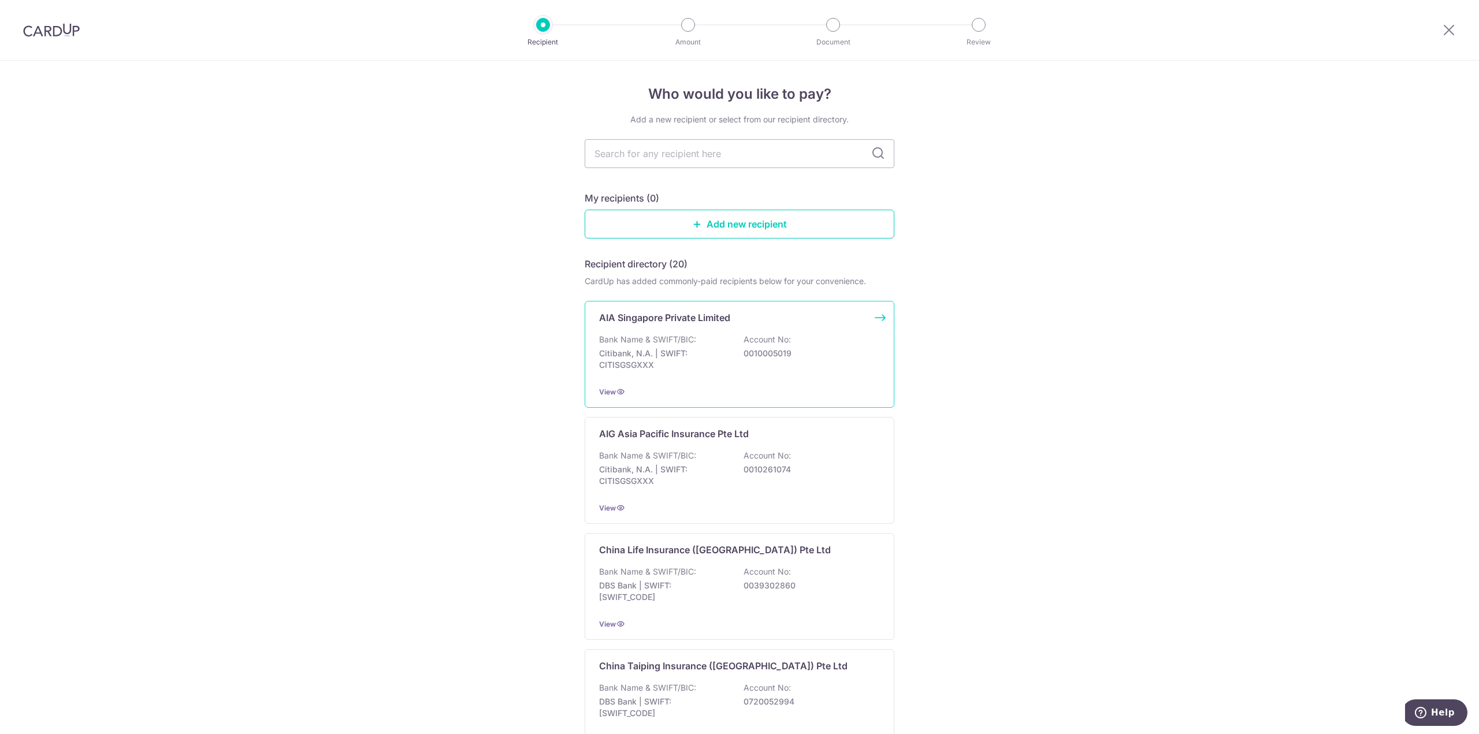
click at [714, 332] on div "AIA Singapore Private Limited Bank Name & SWIFT/BIC: Citibank, N.A. | SWIFT: CI…" at bounding box center [740, 354] width 310 height 107
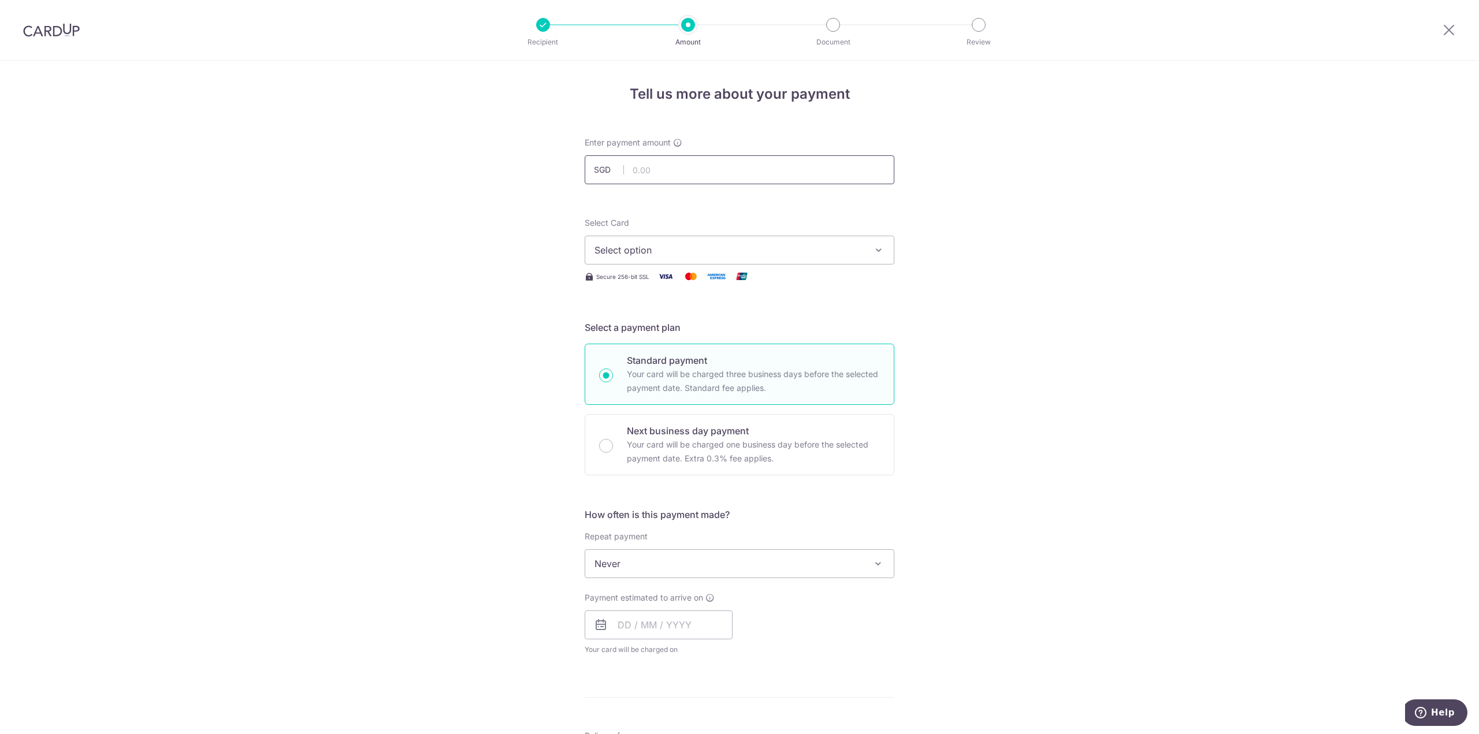
click at [722, 173] on input "text" at bounding box center [740, 169] width 310 height 29
drag, startPoint x: 712, startPoint y: 184, endPoint x: 714, endPoint y: 176, distance: 8.4
click at [712, 184] on form "Enter payment amount SGD Select Card Select option Add credit card Your Cards *…" at bounding box center [740, 594] width 310 height 915
click at [714, 176] on input "text" at bounding box center [740, 169] width 310 height 29
type input "206.67"
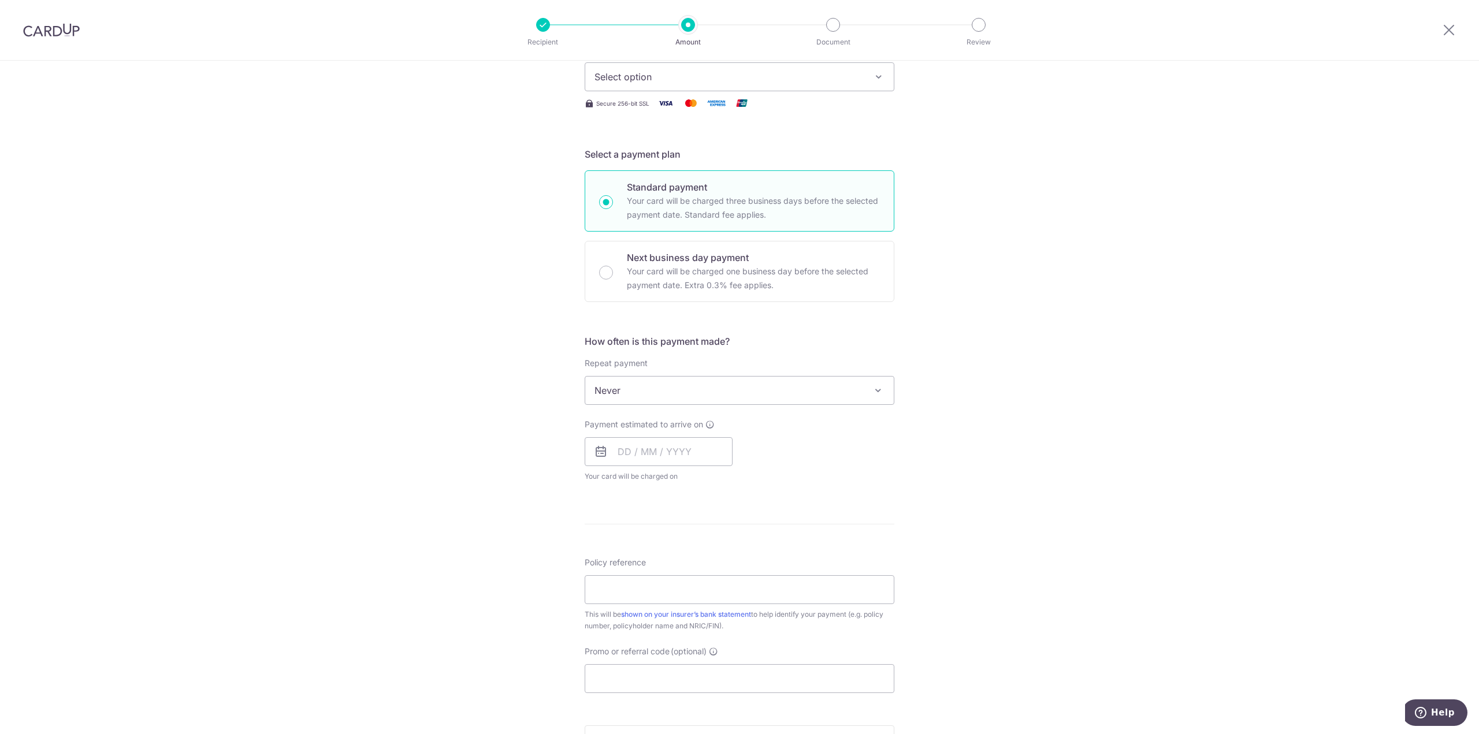
scroll to position [58, 0]
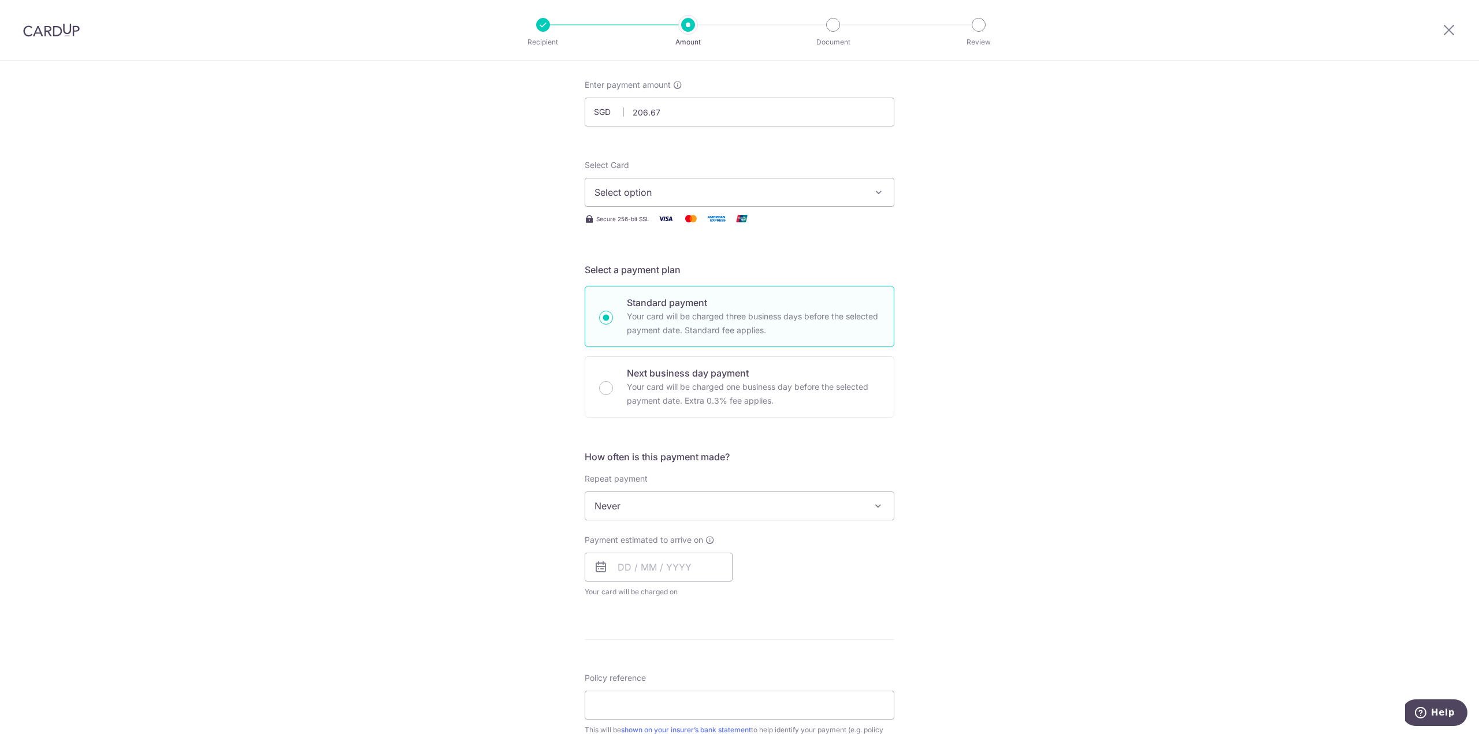
click at [731, 192] on span "Select option" at bounding box center [729, 192] width 269 height 14
click at [653, 277] on span "**** 1424" at bounding box center [643, 275] width 43 height 14
drag, startPoint x: 469, startPoint y: 397, endPoint x: 473, endPoint y: 421, distance: 24.0
click at [470, 397] on div "Tell us more about your payment Enter payment amount SGD 206.67 206.67 Select C…" at bounding box center [739, 525] width 1479 height 1045
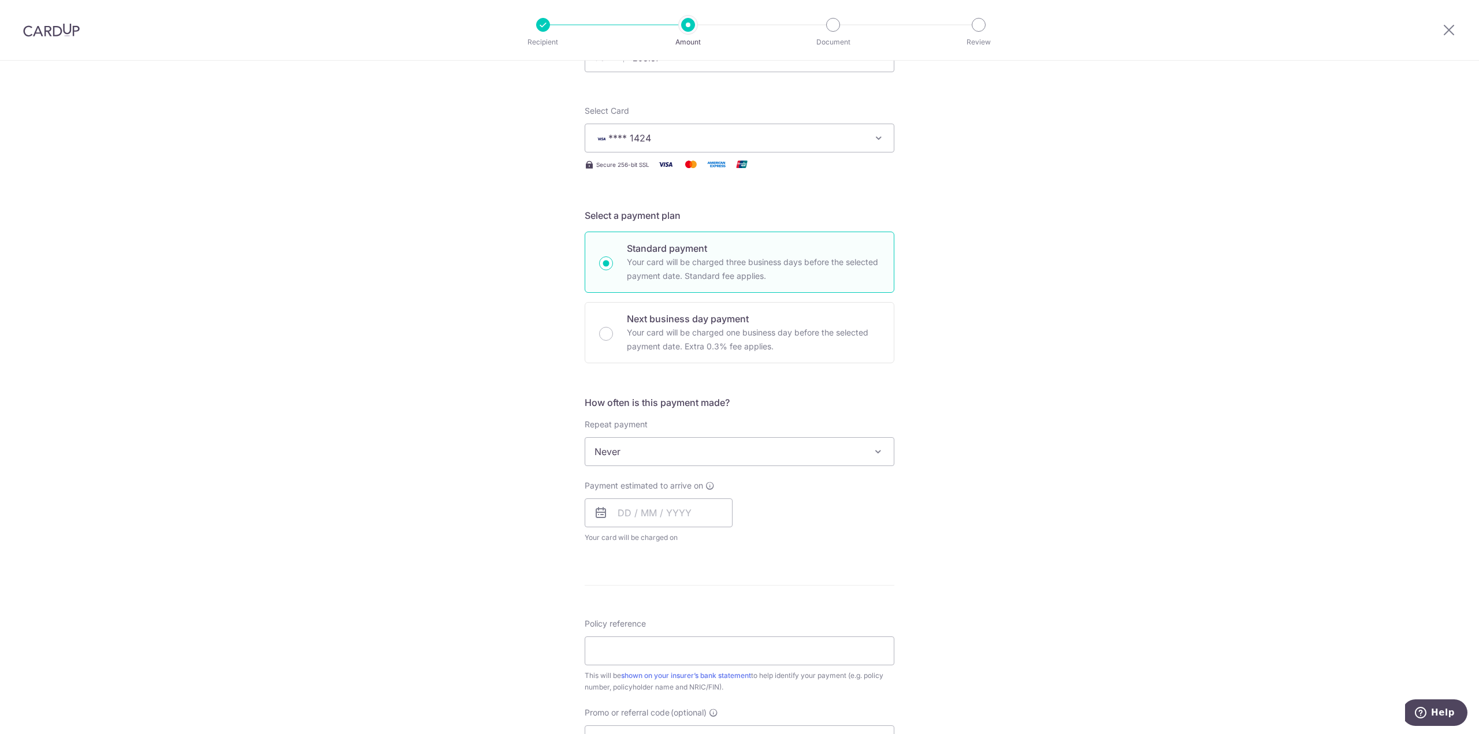
scroll to position [173, 0]
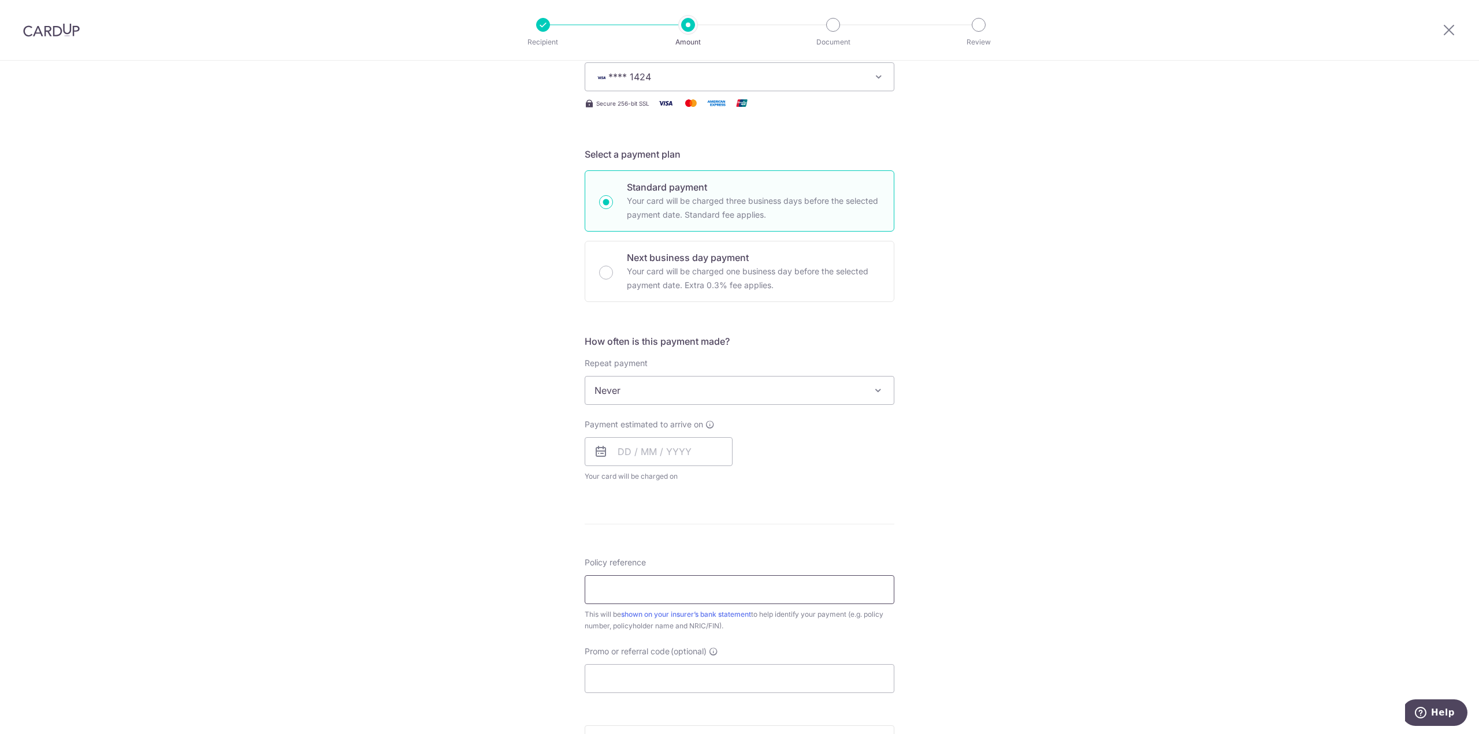
click at [619, 585] on input "Policy reference" at bounding box center [740, 589] width 310 height 29
paste input "E243637625"
type input "E243637625"
click at [660, 396] on span "Never" at bounding box center [739, 391] width 309 height 28
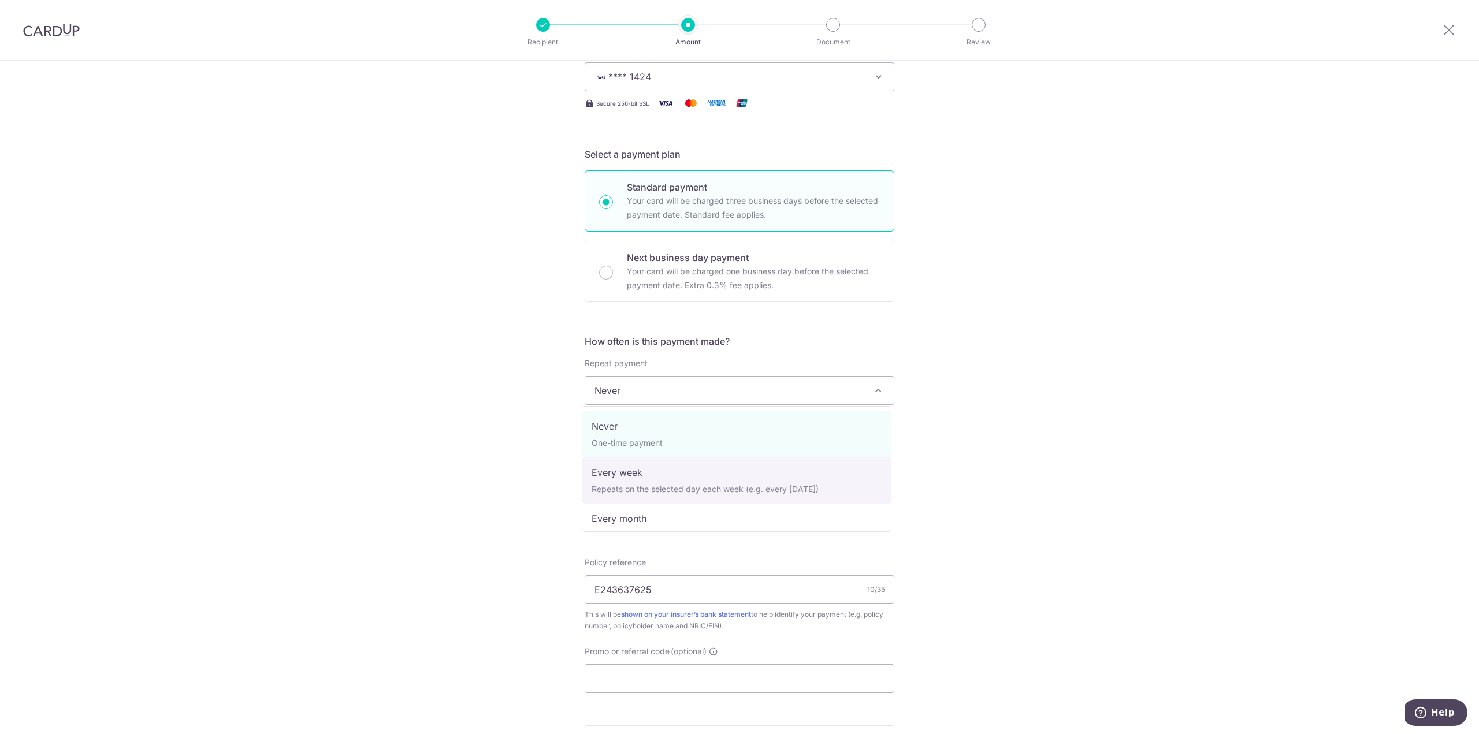
select select "2"
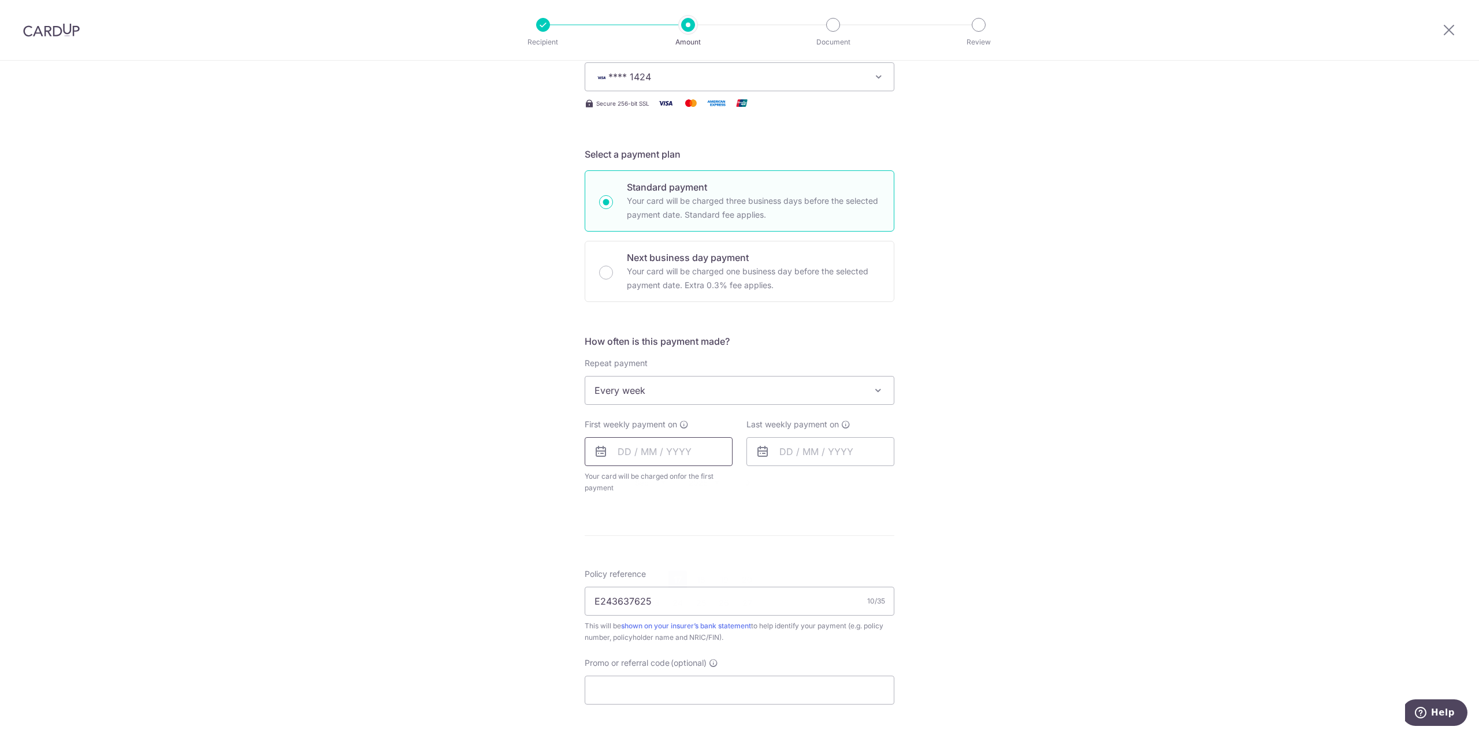
click at [660, 441] on input "text" at bounding box center [659, 451] width 148 height 29
click at [675, 582] on link "17" at bounding box center [677, 580] width 18 height 18
type input "[DATE]"
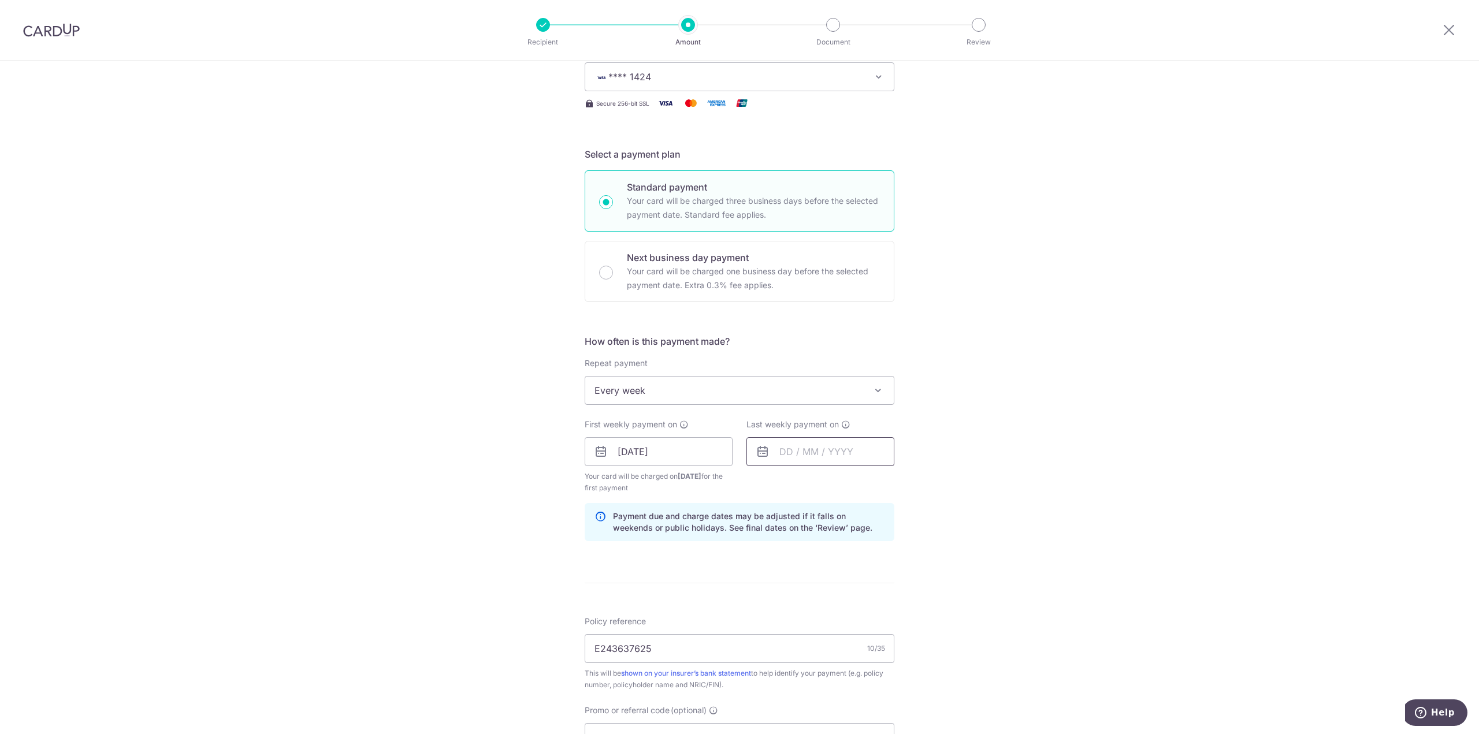
click at [782, 452] on input "text" at bounding box center [820, 451] width 148 height 29
click at [835, 602] on link "24" at bounding box center [839, 603] width 18 height 18
type input "24/09/2025"
drag, startPoint x: 547, startPoint y: 574, endPoint x: 559, endPoint y: 578, distance: 13.0
click at [547, 574] on div "Tell us more about your payment Enter payment amount SGD 206.67 206.67 Select C…" at bounding box center [739, 439] width 1479 height 1104
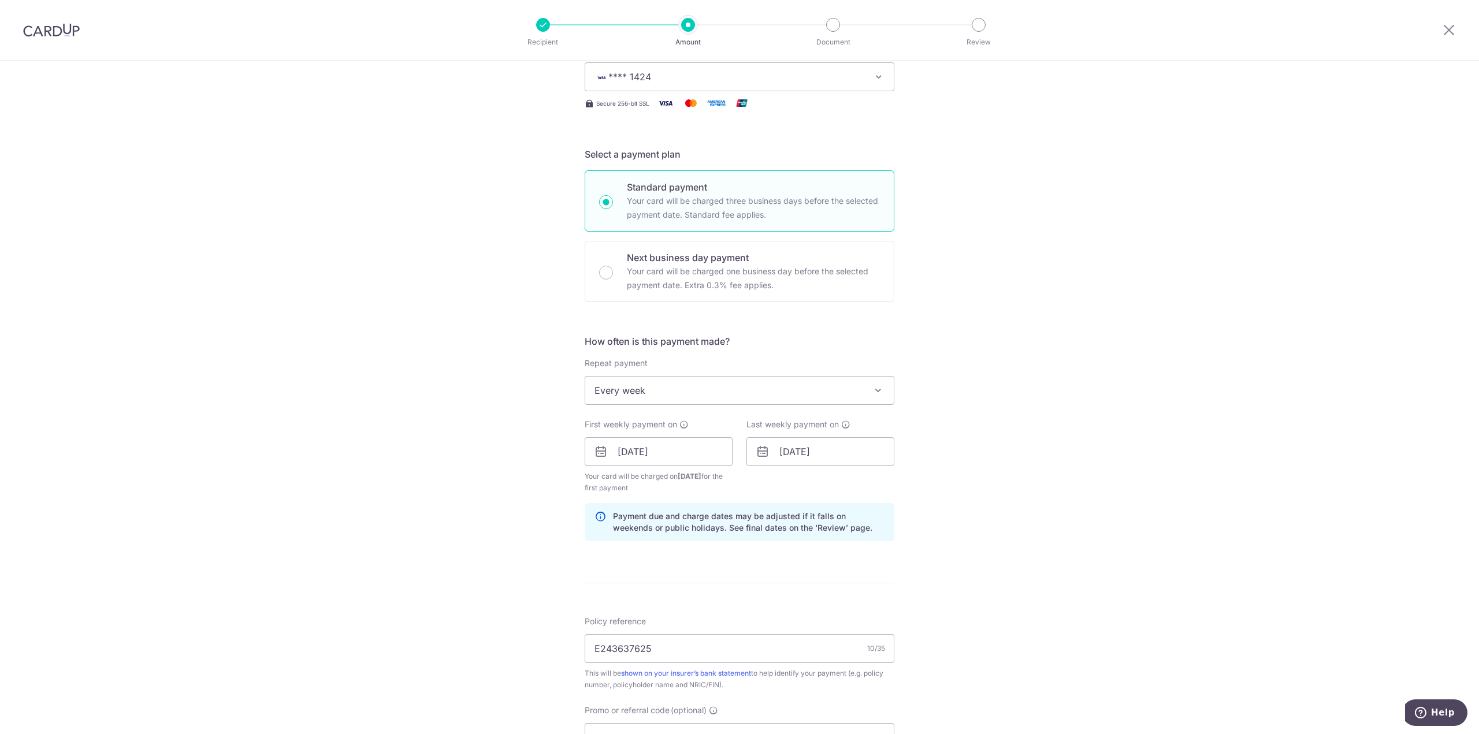
scroll to position [404, 0]
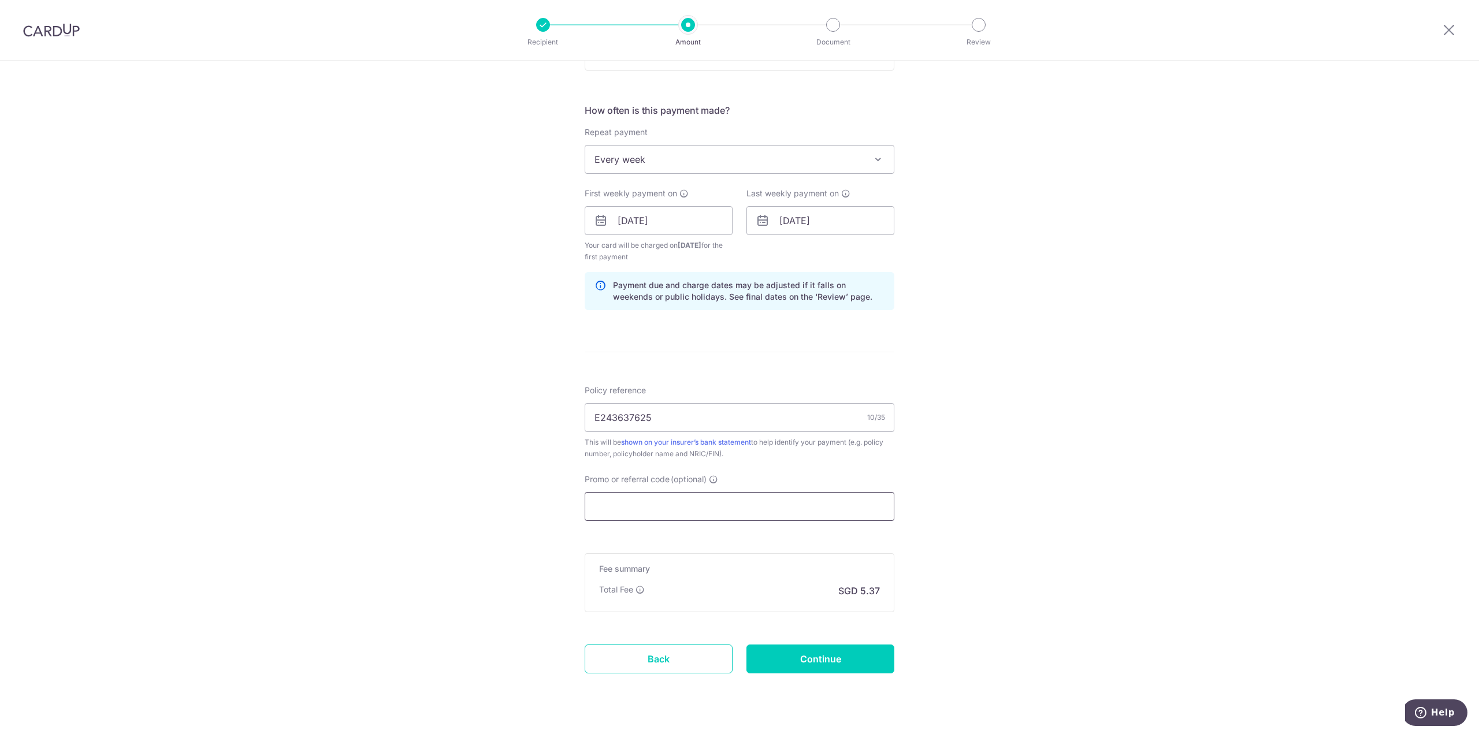
click at [670, 504] on input "Promo or referral code (optional)" at bounding box center [740, 506] width 310 height 29
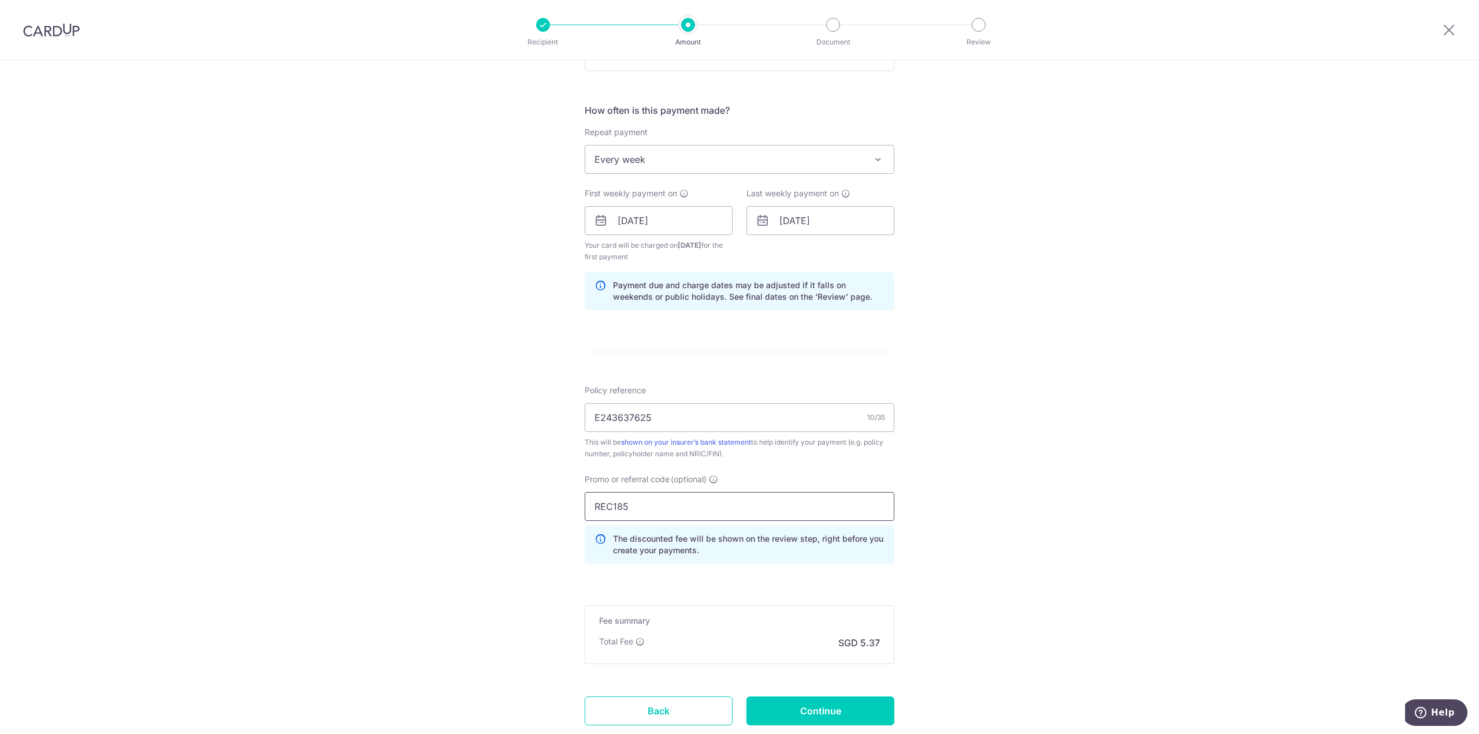
type input "REC185"
click at [498, 593] on div "Tell us more about your payment Enter payment amount SGD 206.67 206.67 Select C…" at bounding box center [739, 234] width 1479 height 1156
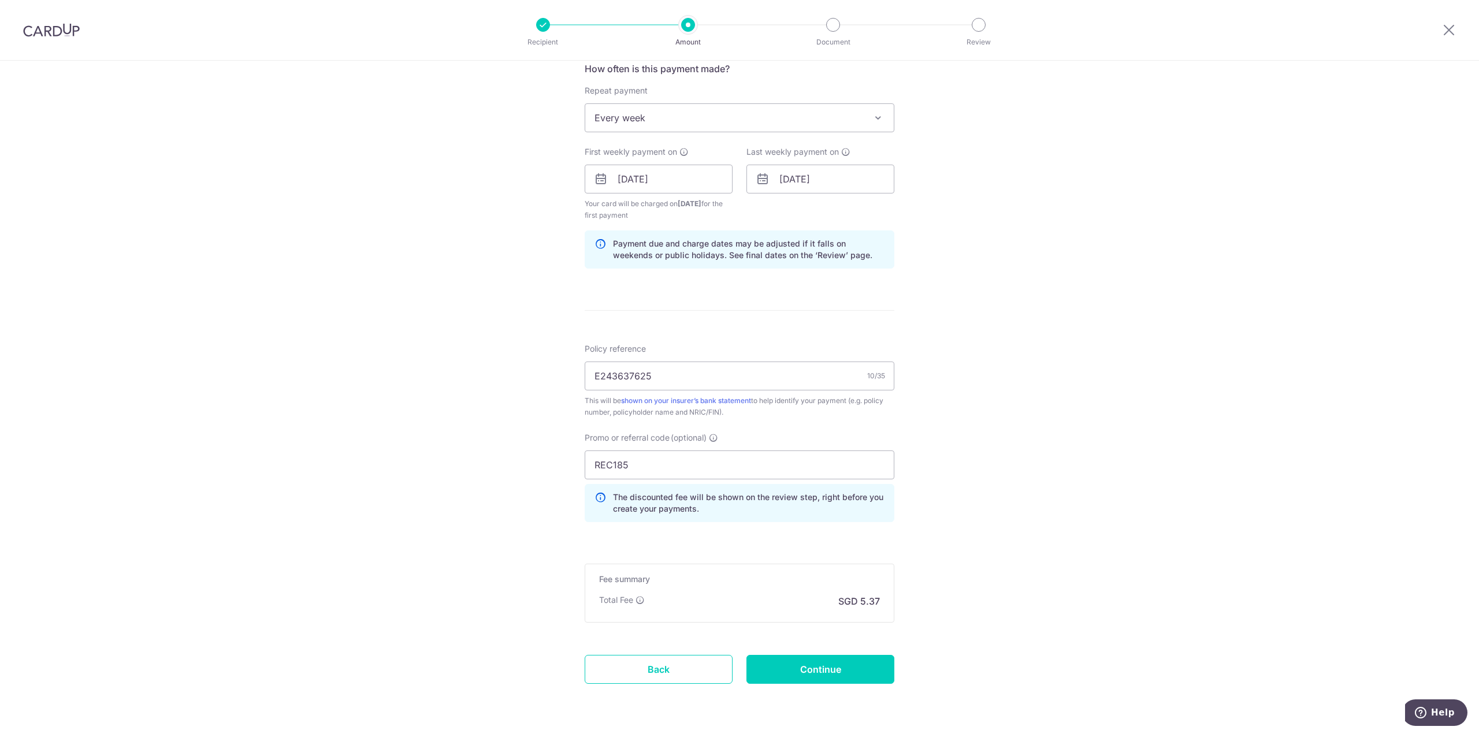
scroll to position [479, 0]
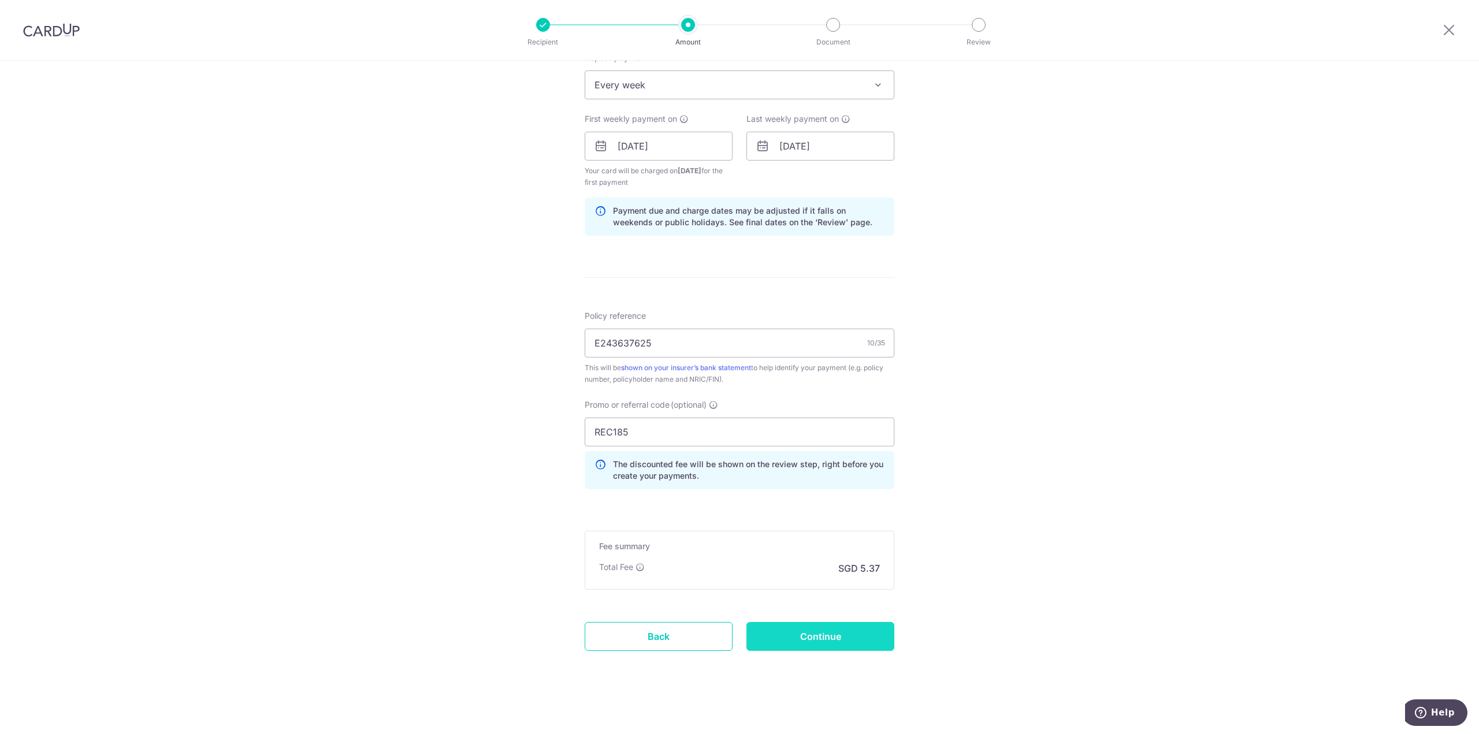
drag, startPoint x: 826, startPoint y: 635, endPoint x: 722, endPoint y: 635, distance: 104.0
click at [824, 634] on input "Continue" at bounding box center [820, 636] width 148 height 29
type input "Create Schedule"
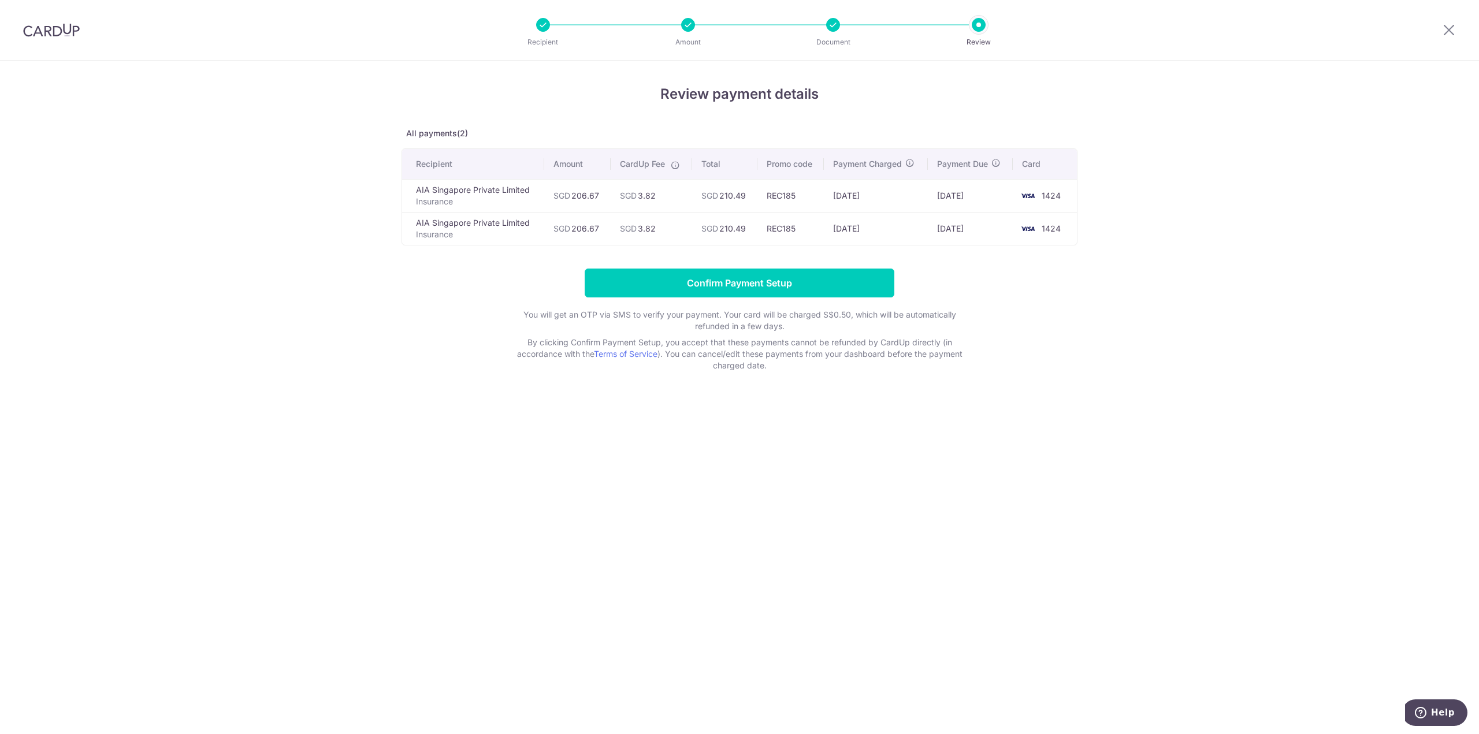
drag, startPoint x: 605, startPoint y: 414, endPoint x: 725, endPoint y: 316, distance: 153.9
click at [611, 410] on div "Review payment details All payments(2) Recipient Amount CardUp Fee Total Promo …" at bounding box center [739, 398] width 1479 height 674
click at [767, 269] on input "Confirm Payment Setup" at bounding box center [740, 283] width 310 height 29
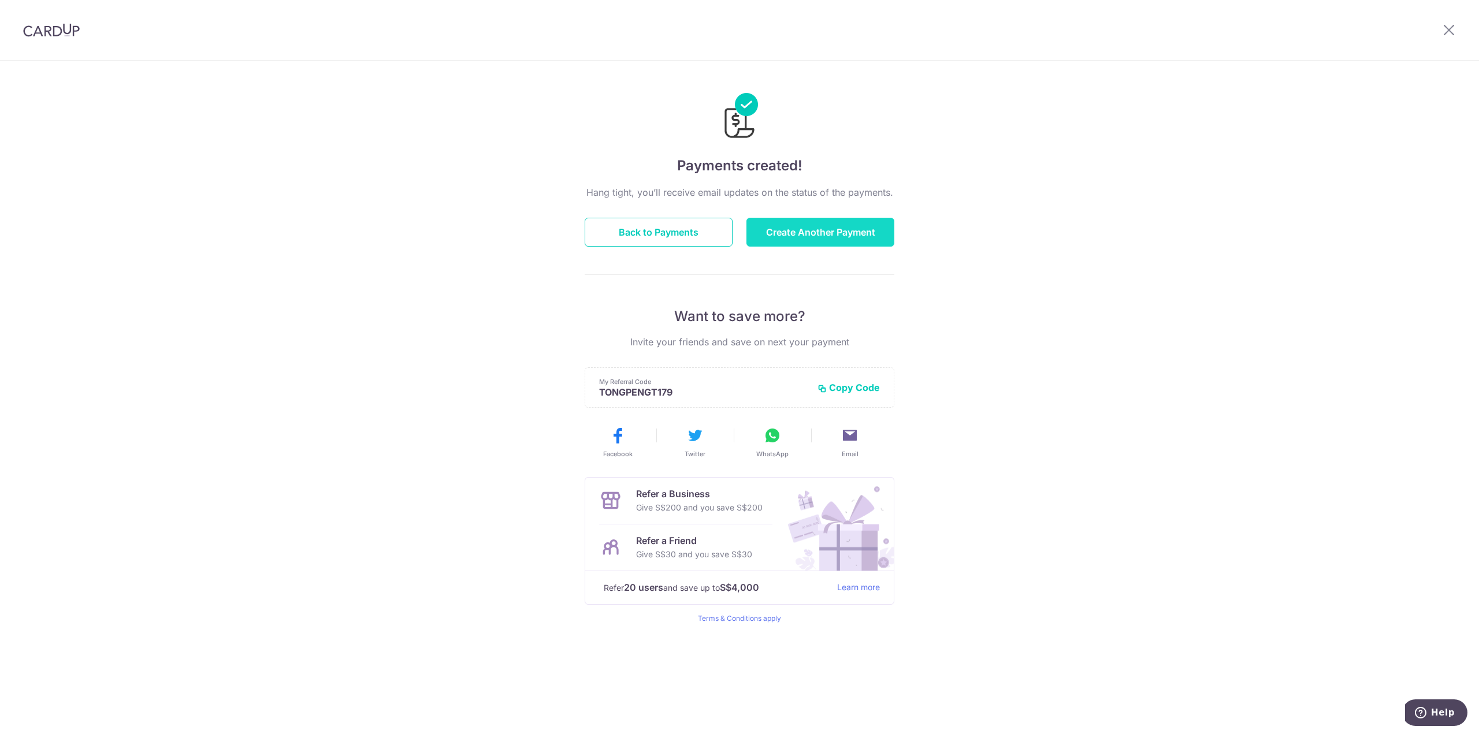
click at [817, 230] on button "Create Another Payment" at bounding box center [820, 232] width 148 height 29
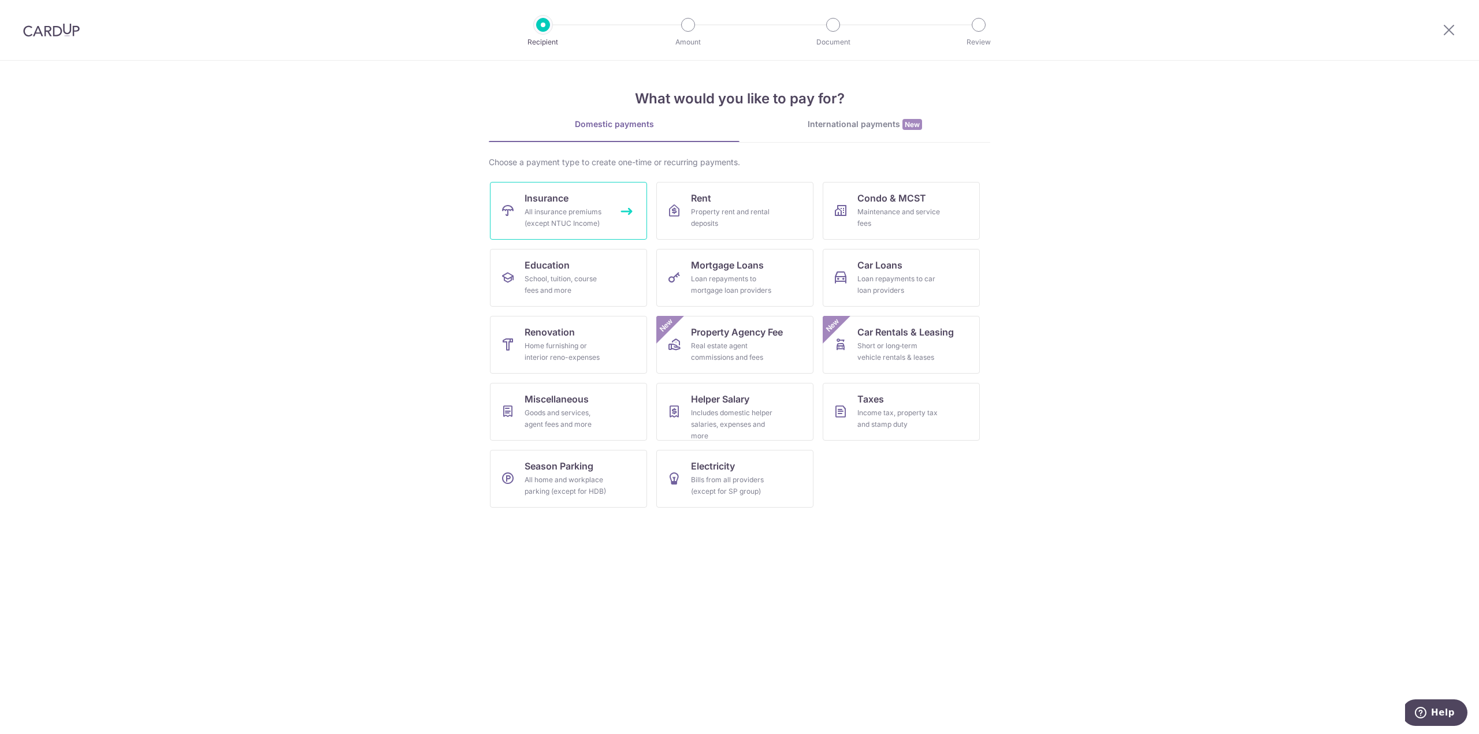
click at [541, 218] on div "All insurance premiums (except NTUC Income)" at bounding box center [566, 217] width 83 height 23
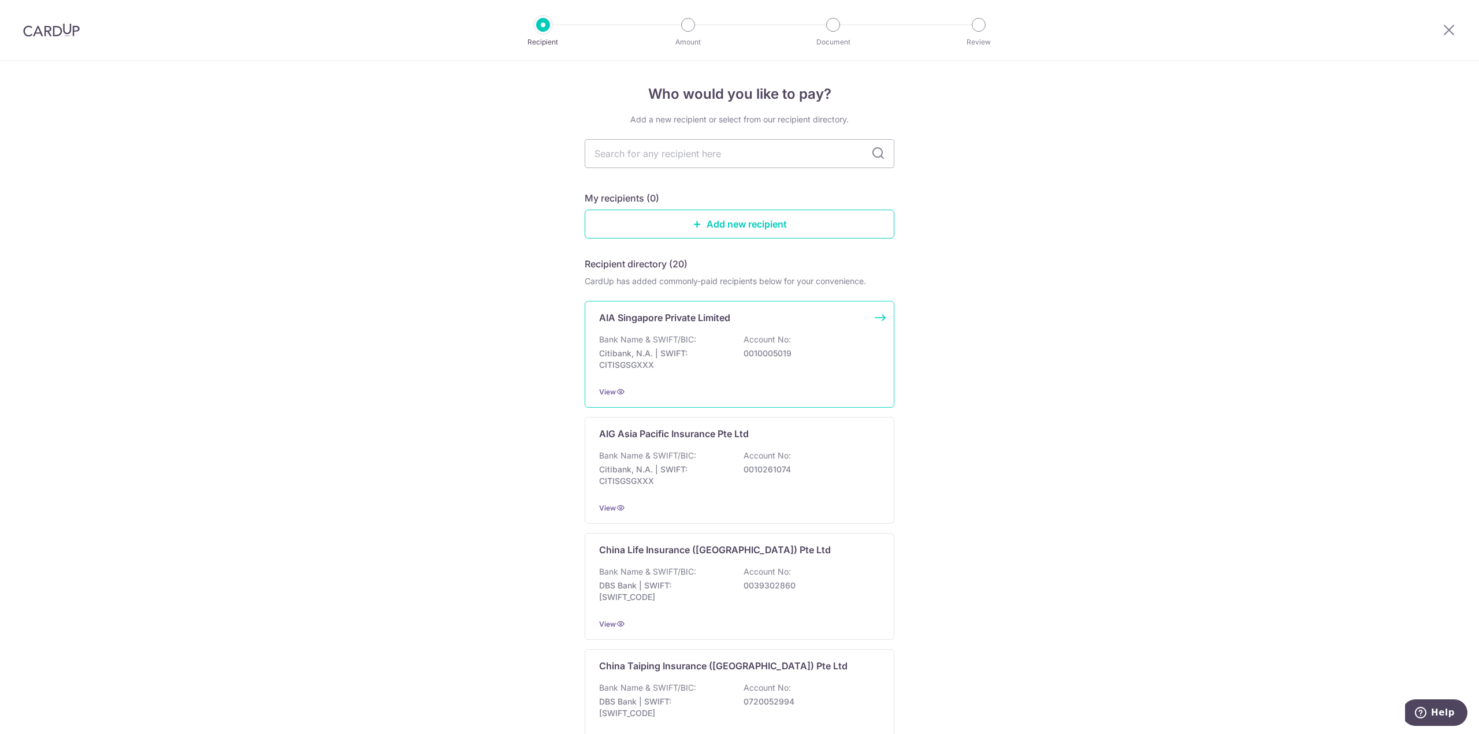
click at [686, 338] on p "Bank Name & SWIFT/BIC:" at bounding box center [647, 340] width 97 height 12
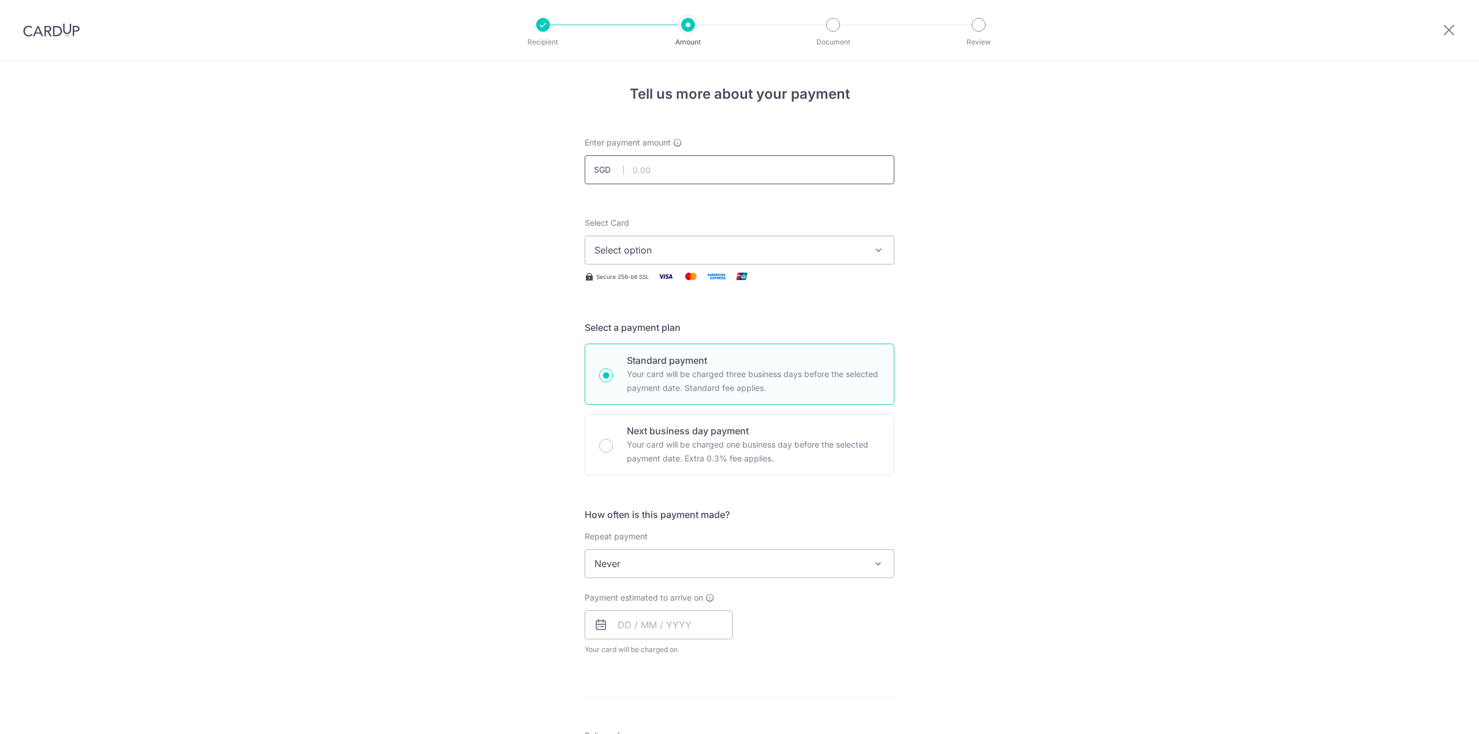
click at [746, 170] on input "text" at bounding box center [740, 169] width 310 height 29
click at [708, 249] on span "Select option" at bounding box center [729, 250] width 269 height 14
click at [722, 168] on input "text" at bounding box center [740, 169] width 310 height 29
type input "119.50"
drag, startPoint x: 979, startPoint y: 254, endPoint x: 995, endPoint y: 205, distance: 51.7
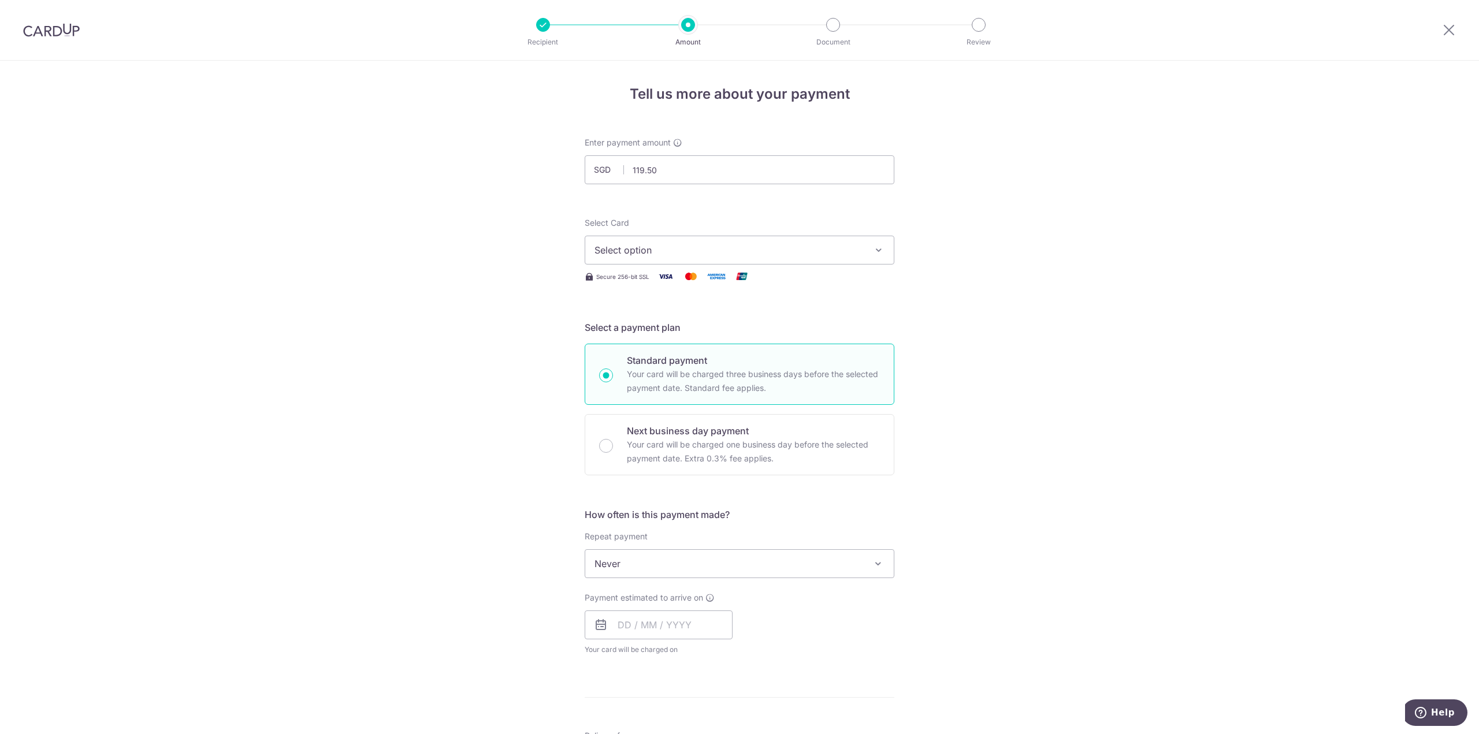
click at [978, 254] on div "Tell us more about your payment Enter payment amount SGD 119.50 119.50 Select C…" at bounding box center [739, 583] width 1479 height 1045
click at [670, 253] on span "Select option" at bounding box center [729, 250] width 269 height 14
drag, startPoint x: 660, startPoint y: 326, endPoint x: 648, endPoint y: 333, distance: 14.5
click at [660, 326] on span "**** 1424" at bounding box center [643, 333] width 43 height 14
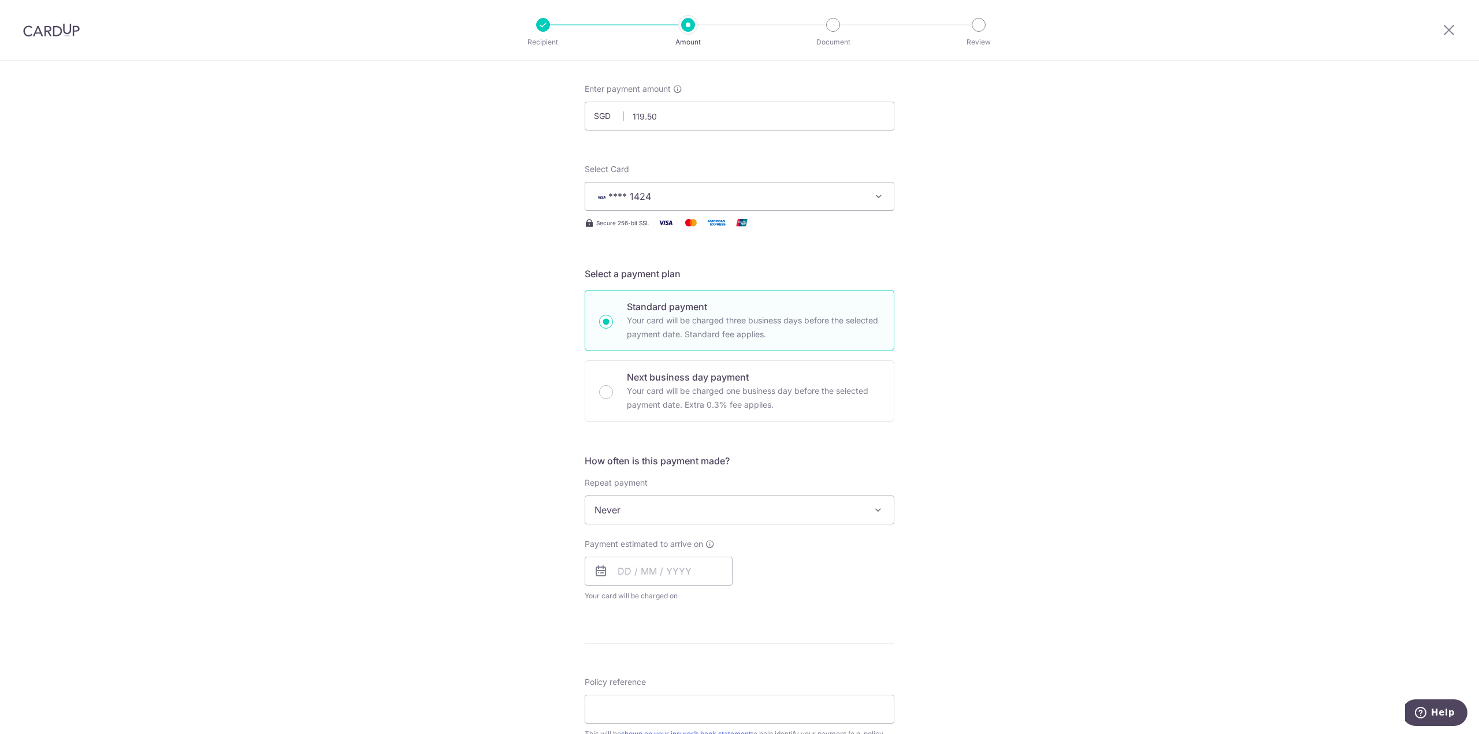
scroll to position [173, 0]
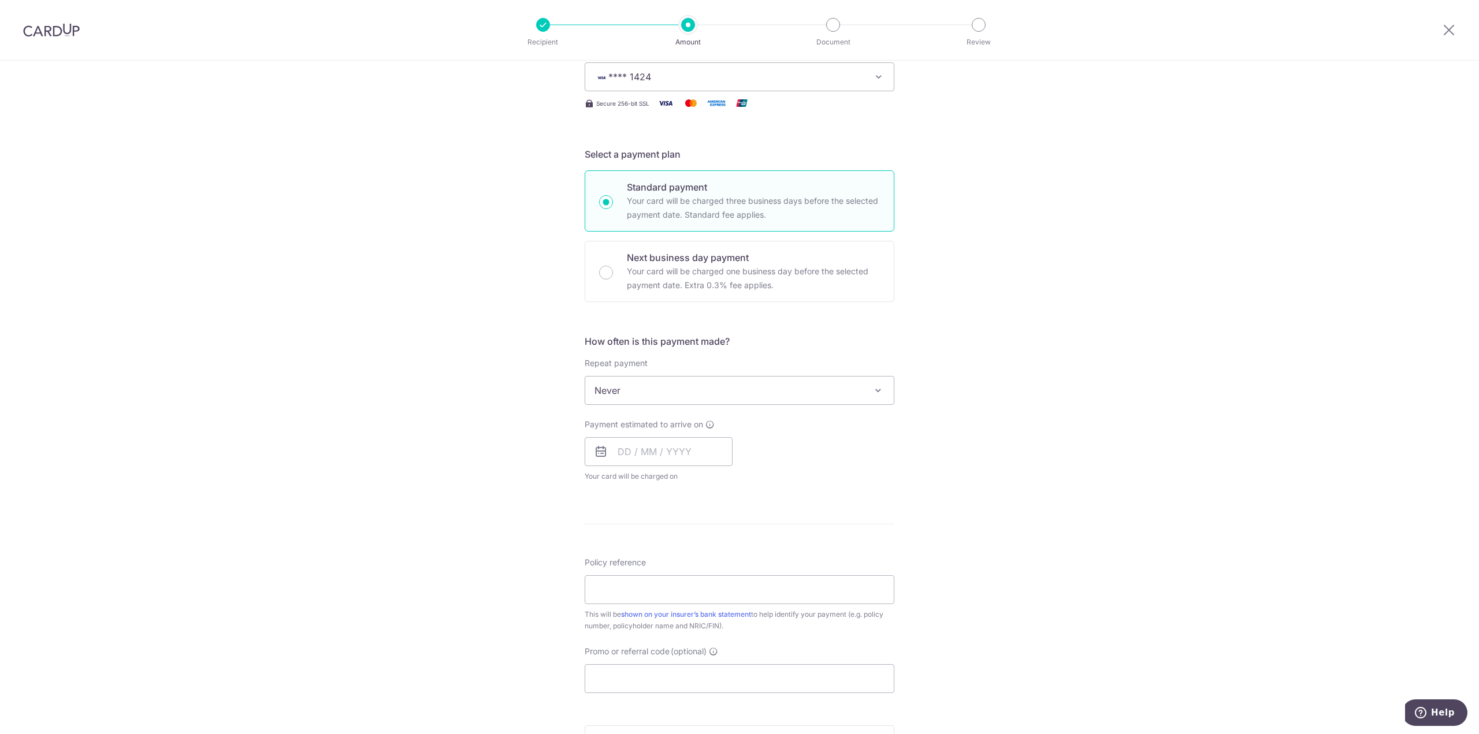
click at [504, 353] on div "Tell us more about your payment Enter payment amount SGD 119.50 119.50 Select C…" at bounding box center [739, 433] width 1479 height 1093
drag, startPoint x: 662, startPoint y: 380, endPoint x: 661, endPoint y: 386, distance: 6.5
click at [662, 380] on span "Never" at bounding box center [739, 391] width 309 height 28
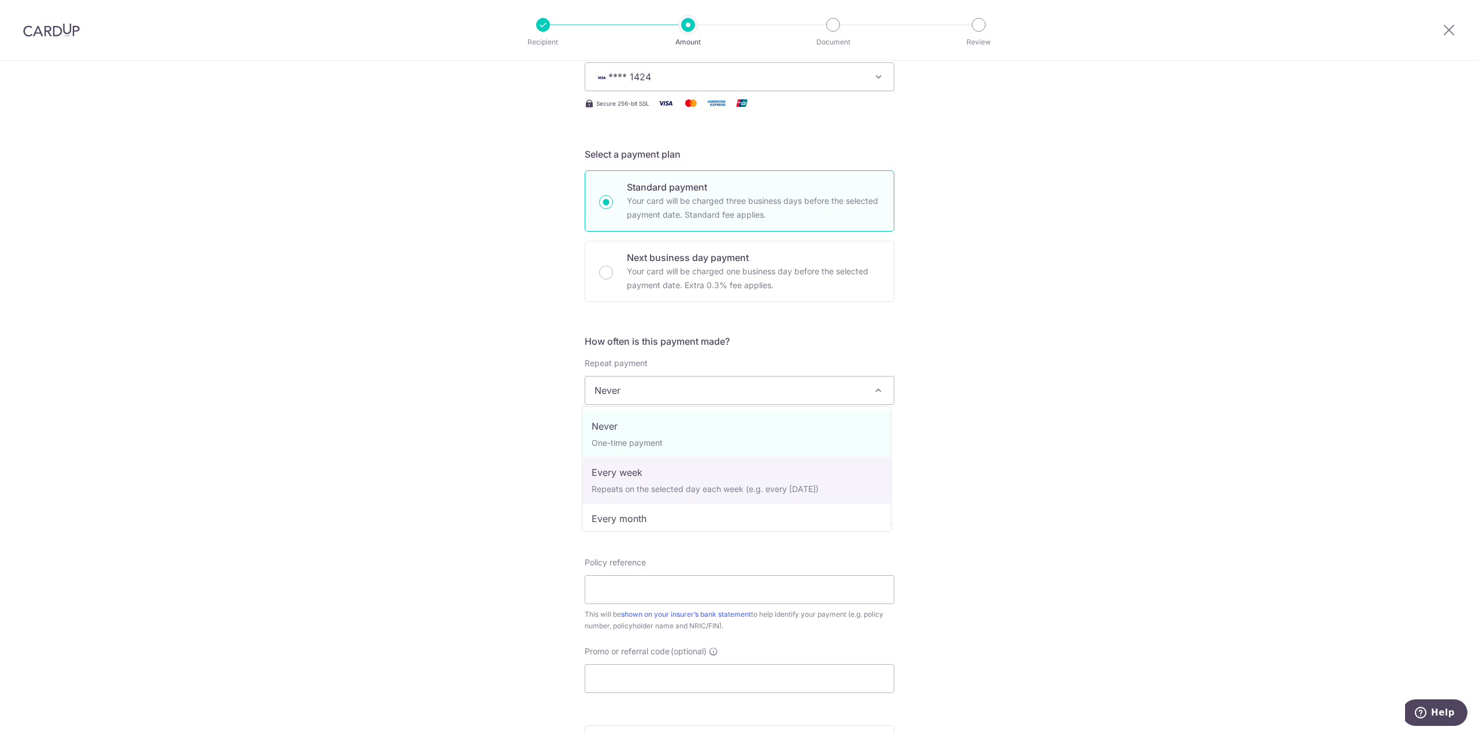
select select "2"
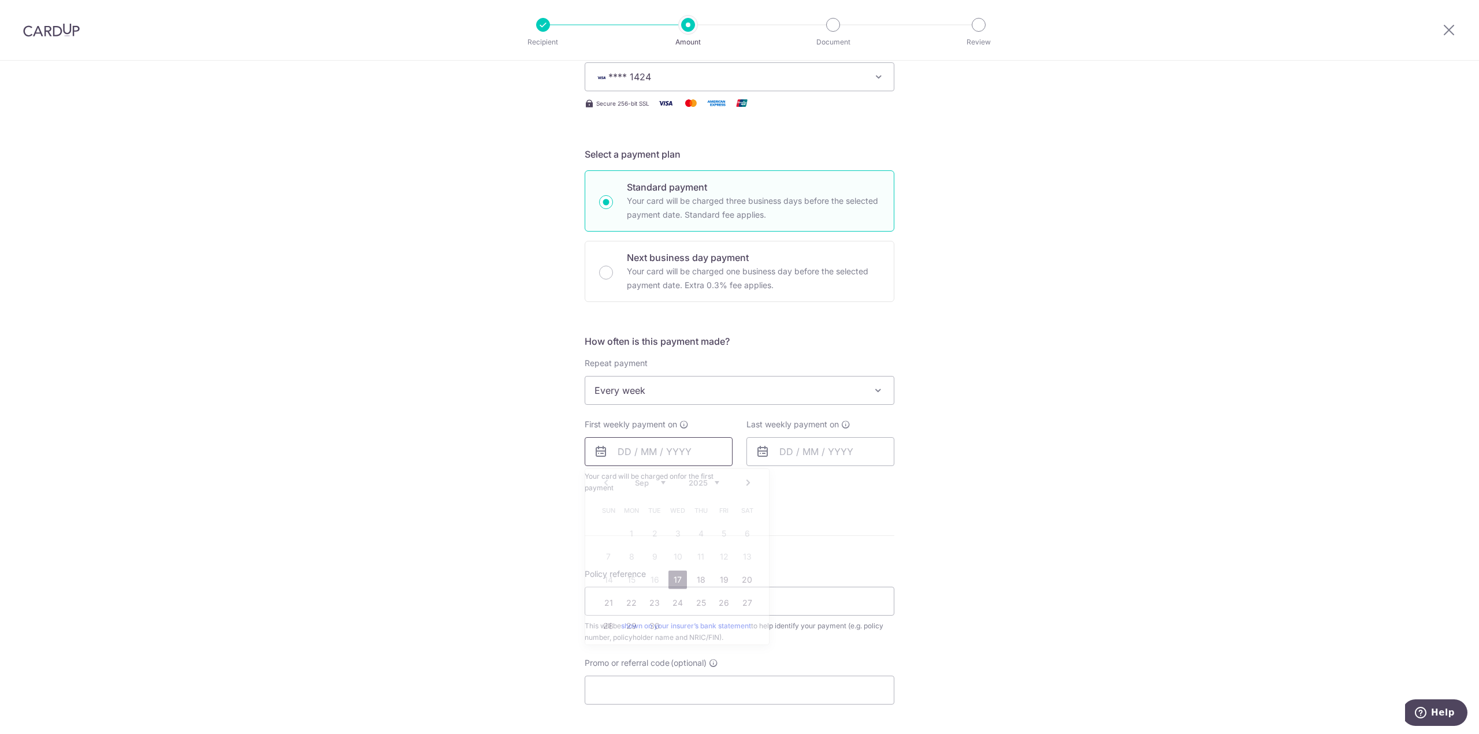
drag, startPoint x: 675, startPoint y: 456, endPoint x: 691, endPoint y: 480, distance: 29.2
click at [675, 456] on input "text" at bounding box center [659, 451] width 148 height 29
drag, startPoint x: 672, startPoint y: 581, endPoint x: 775, endPoint y: 456, distance: 161.7
click at [673, 580] on link "17" at bounding box center [677, 580] width 18 height 18
type input "[DATE]"
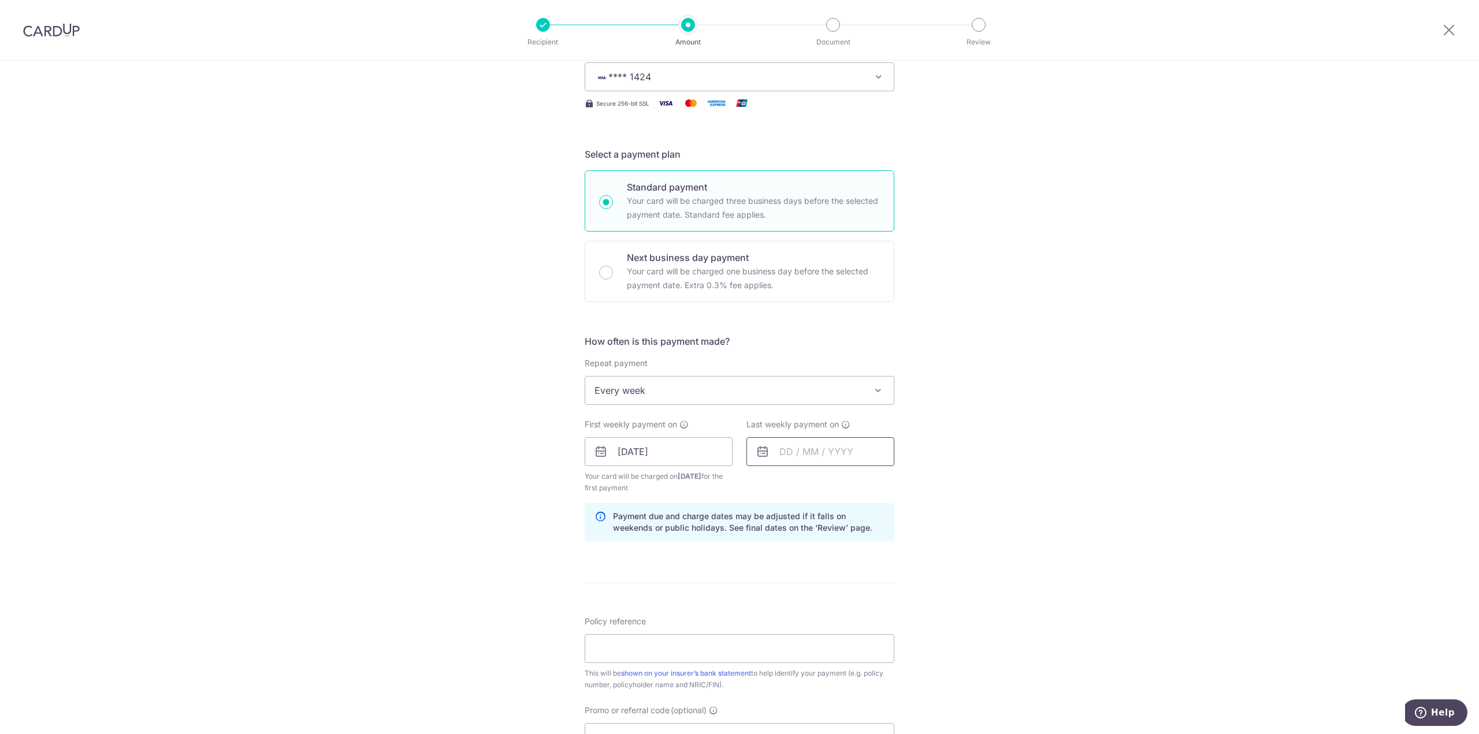
click at [793, 447] on input "text" at bounding box center [820, 451] width 148 height 29
click at [837, 601] on link "24" at bounding box center [839, 603] width 18 height 18
type input "[DATE]"
click at [1038, 543] on div "Tell us more about your payment Enter payment amount SGD 119.50 119.50 Select C…" at bounding box center [739, 462] width 1479 height 1151
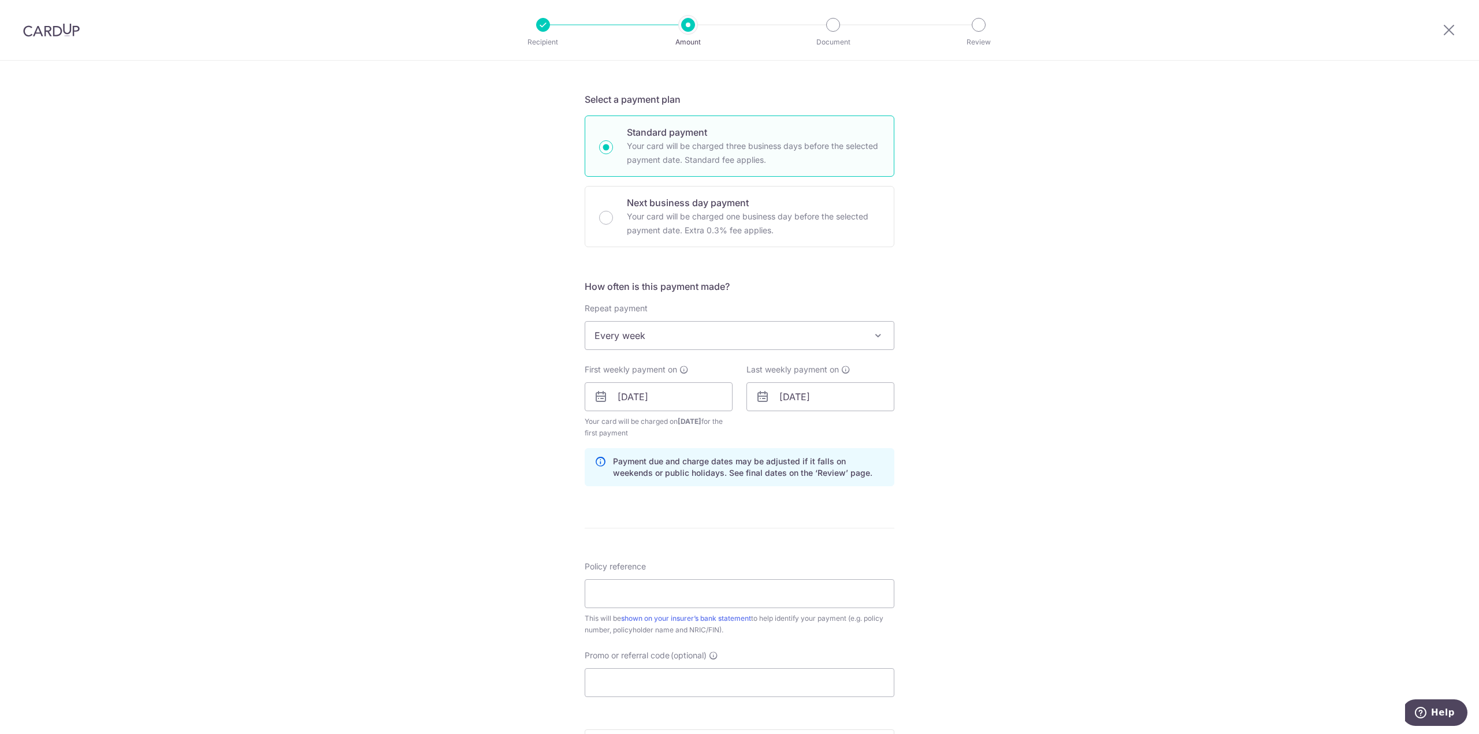
scroll to position [404, 0]
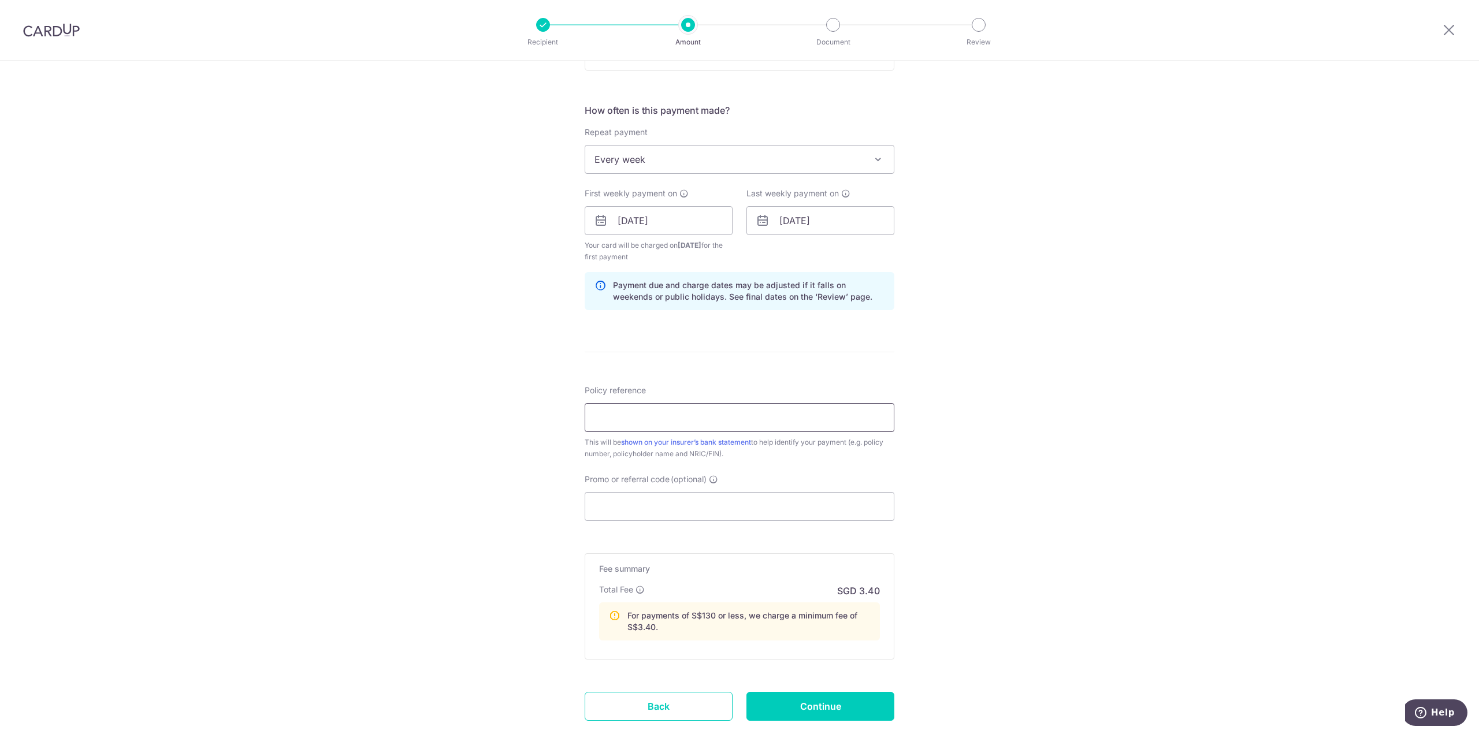
click at [709, 420] on input "Policy reference" at bounding box center [740, 417] width 310 height 29
paste input "H243637625"
type input "H243637625"
drag, startPoint x: 769, startPoint y: 514, endPoint x: 767, endPoint y: 508, distance: 6.0
click at [768, 511] on input "Promo or referral code (optional)" at bounding box center [740, 506] width 310 height 29
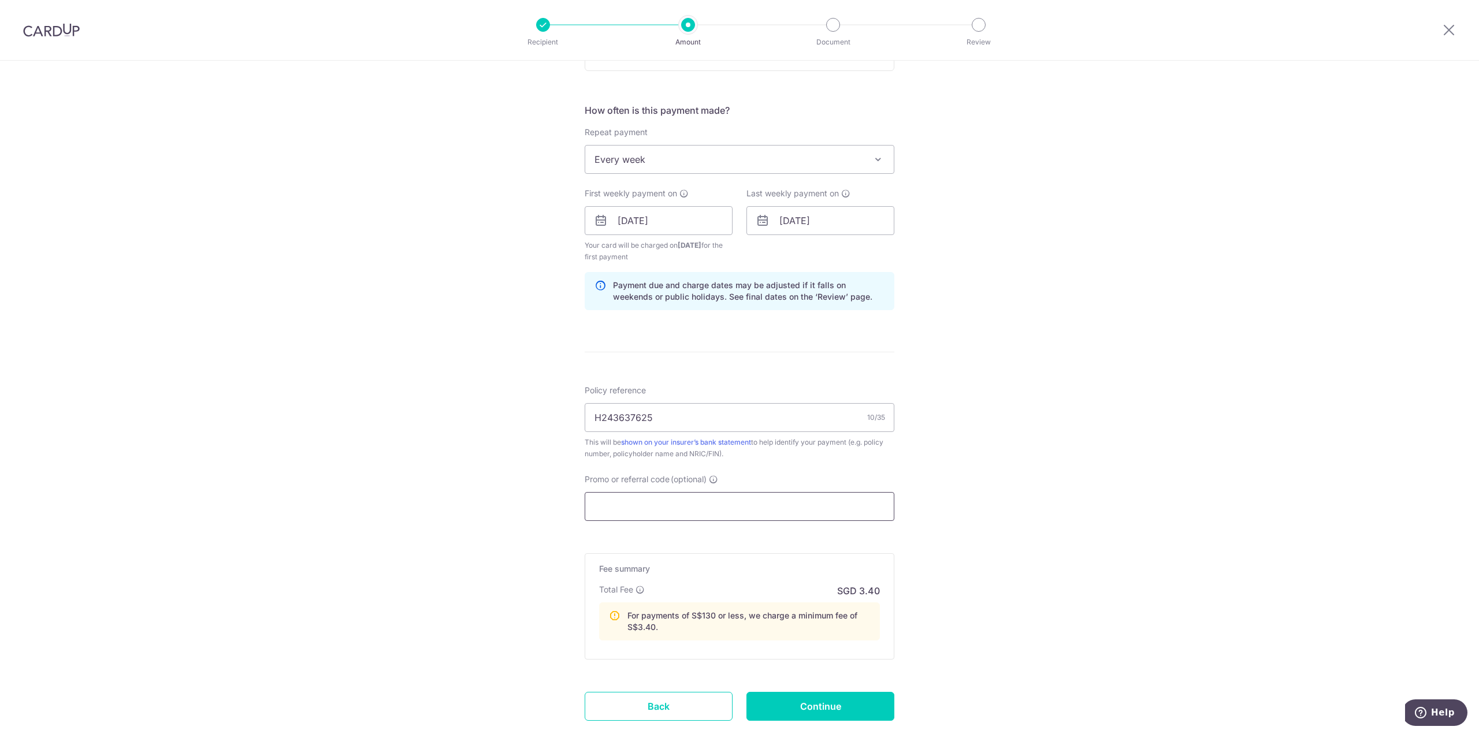
click at [767, 508] on input "Promo or referral code (optional)" at bounding box center [740, 506] width 310 height 29
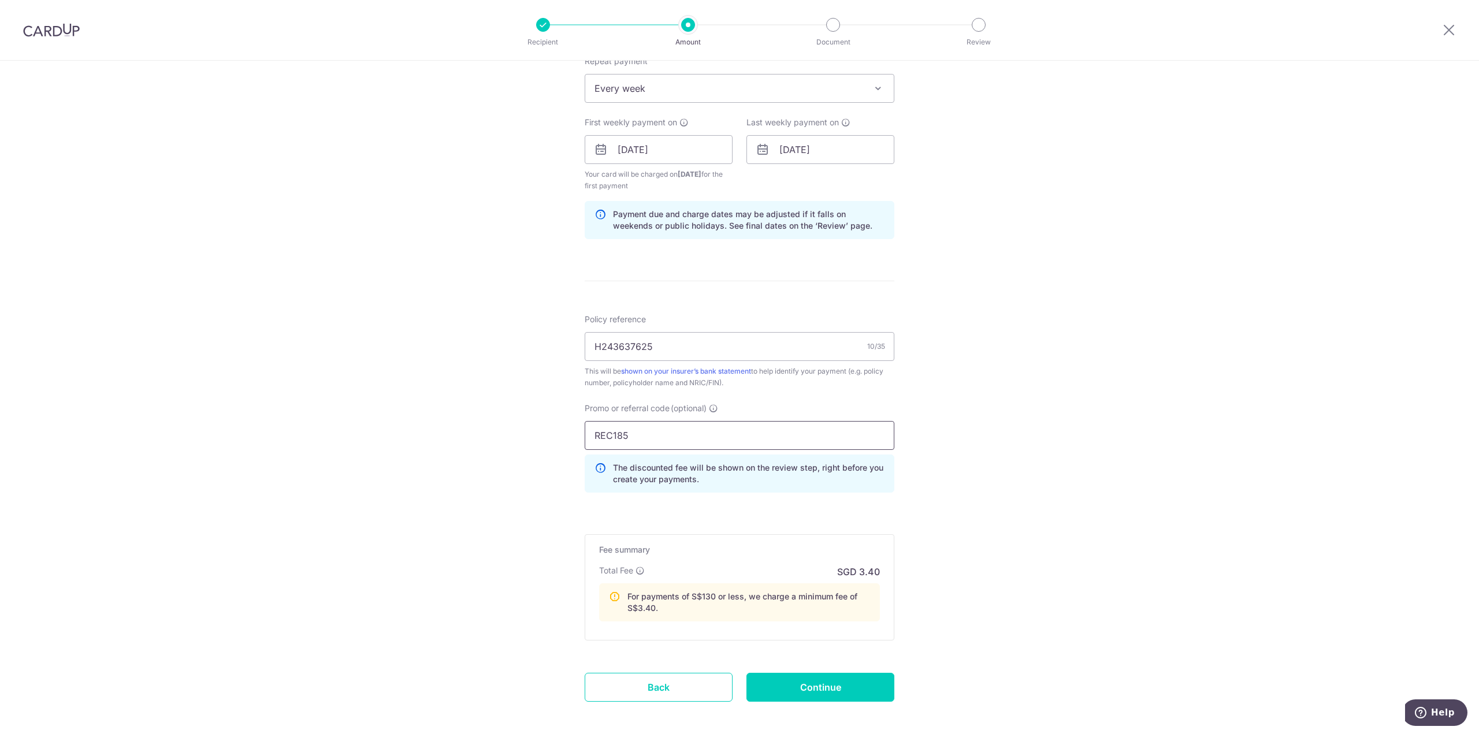
scroll to position [526, 0]
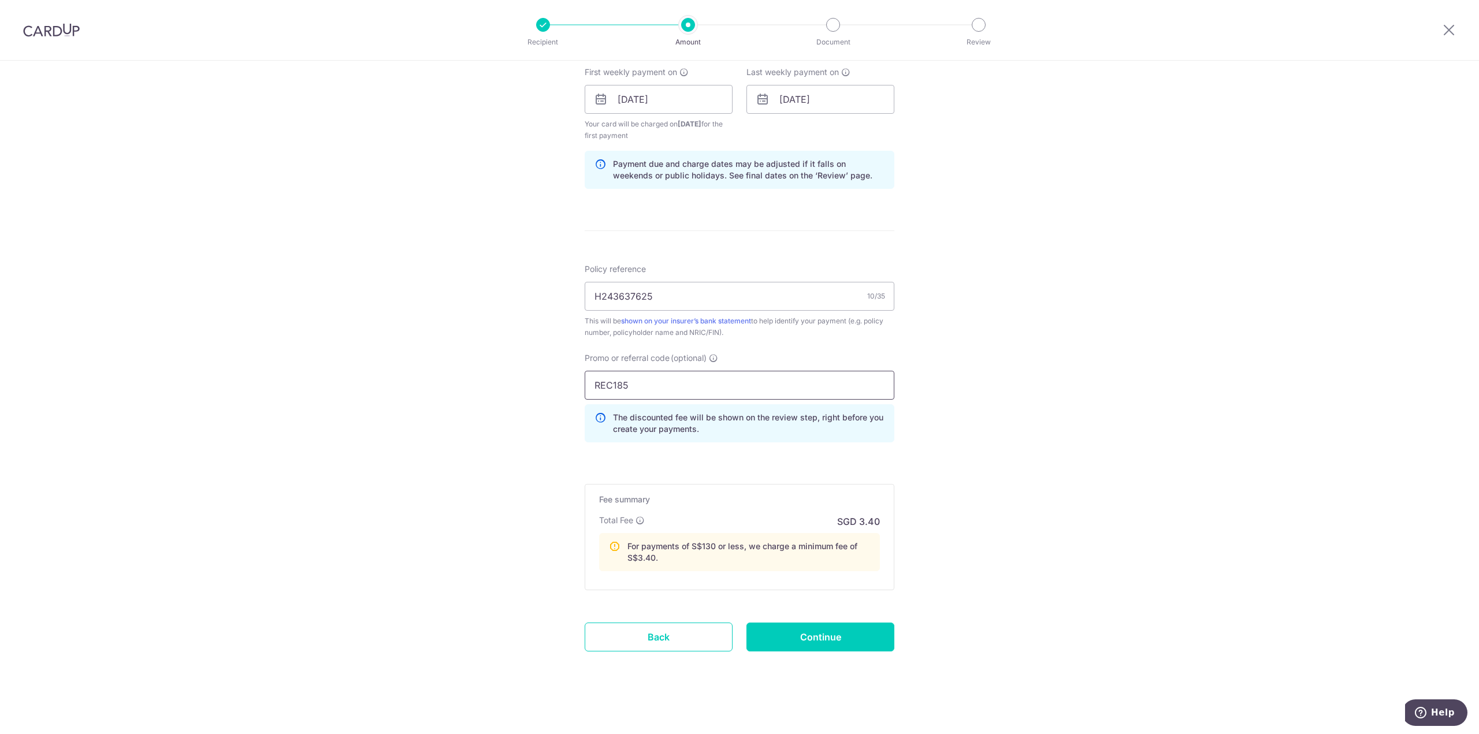
type input "REC185"
drag, startPoint x: 503, startPoint y: 584, endPoint x: 517, endPoint y: 589, distance: 14.1
click at [503, 585] on div "Tell us more about your payment Enter payment amount SGD 119.50 119.50 Select C…" at bounding box center [739, 136] width 1479 height 1203
click at [789, 635] on input "Continue" at bounding box center [820, 637] width 148 height 29
type input "Create Schedule"
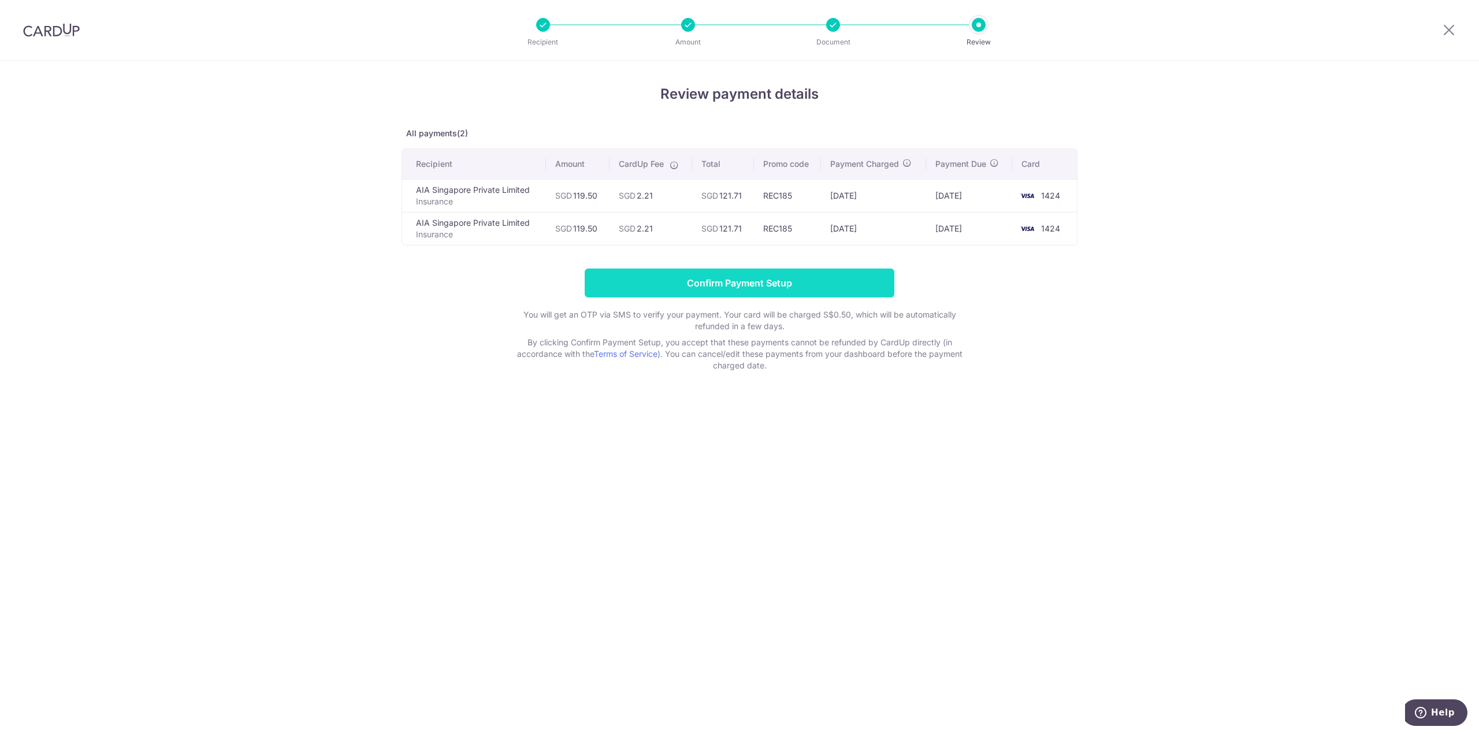
click at [745, 287] on input "Confirm Payment Setup" at bounding box center [740, 283] width 310 height 29
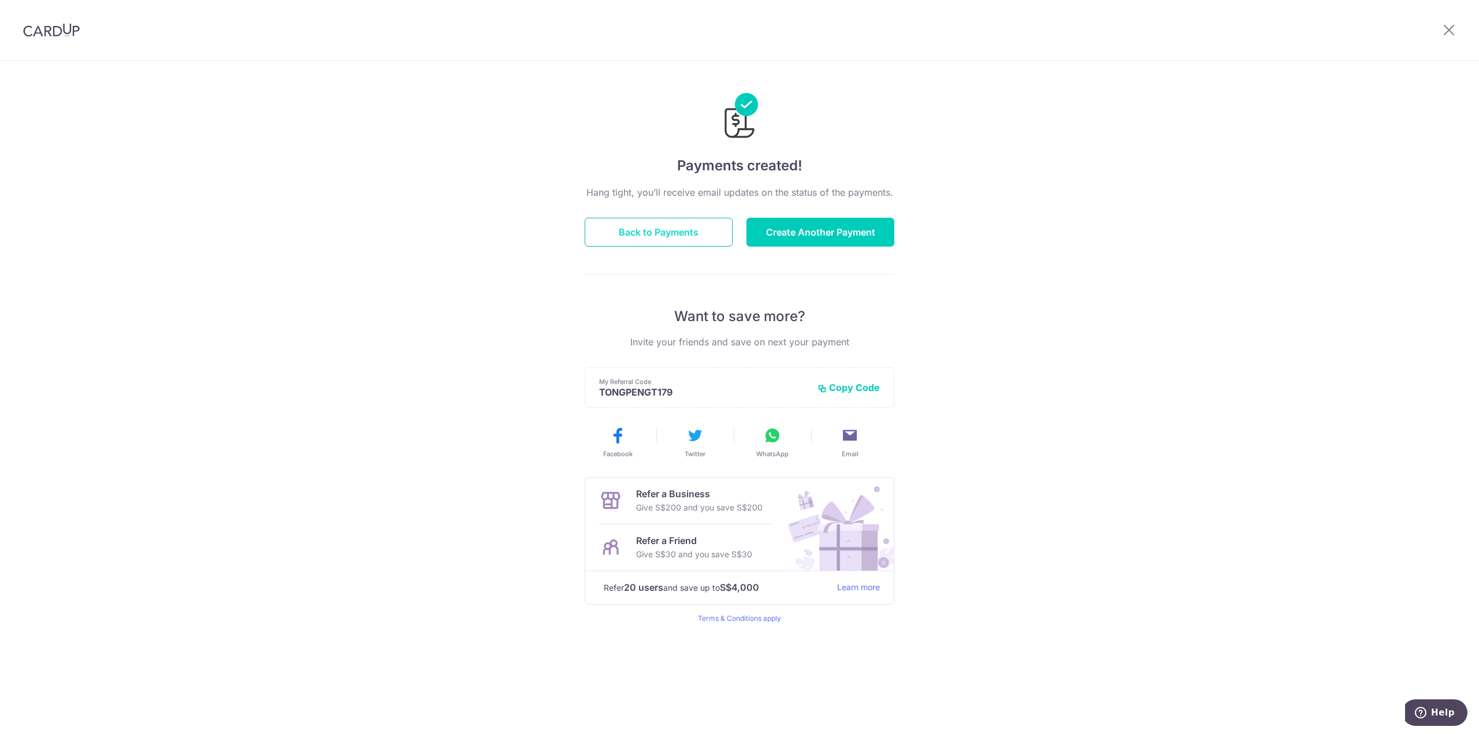
click at [641, 233] on button "Back to Payments" at bounding box center [659, 232] width 148 height 29
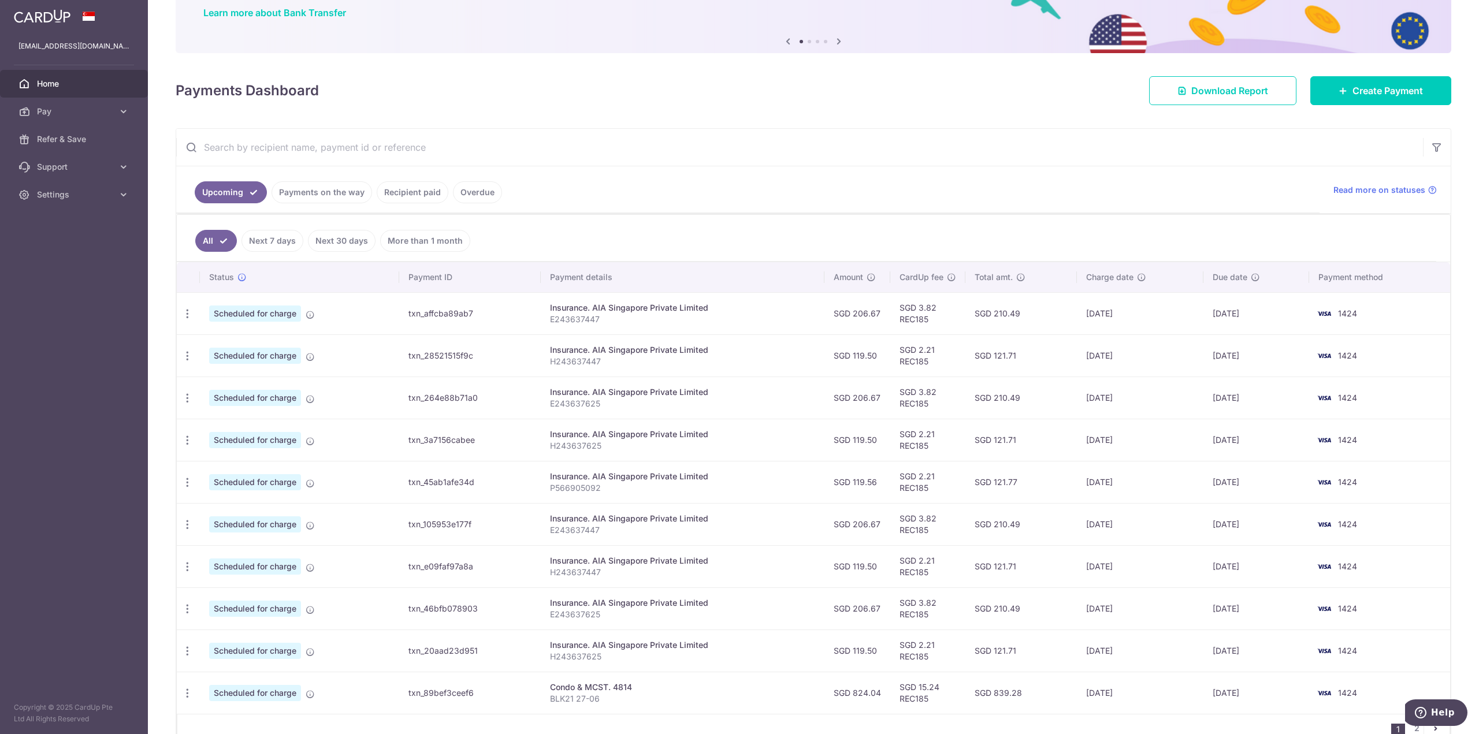
scroll to position [153, 0]
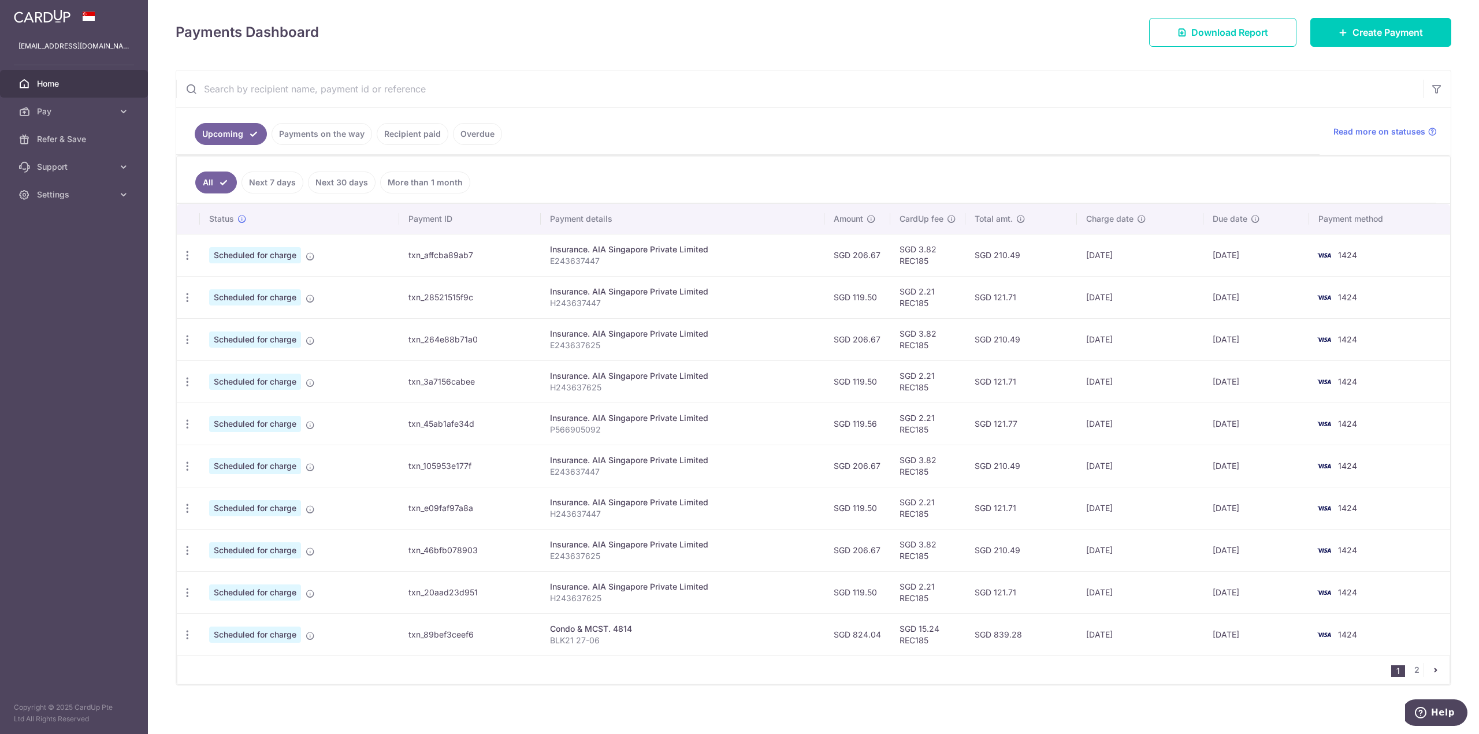
click at [411, 128] on link "Recipient paid" at bounding box center [413, 134] width 72 height 22
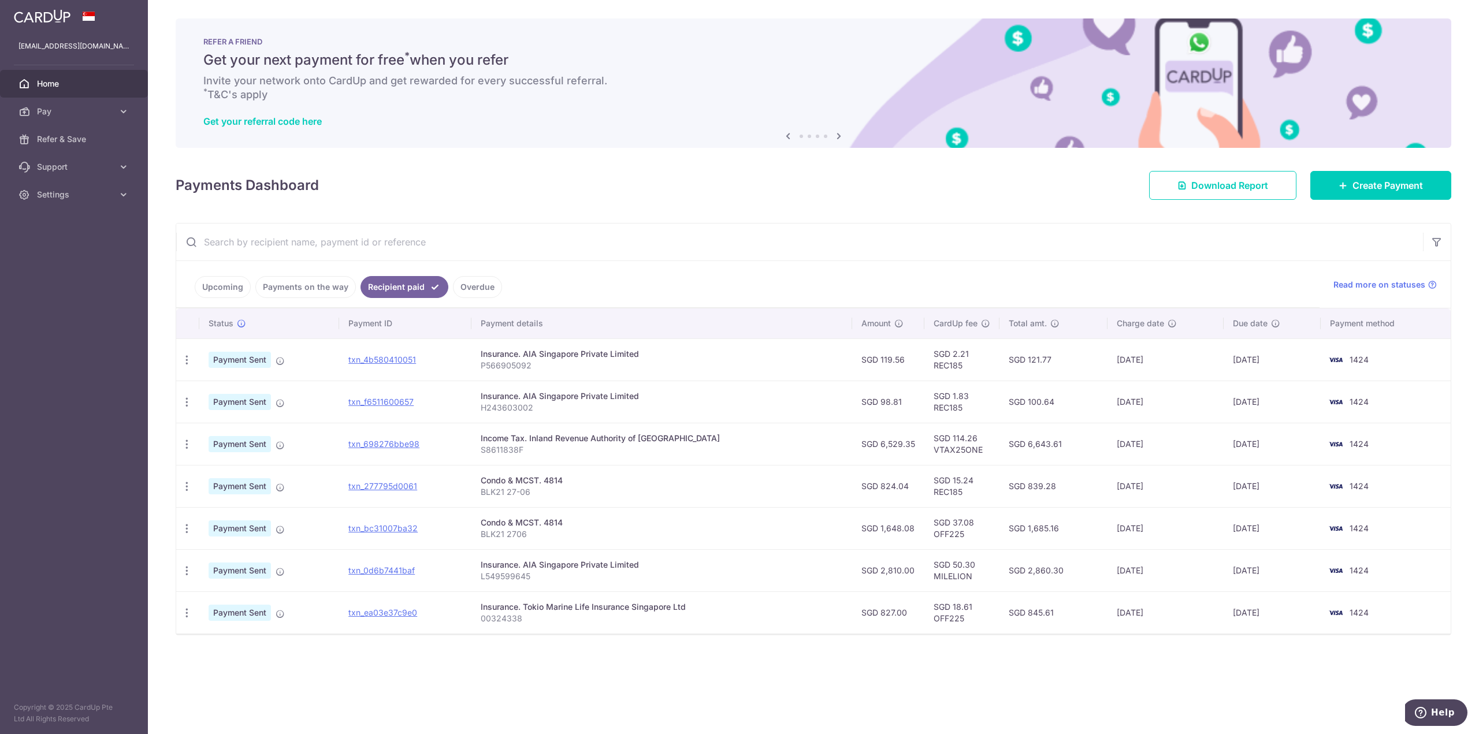
drag, startPoint x: 203, startPoint y: 291, endPoint x: 232, endPoint y: 297, distance: 29.6
click at [203, 291] on link "Upcoming" at bounding box center [223, 287] width 56 height 22
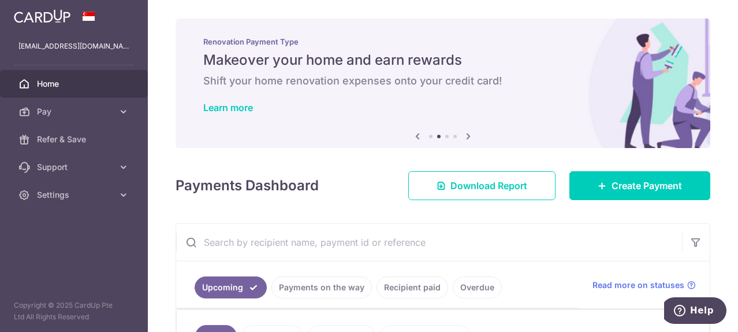
click at [551, 85] on h6 "Shift your home renovation expenses onto your credit card!" at bounding box center [443, 81] width 480 height 14
